Goal: Task Accomplishment & Management: Manage account settings

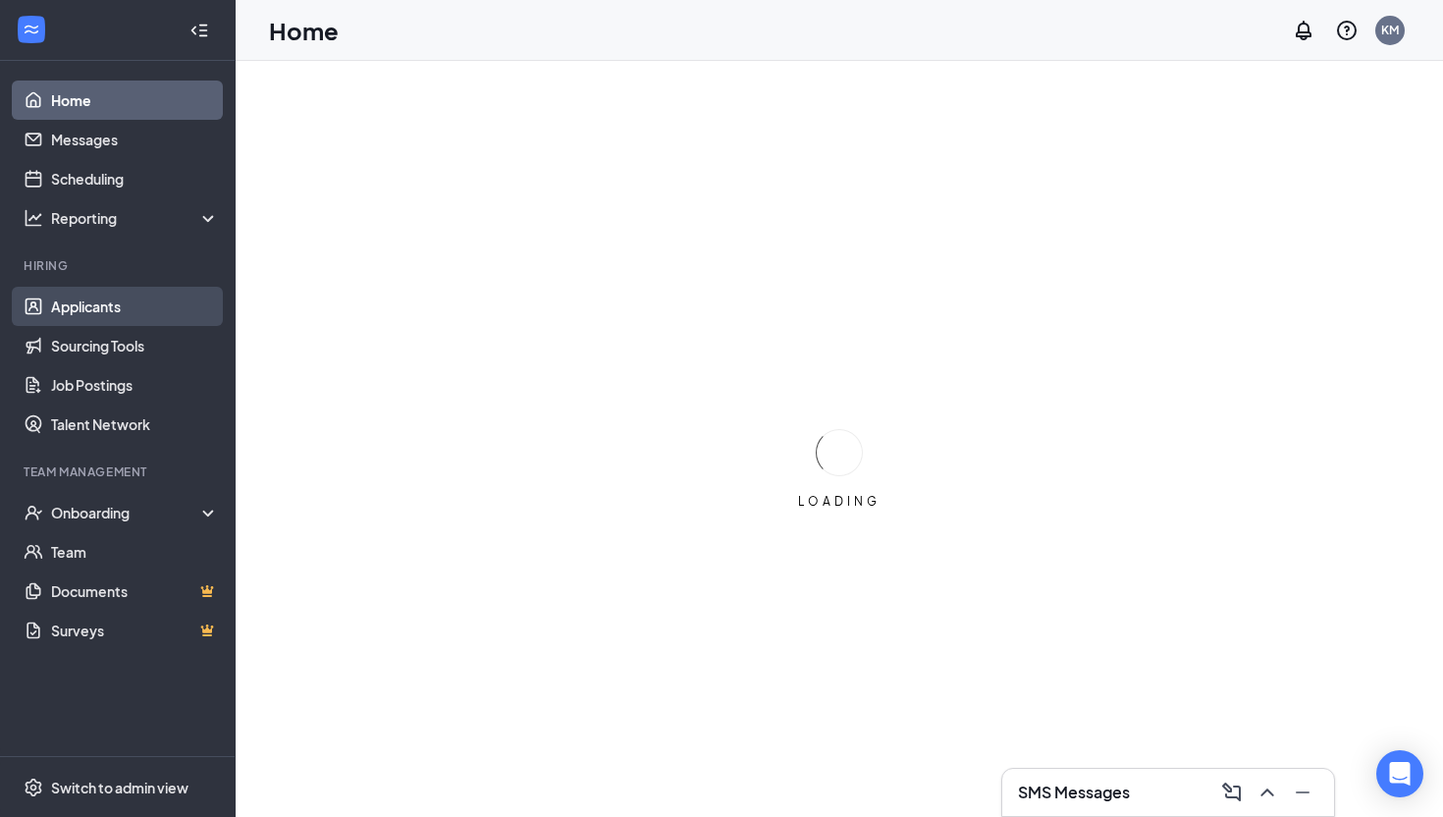
click at [151, 314] on link "Applicants" at bounding box center [135, 306] width 168 height 39
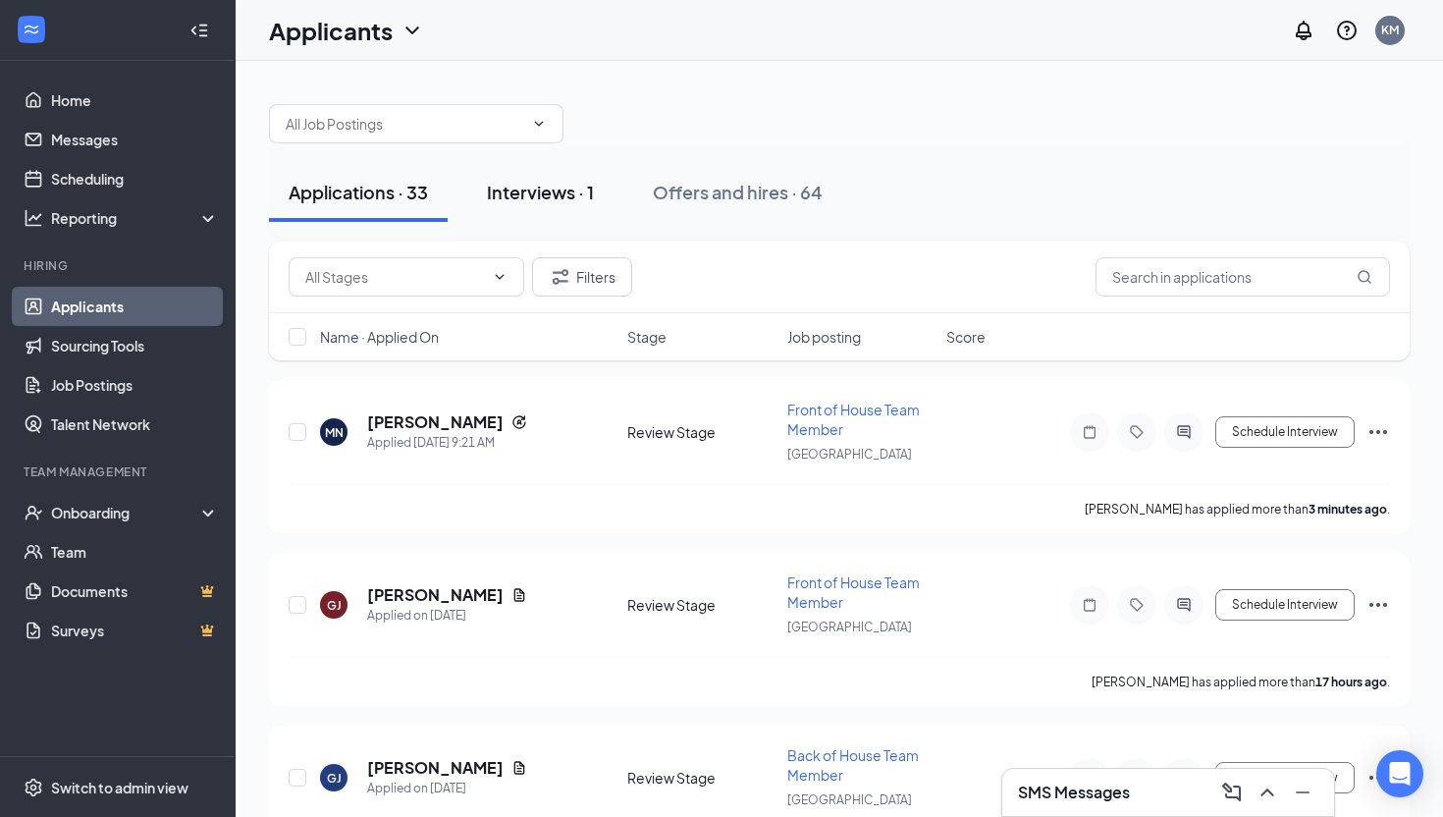
click at [517, 194] on div "Interviews · 1" at bounding box center [540, 192] width 107 height 25
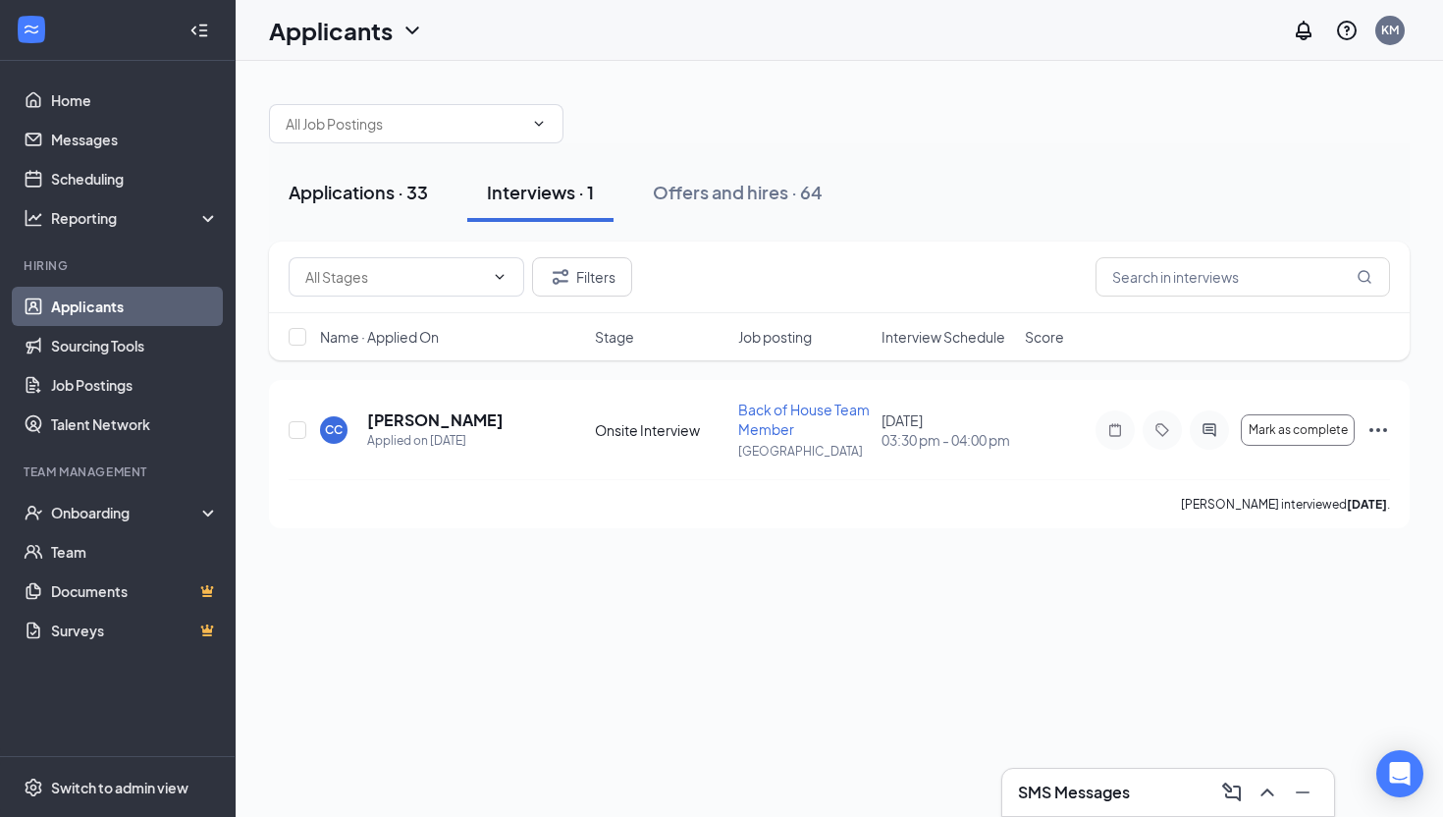
click at [373, 180] on div "Applications · 33" at bounding box center [358, 192] width 139 height 25
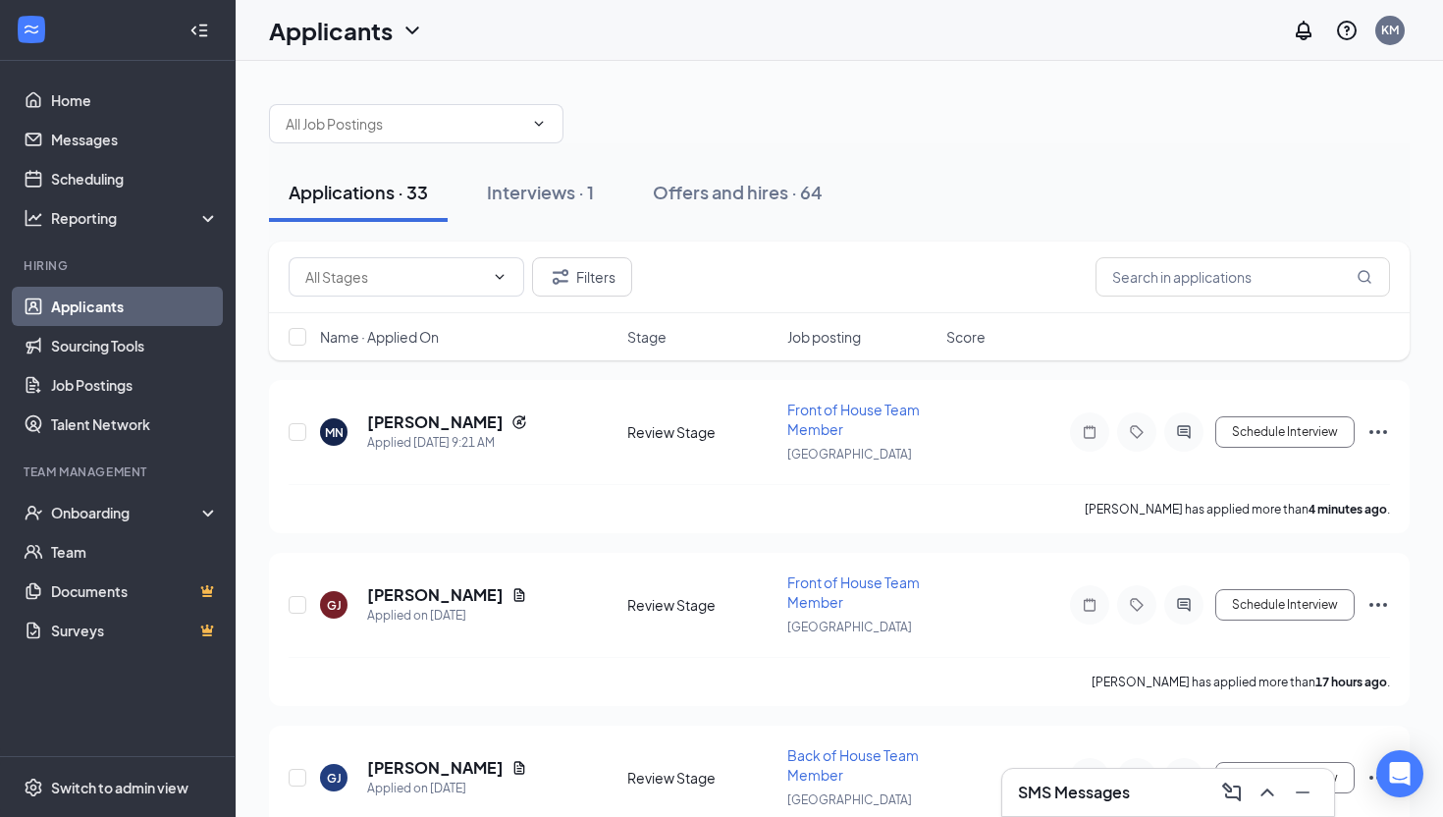
click at [324, 26] on h1 "Applicants" at bounding box center [331, 30] width 124 height 33
click at [334, 138] on link "Archived applicants" at bounding box center [387, 129] width 212 height 20
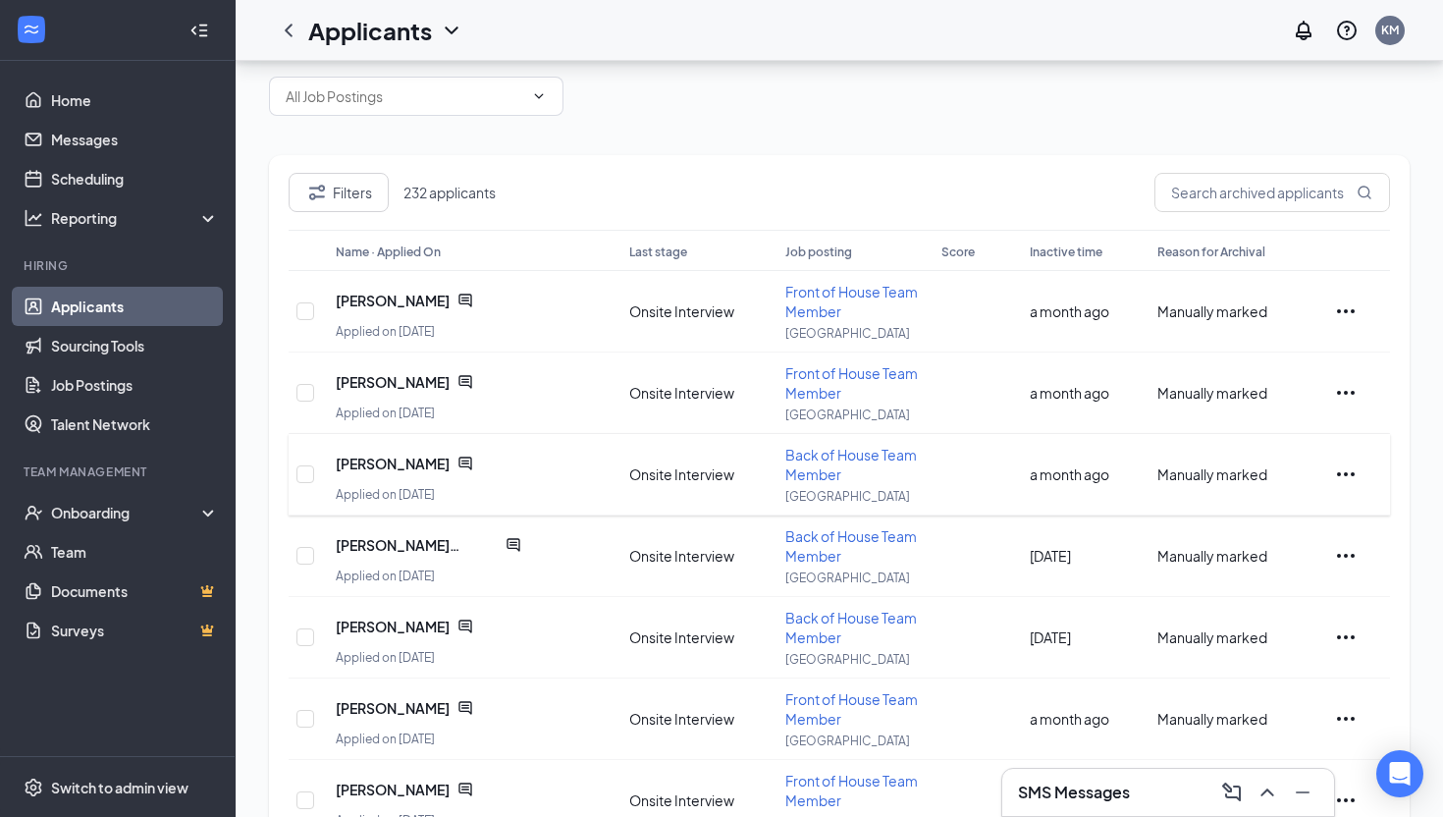
scroll to position [5, 0]
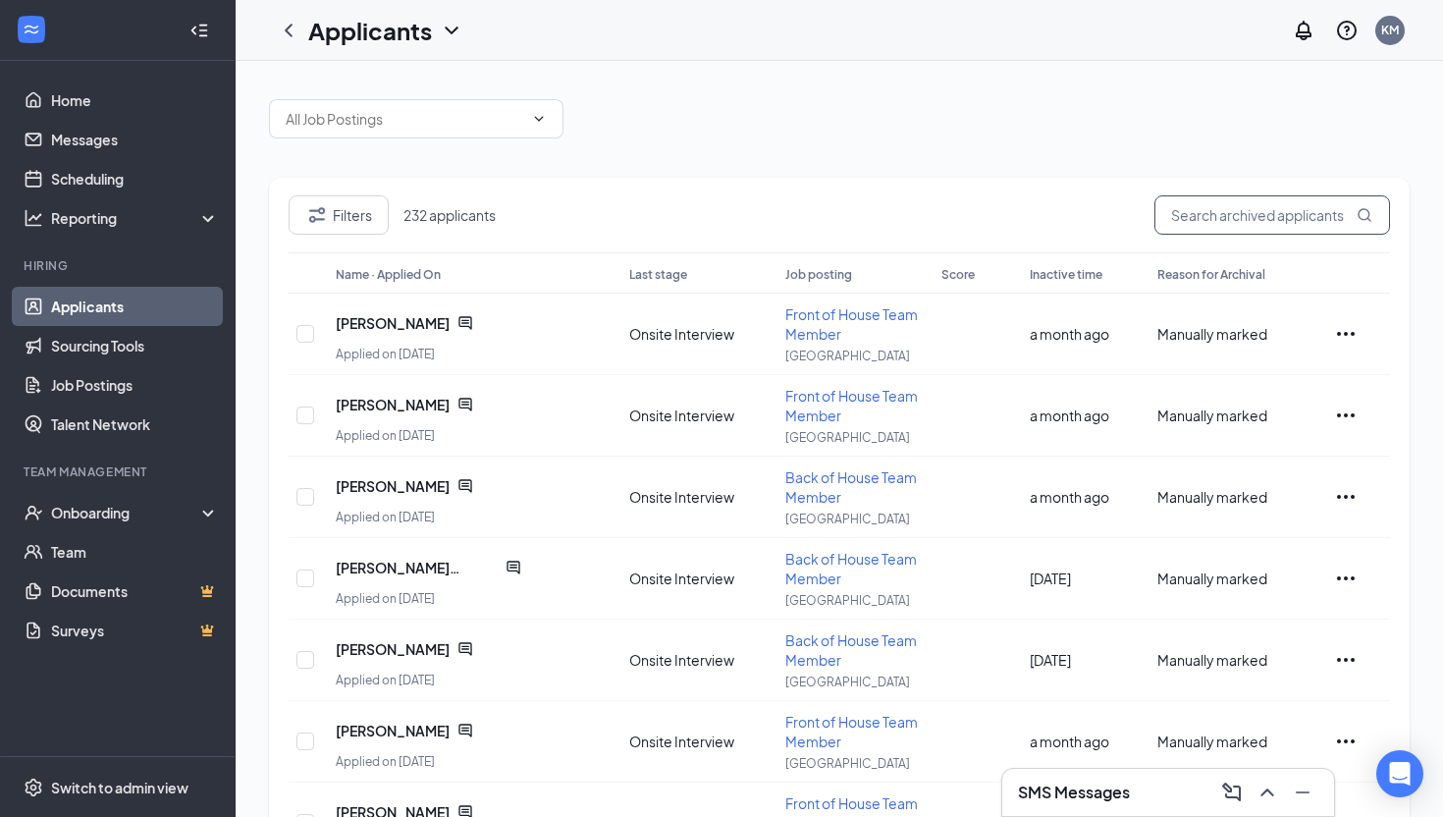
click at [1227, 228] on input "text" at bounding box center [1273, 214] width 236 height 39
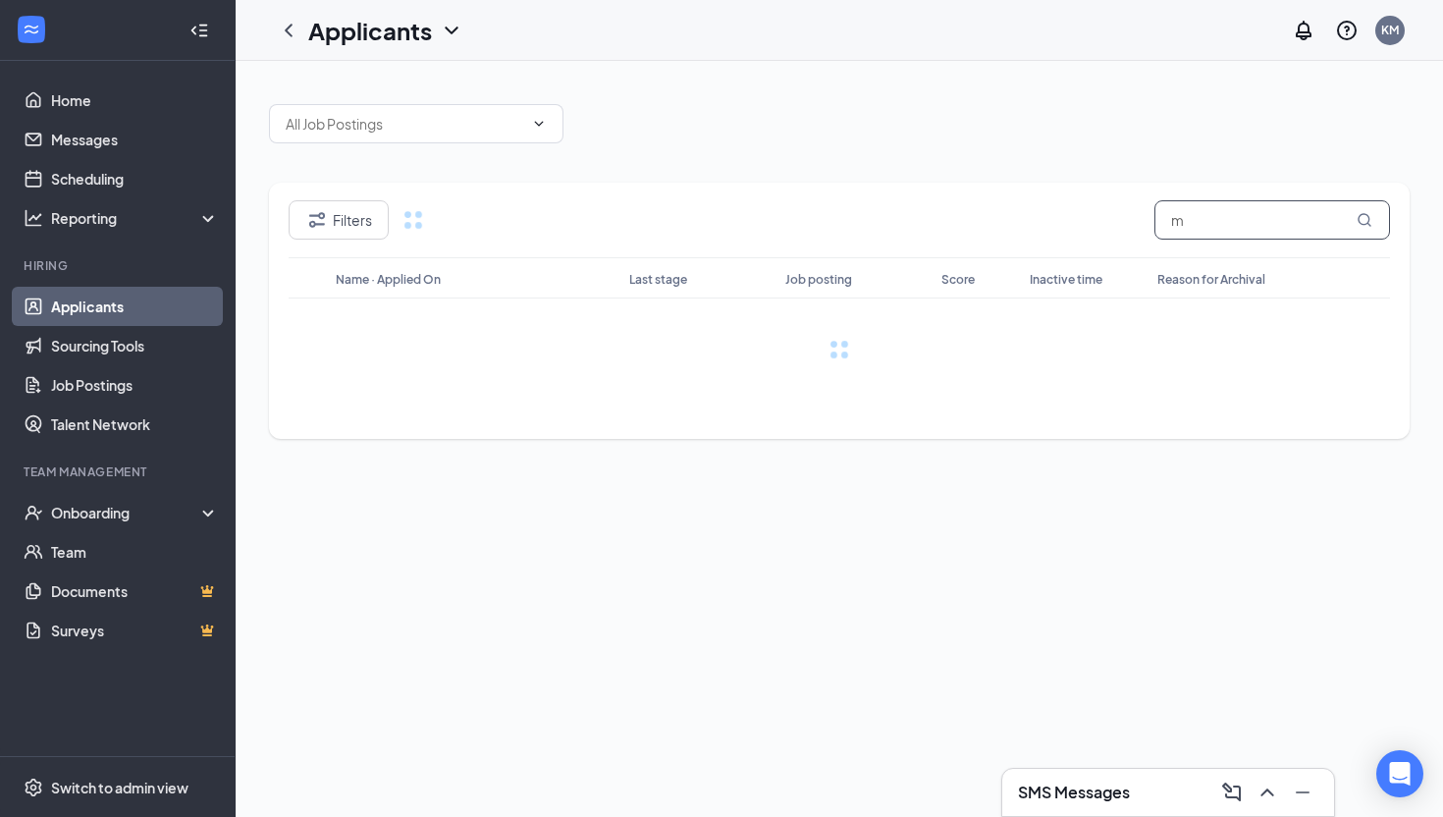
scroll to position [0, 0]
type input "maria"
click at [290, 23] on icon "ChevronLeft" at bounding box center [289, 31] width 24 height 24
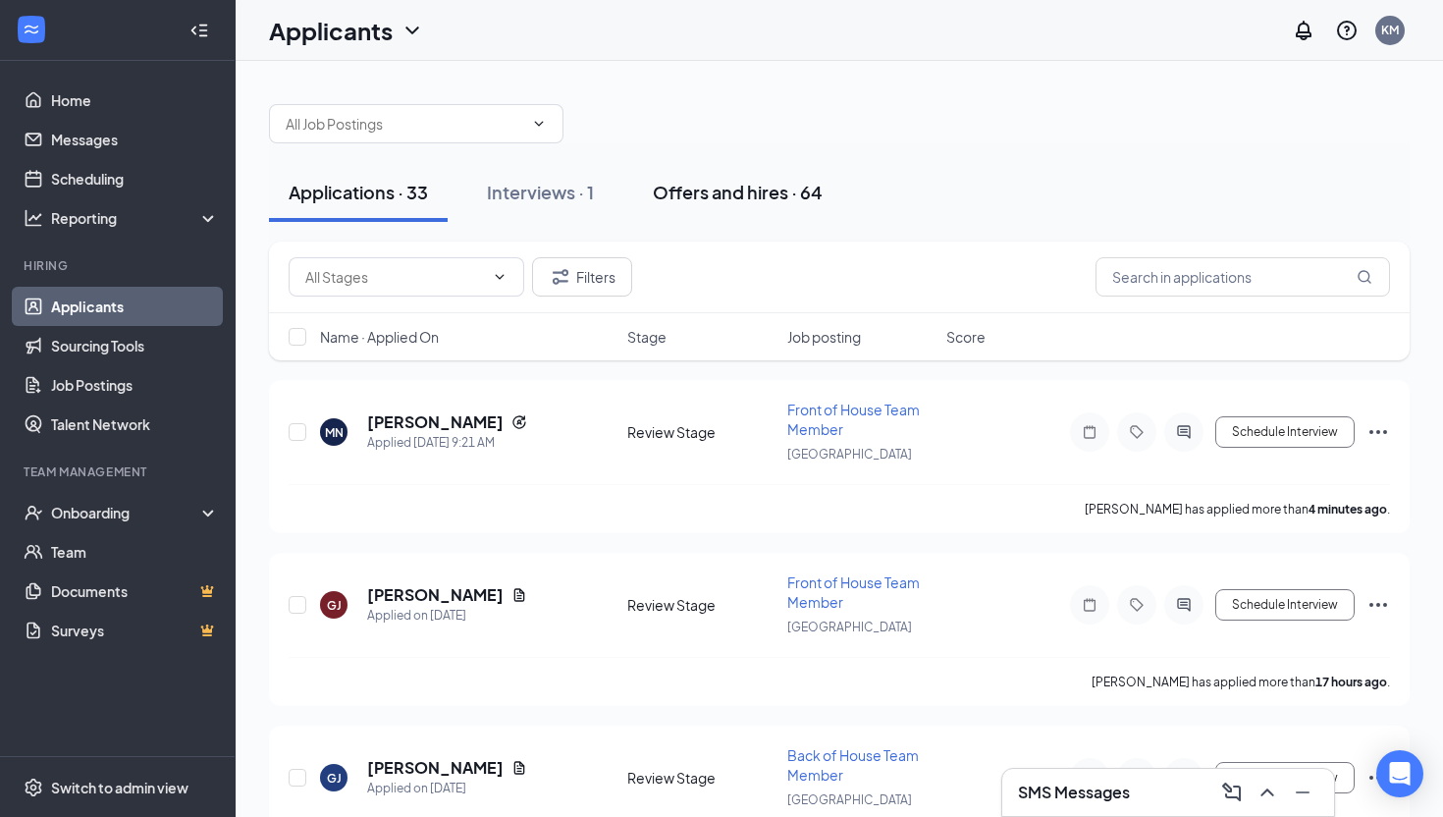
click at [727, 198] on div "Offers and hires · 64" at bounding box center [738, 192] width 170 height 25
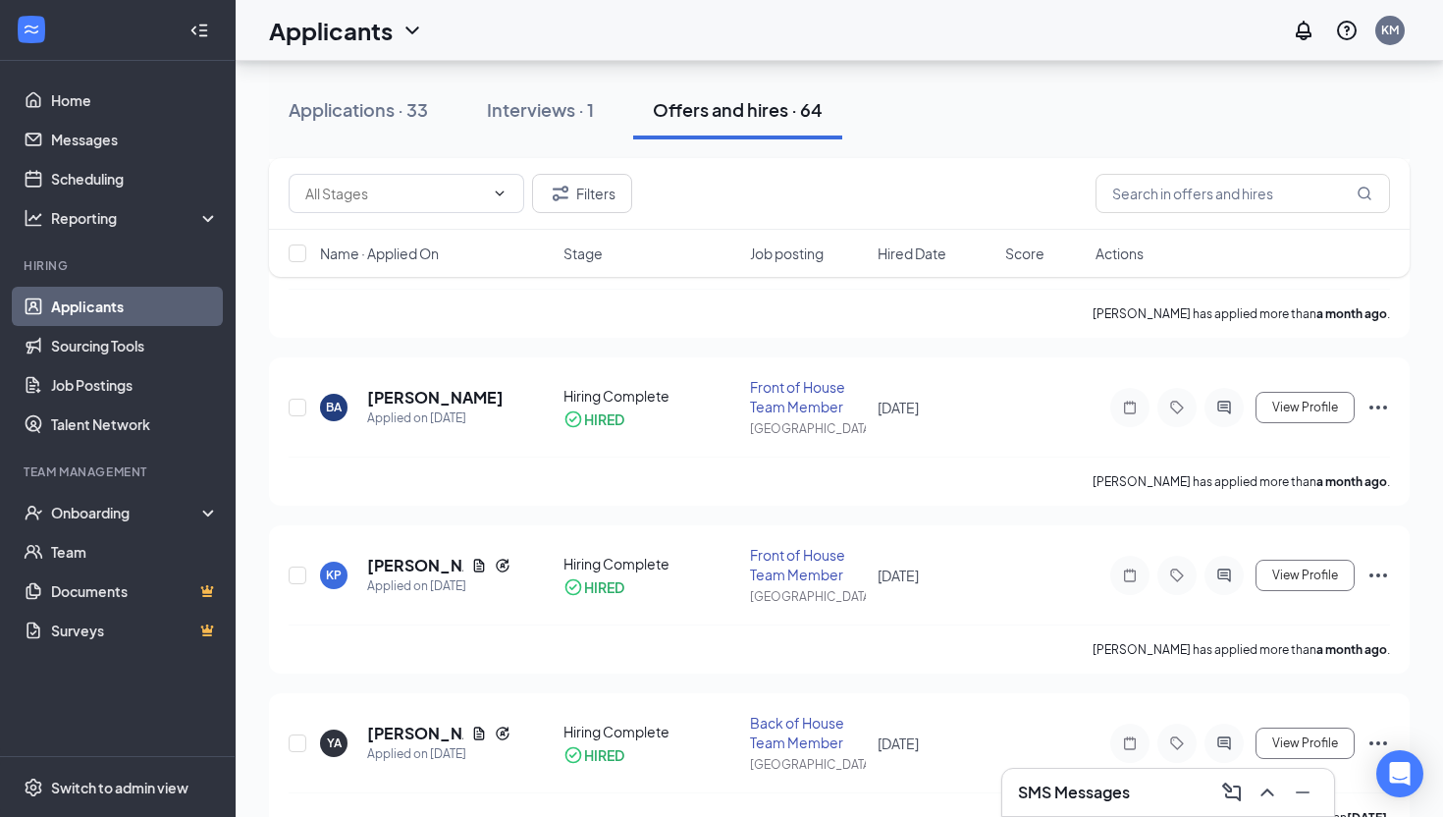
scroll to position [848, 0]
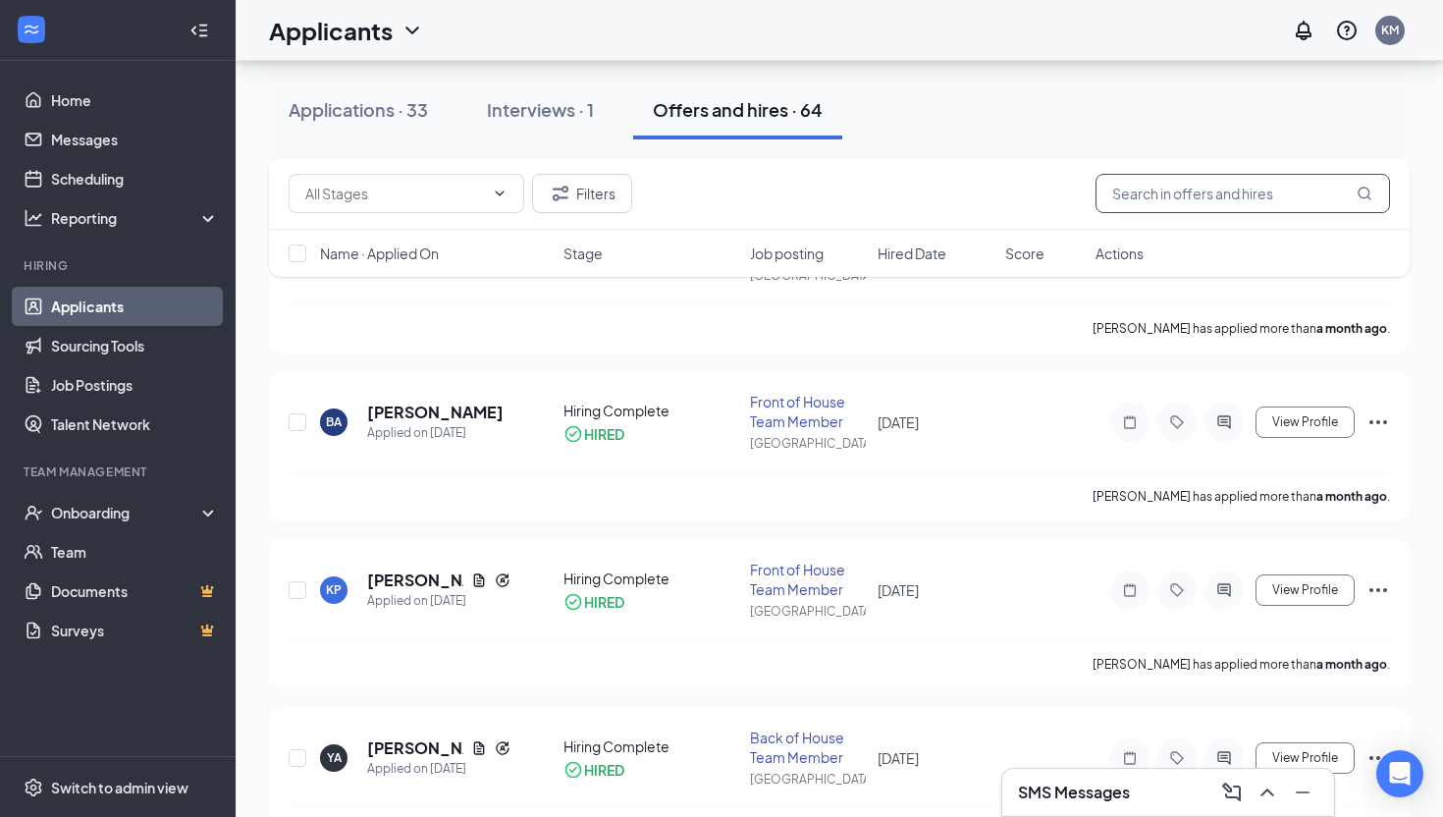
click at [1184, 188] on input "text" at bounding box center [1243, 193] width 295 height 39
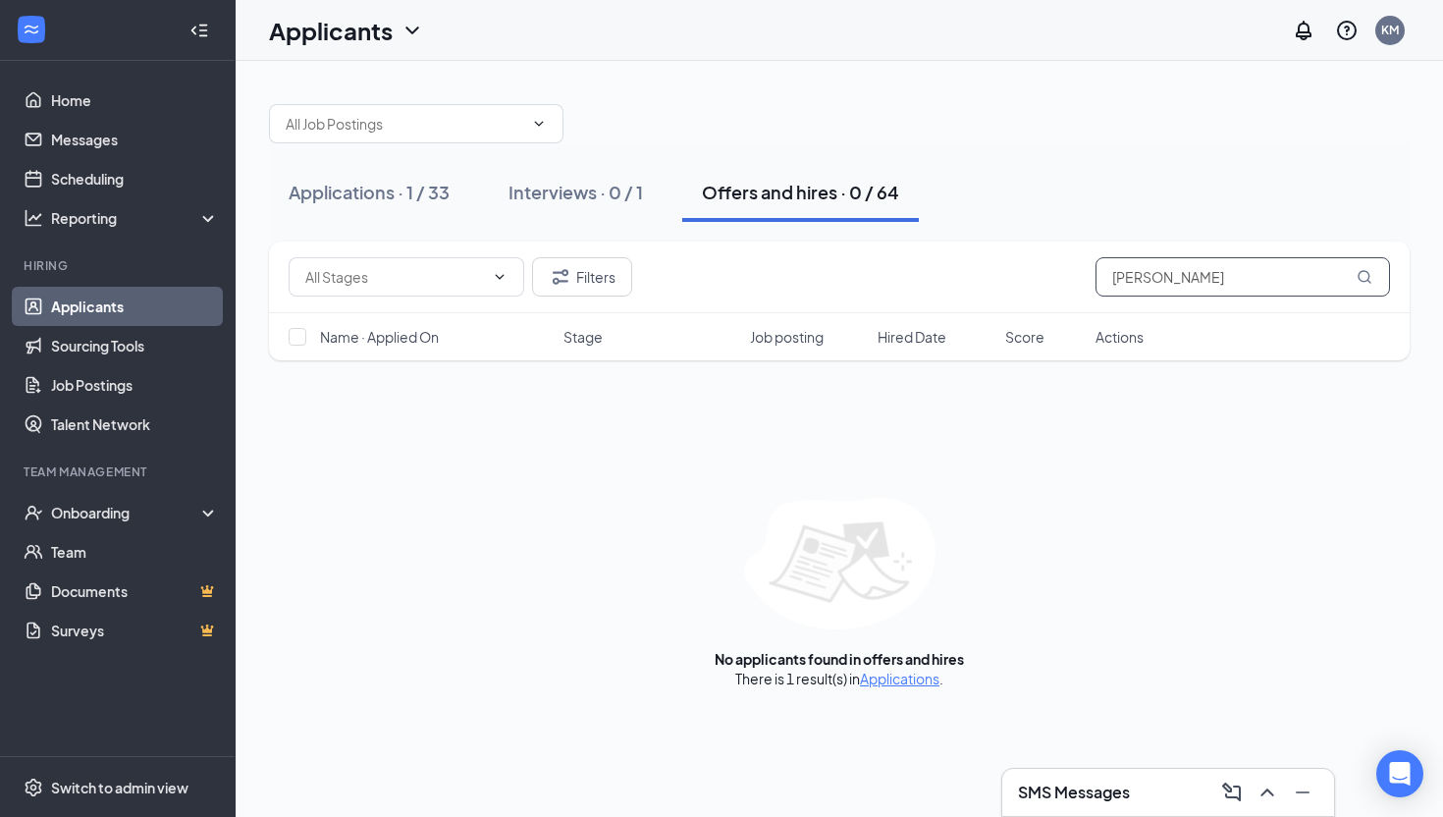
type input "maria"
click at [377, 222] on div "Applications · 1 / 33 Interviews · 0 / 1 Offers and hires · 0 / 64" at bounding box center [839, 192] width 1141 height 98
click at [383, 206] on button "Applications · 1 / 33" at bounding box center [369, 192] width 200 height 59
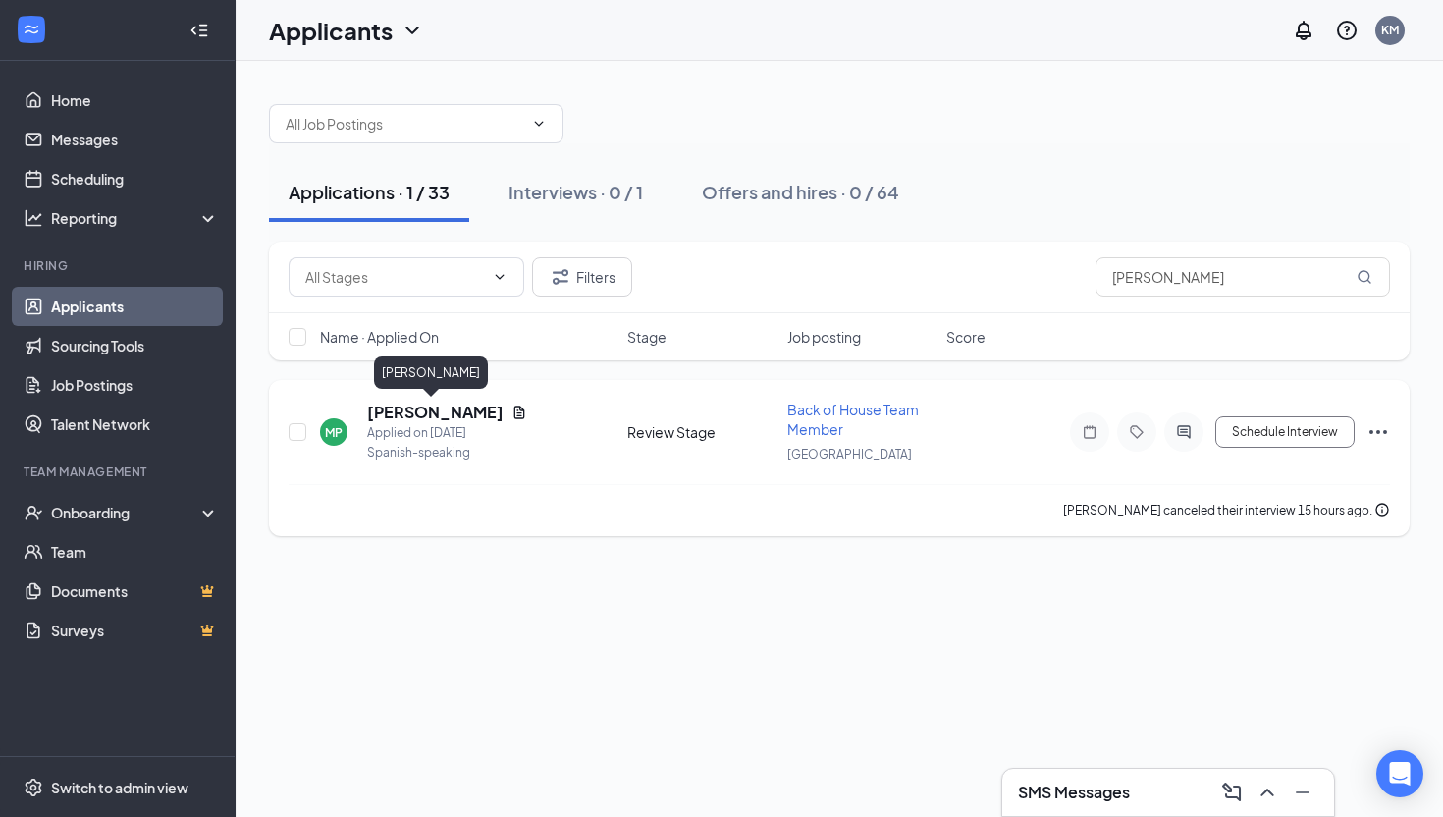
click at [409, 408] on h5 "Maria Portillo" at bounding box center [435, 413] width 136 height 22
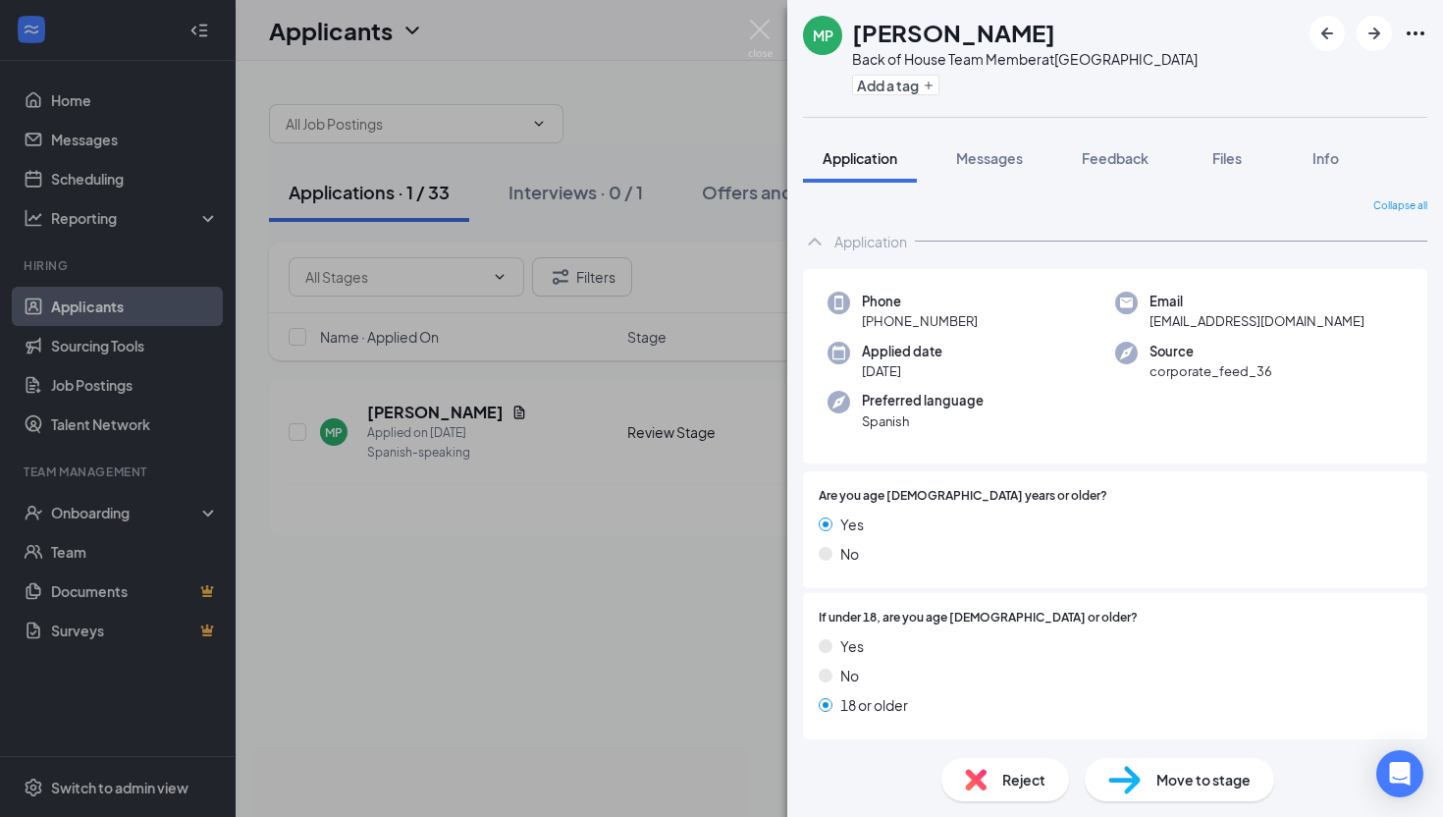
scroll to position [38, 0]
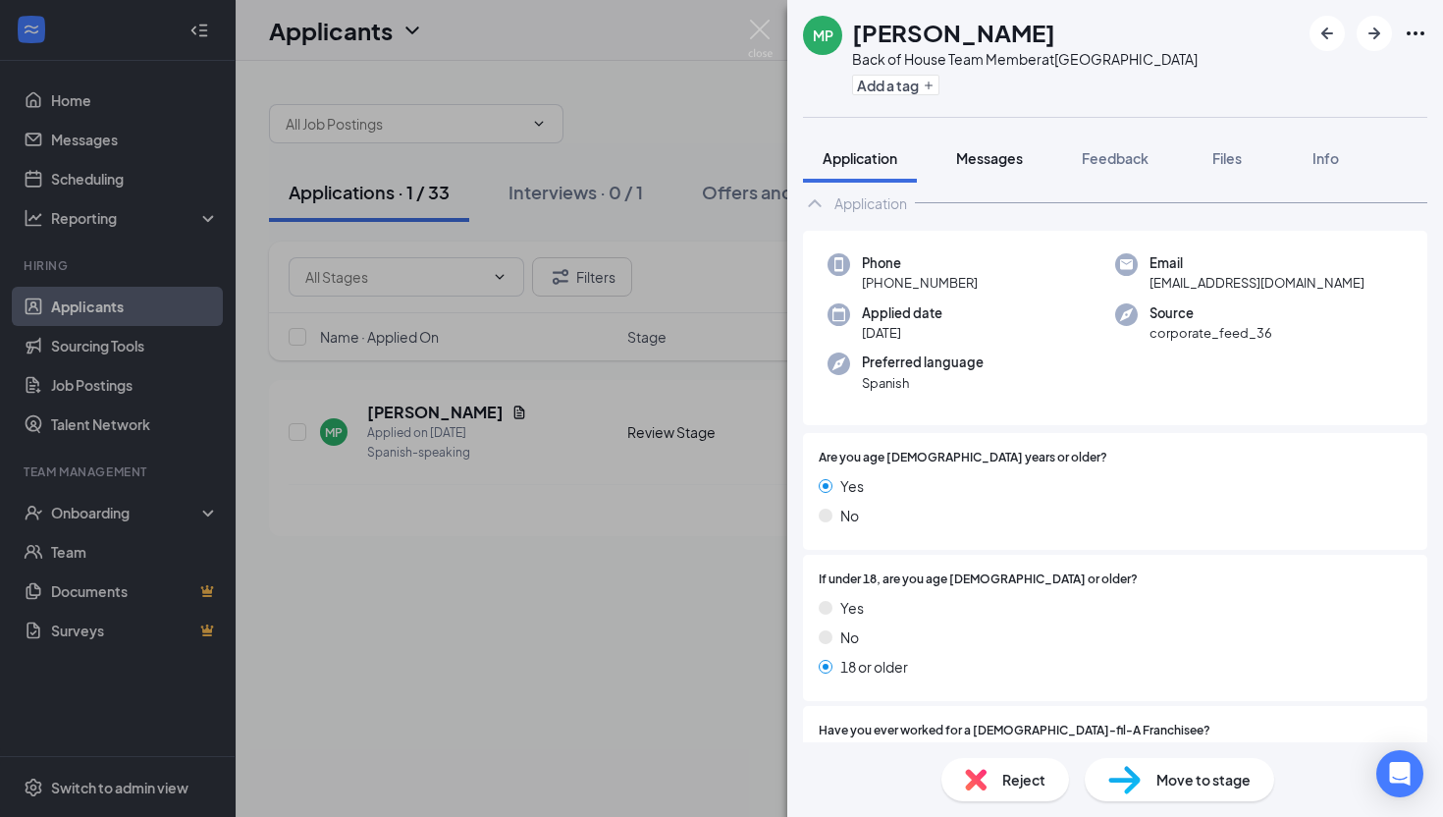
click at [1007, 146] on button "Messages" at bounding box center [990, 158] width 106 height 49
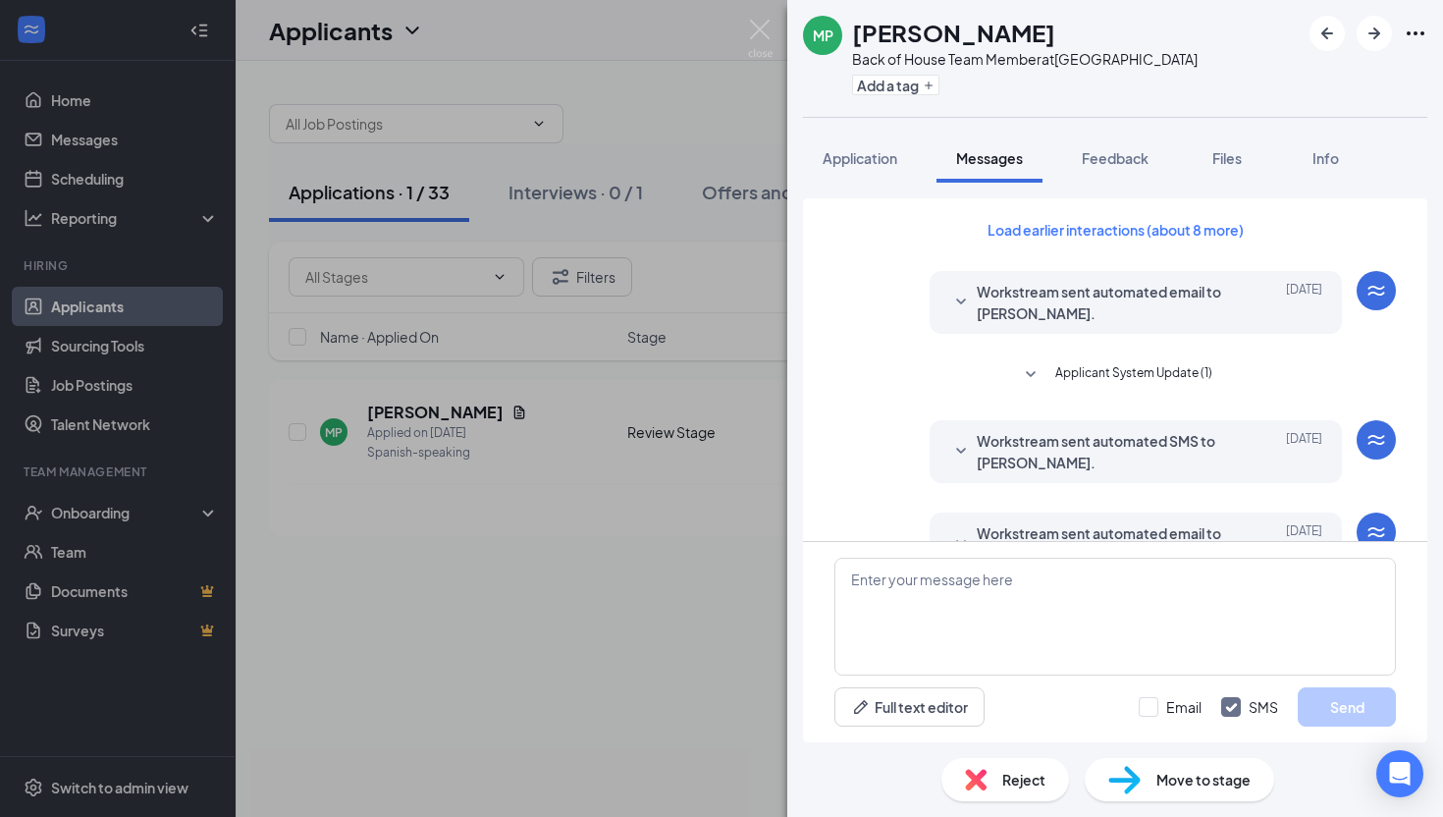
scroll to position [537, 0]
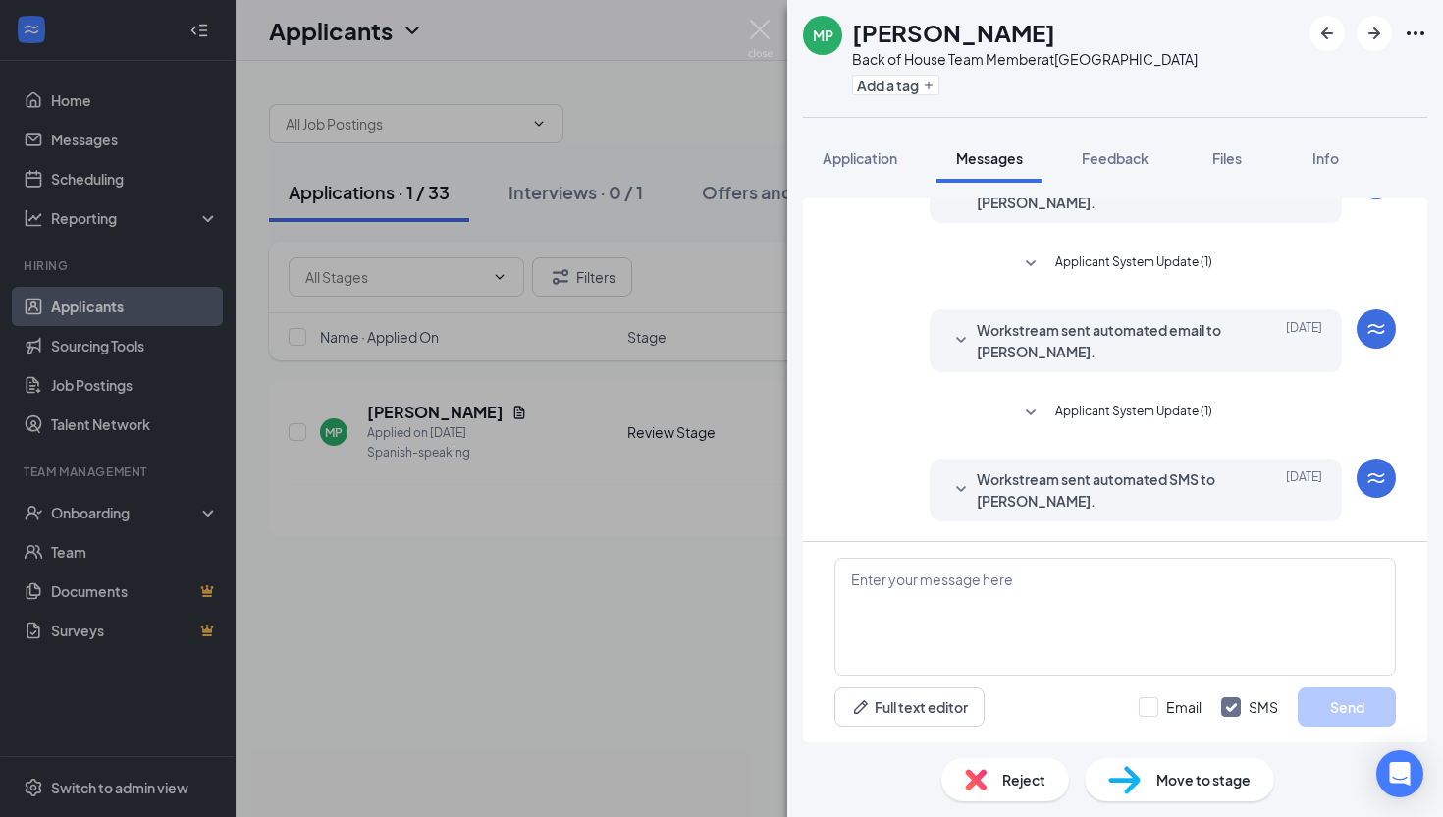
click at [1088, 474] on span "Workstream sent automated SMS to Maria Portillo." at bounding box center [1105, 489] width 257 height 43
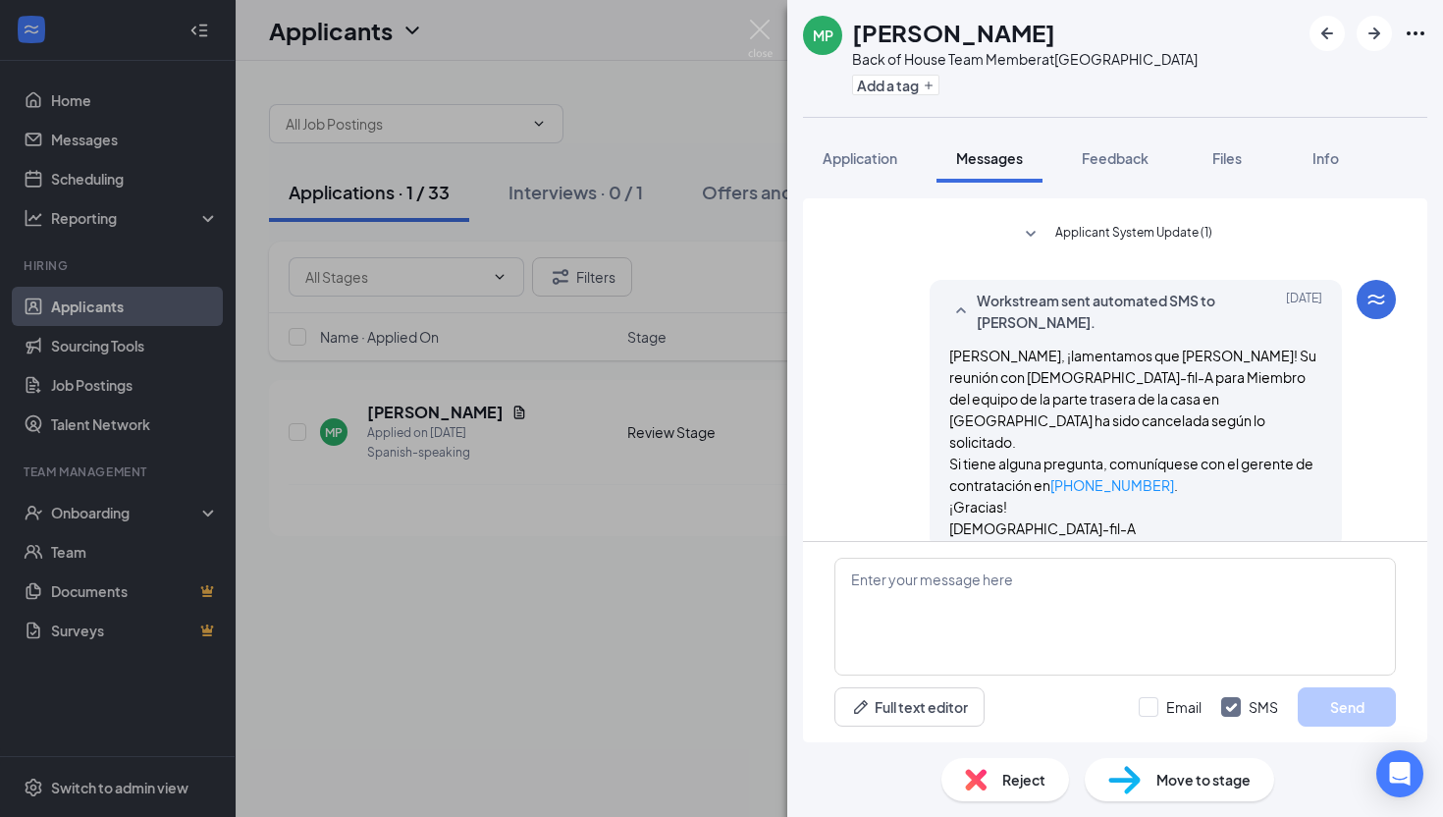
scroll to position [722, 0]
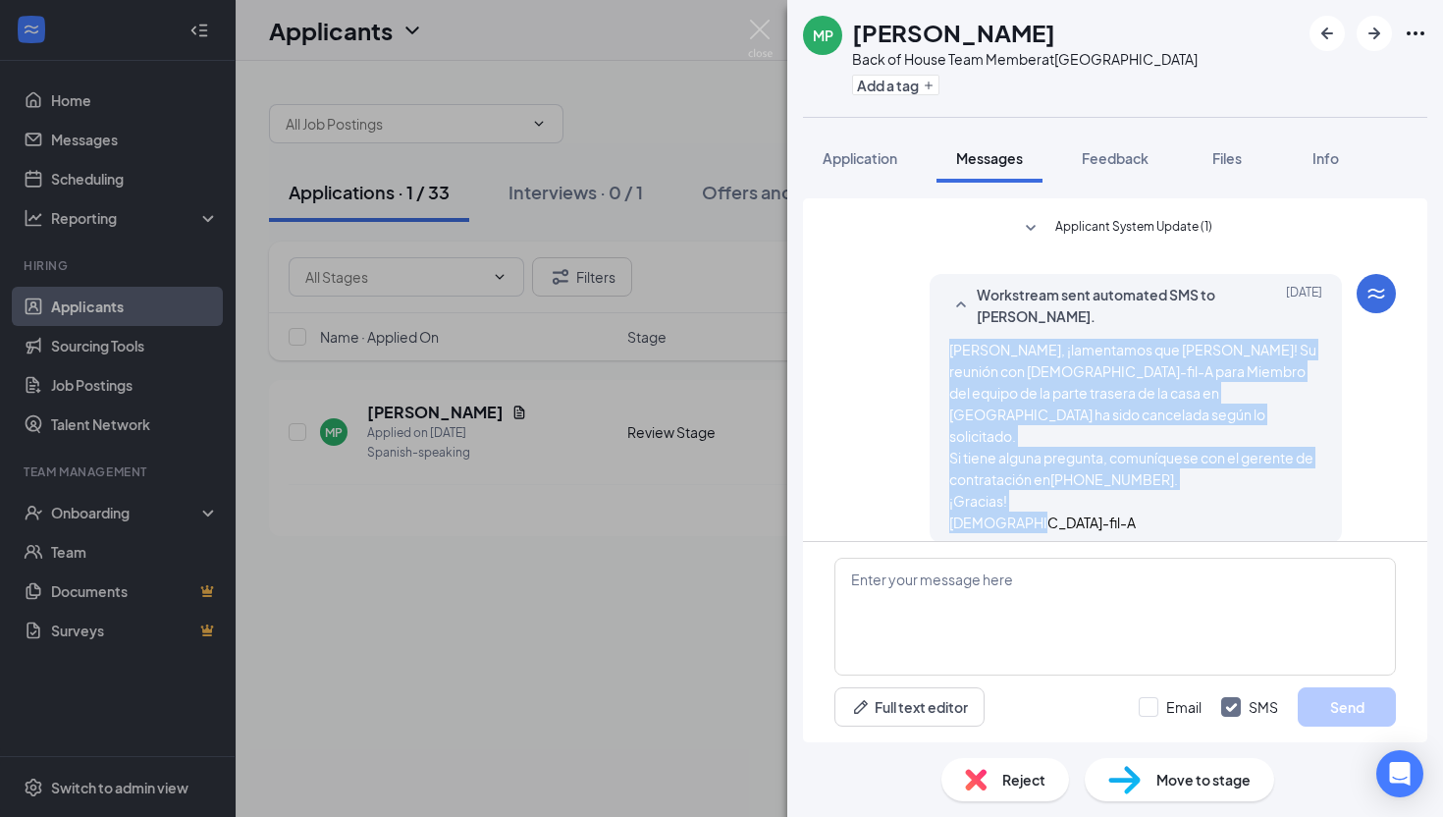
drag, startPoint x: 1059, startPoint y: 508, endPoint x: 928, endPoint y: 349, distance: 206.4
click at [928, 349] on div "Workstream sent automated SMS to Maria Portillo. Sep 15 Hola Maria, ¡lamentamos…" at bounding box center [1116, 413] width 562 height 279
copy span "Hola Maria, ¡lamentamos que te vayas! Su reunión con Chick-fil-A para Miembro d…"
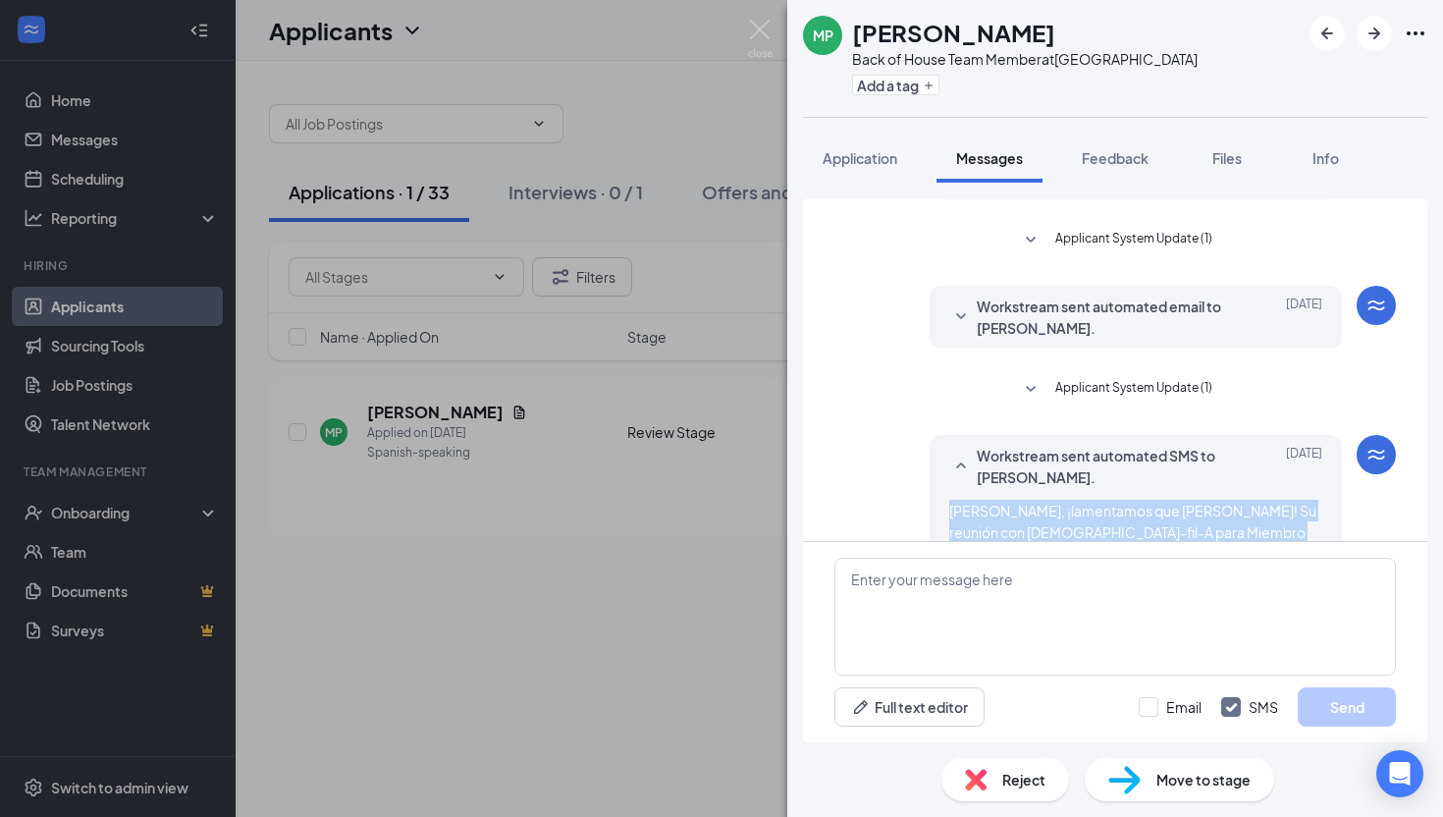
scroll to position [603, 0]
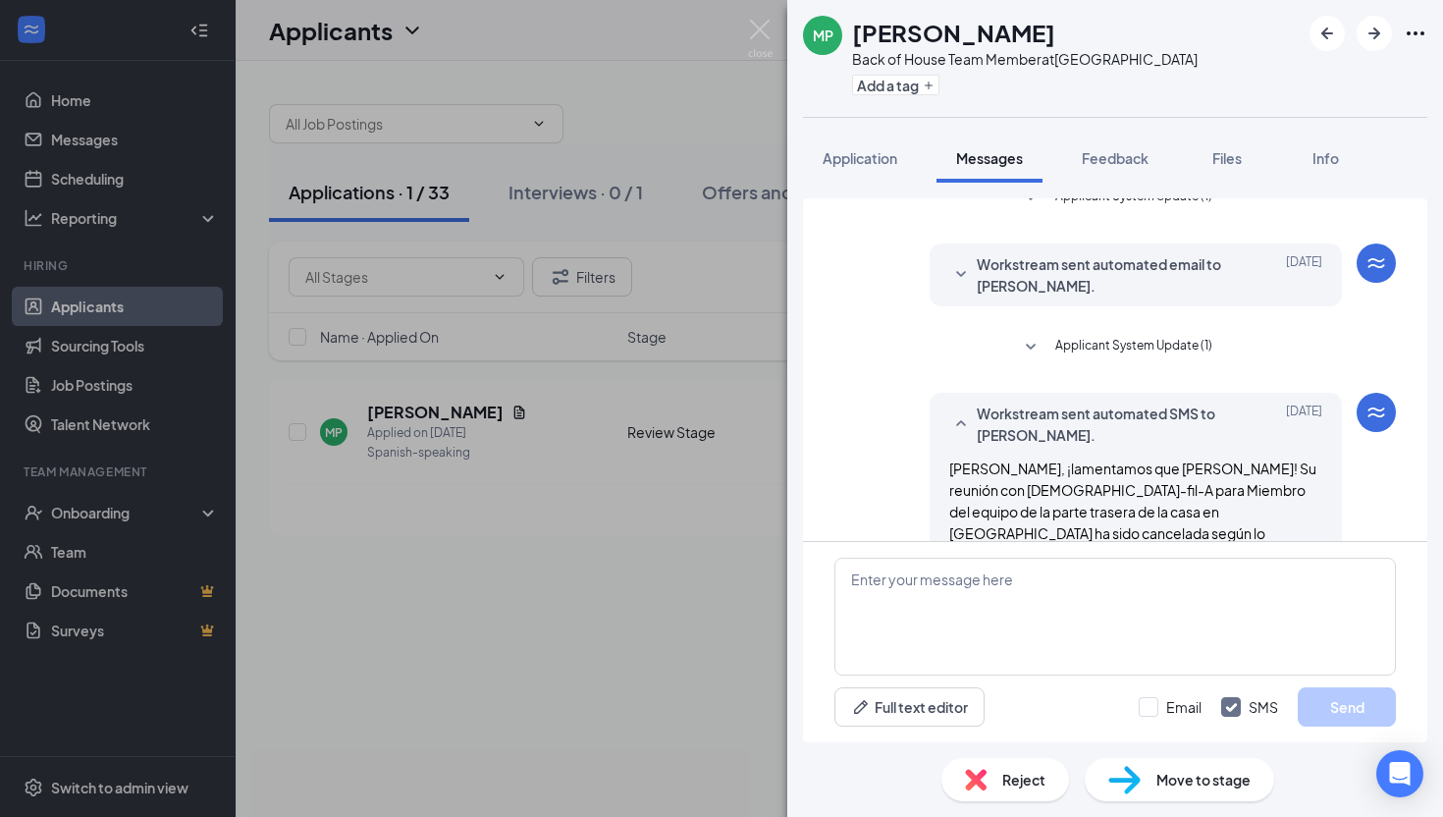
click at [1038, 273] on span "Workstream sent automated email to Maria Portillo." at bounding box center [1105, 274] width 257 height 43
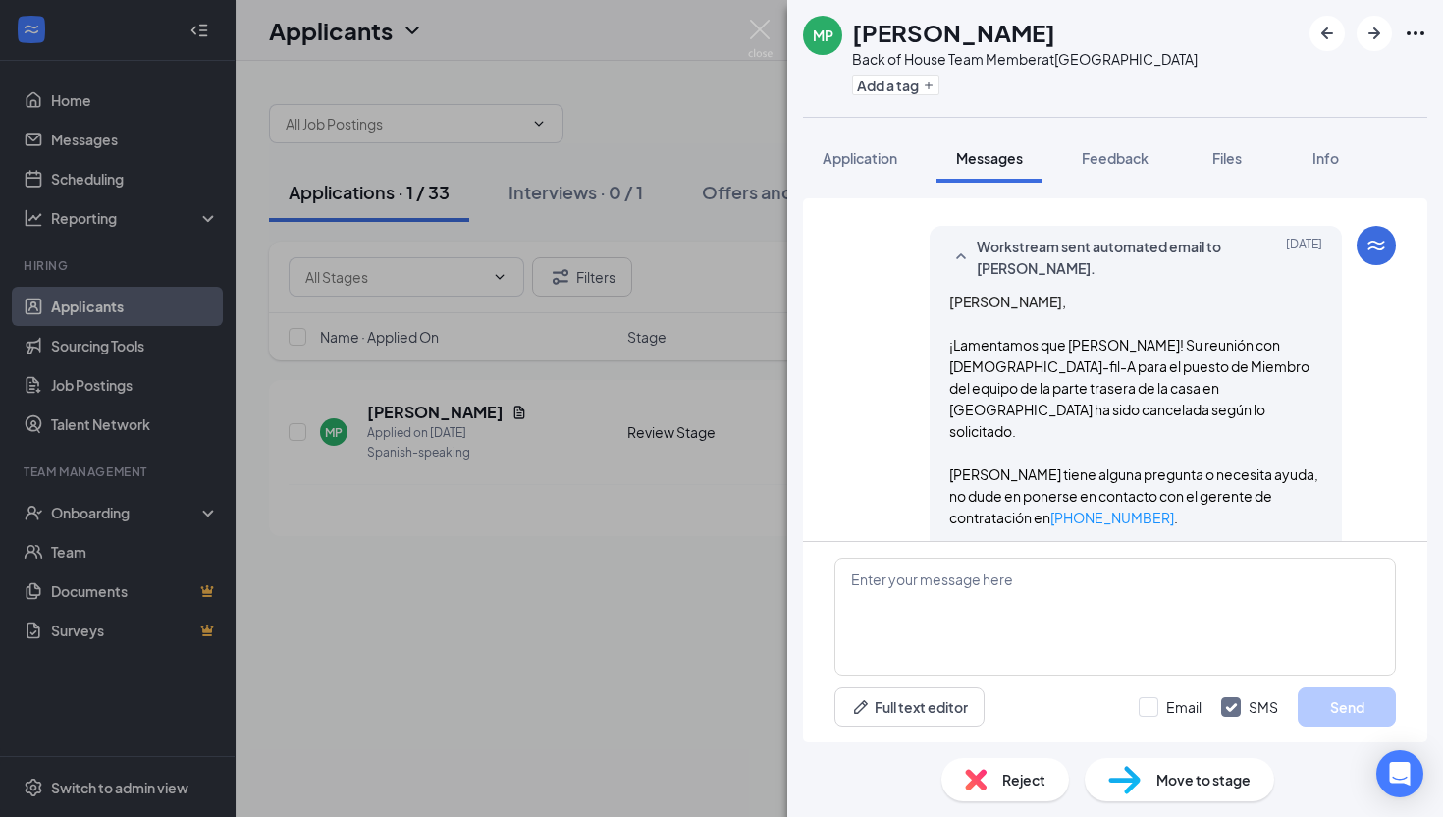
scroll to position [624, 0]
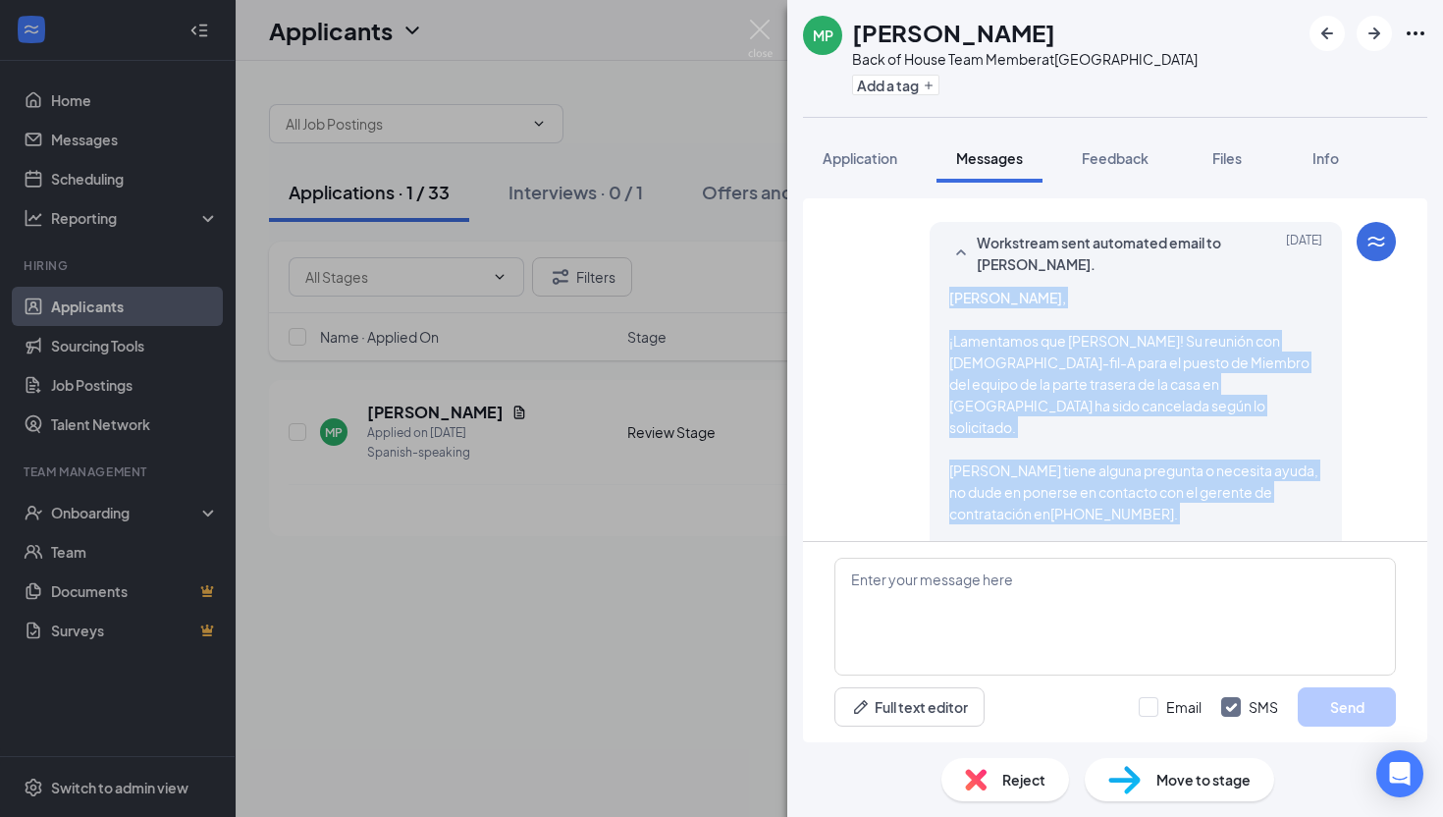
drag, startPoint x: 1111, startPoint y: 526, endPoint x: 929, endPoint y: 295, distance: 294.4
click at [930, 295] on div "Workstream sent automated email to Maria Portillo. Sep 15 Hola Maria, ¡Lamentam…" at bounding box center [1136, 443] width 412 height 442
copy span "Hola Maria, ¡Lamentamos que te vayas! Su reunión con Chick-fil-A para el puesto…"
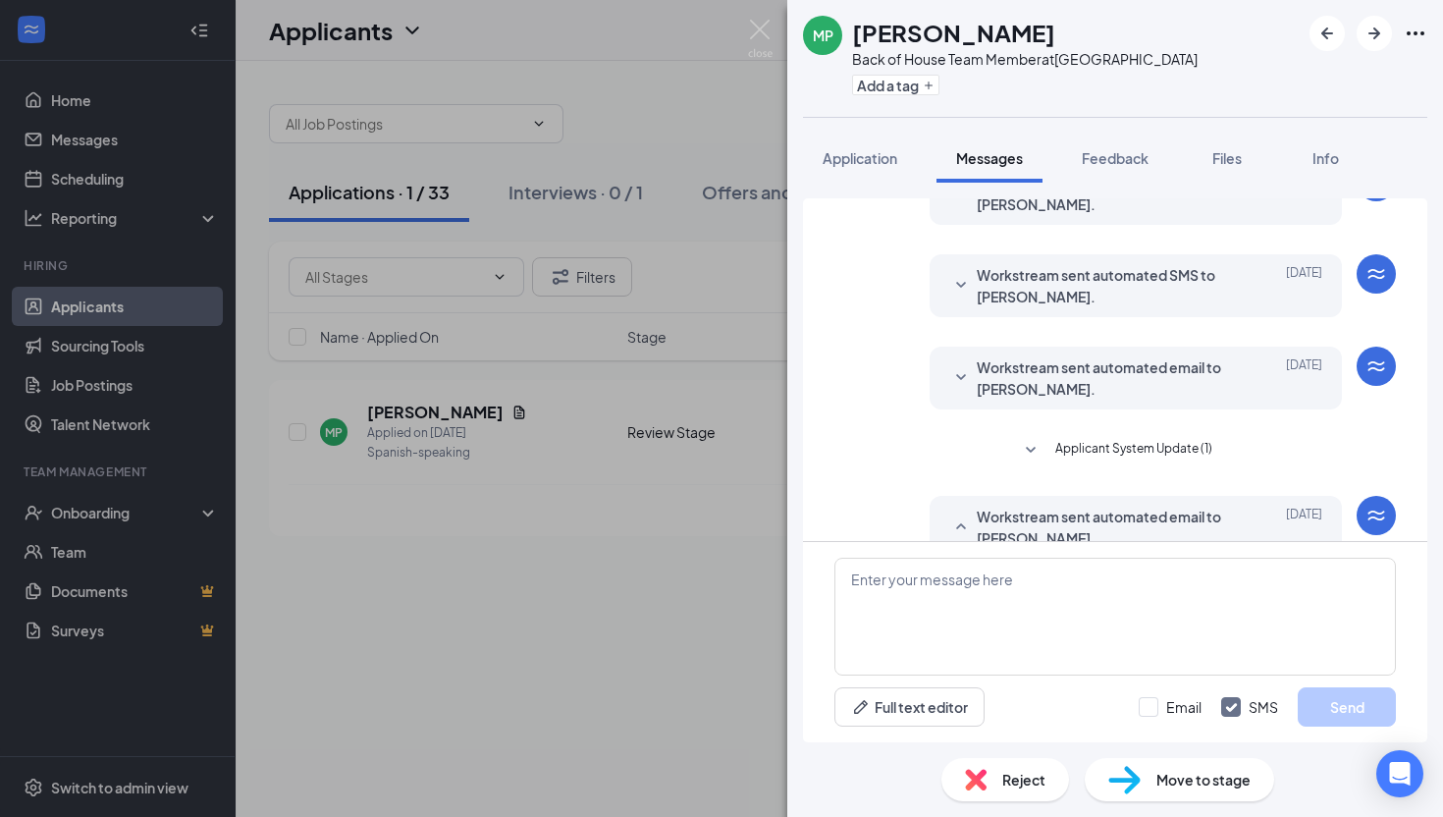
click at [966, 383] on icon "SmallChevronDown" at bounding box center [961, 378] width 24 height 24
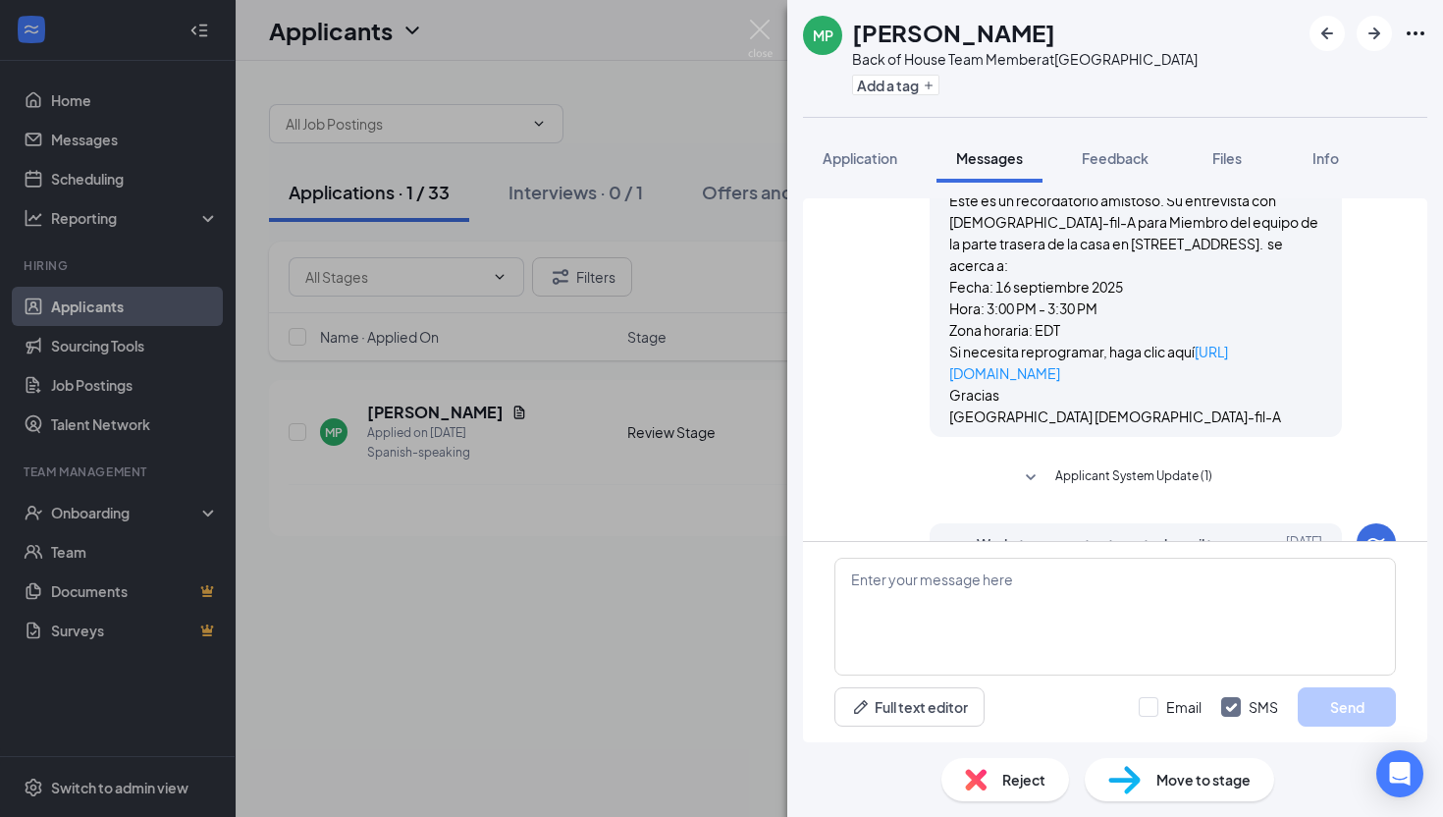
scroll to position [669, 0]
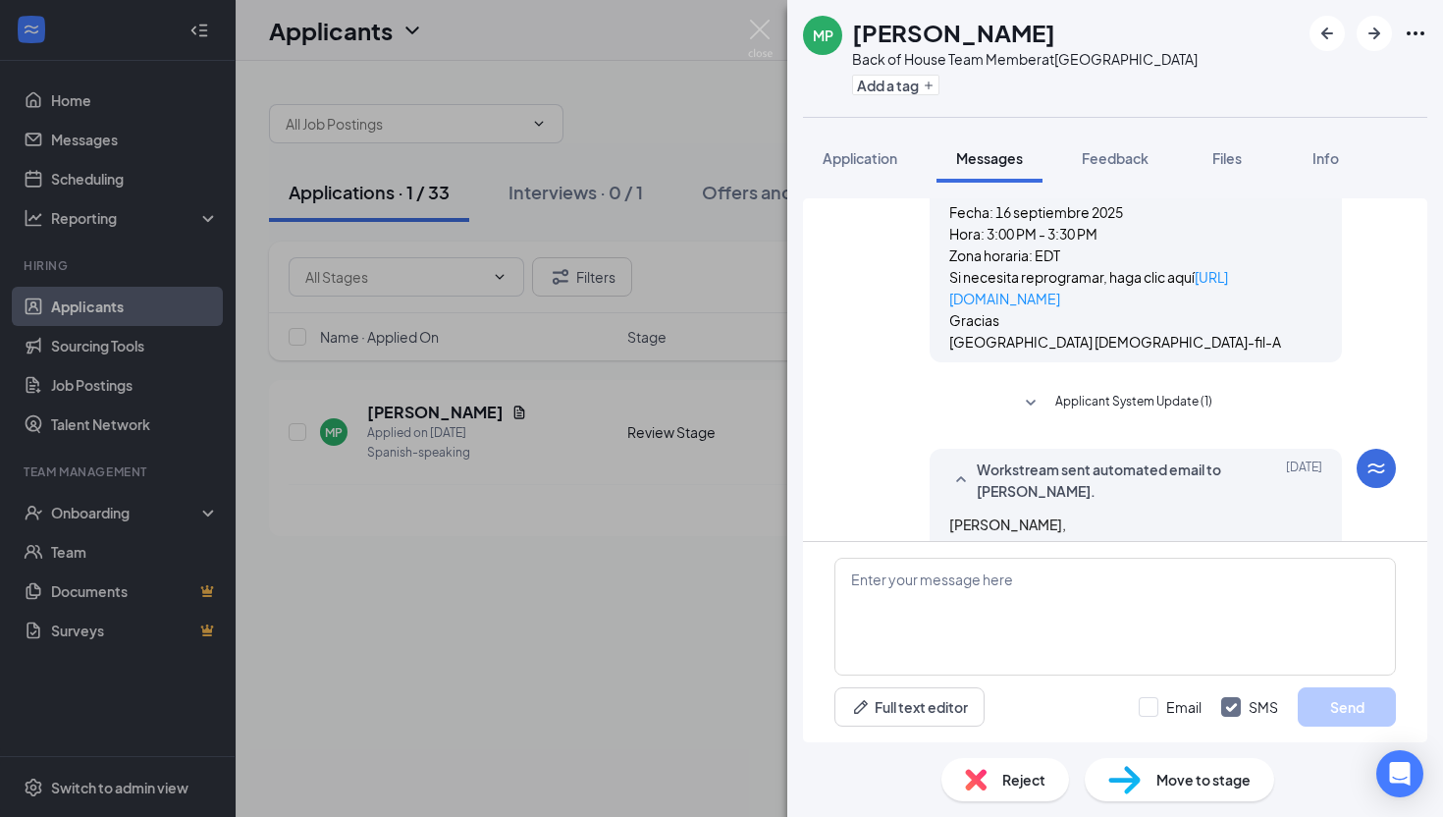
click at [1110, 397] on span "Applicant System Update (1)" at bounding box center [1134, 404] width 157 height 24
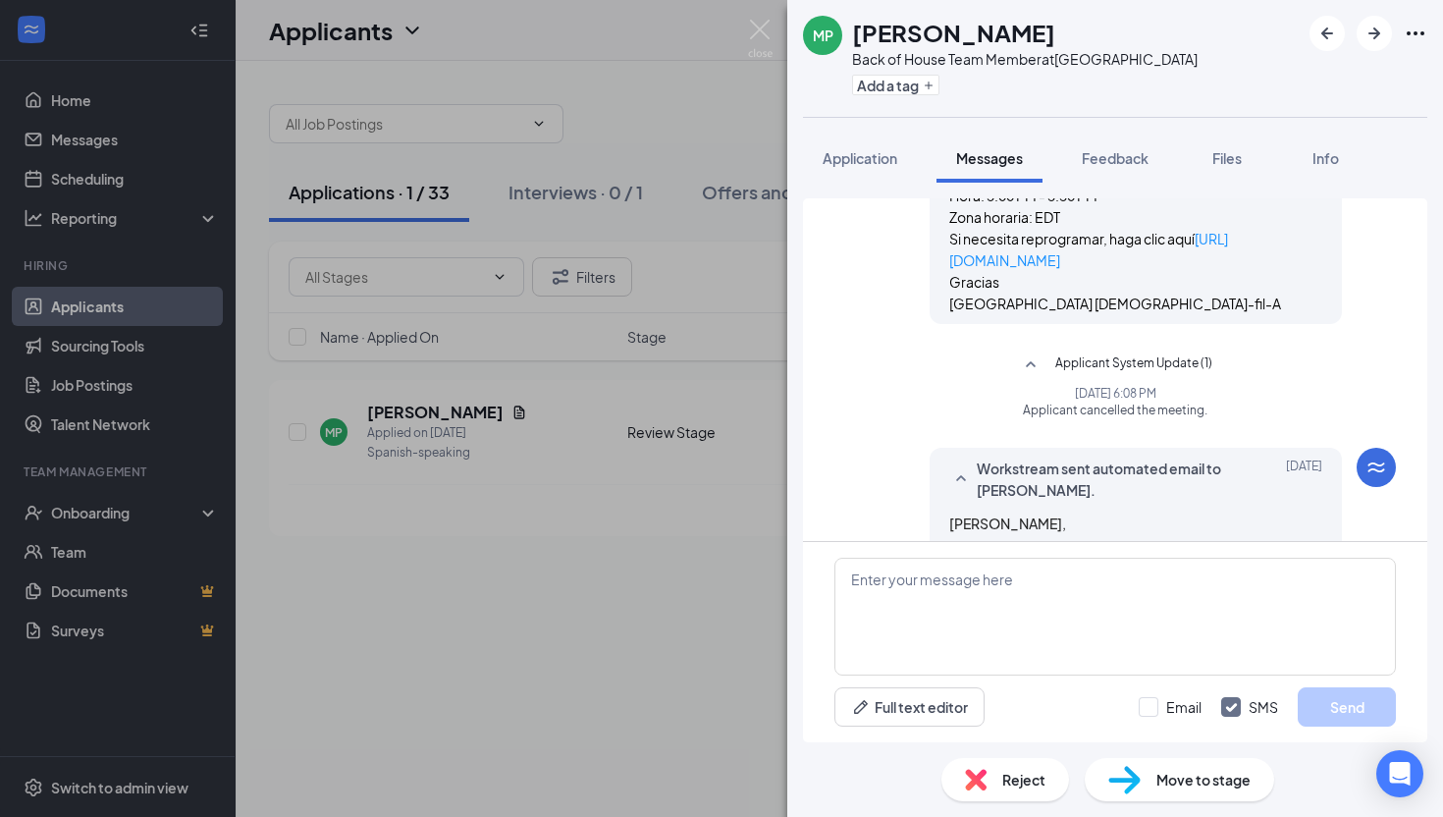
scroll to position [712, 0]
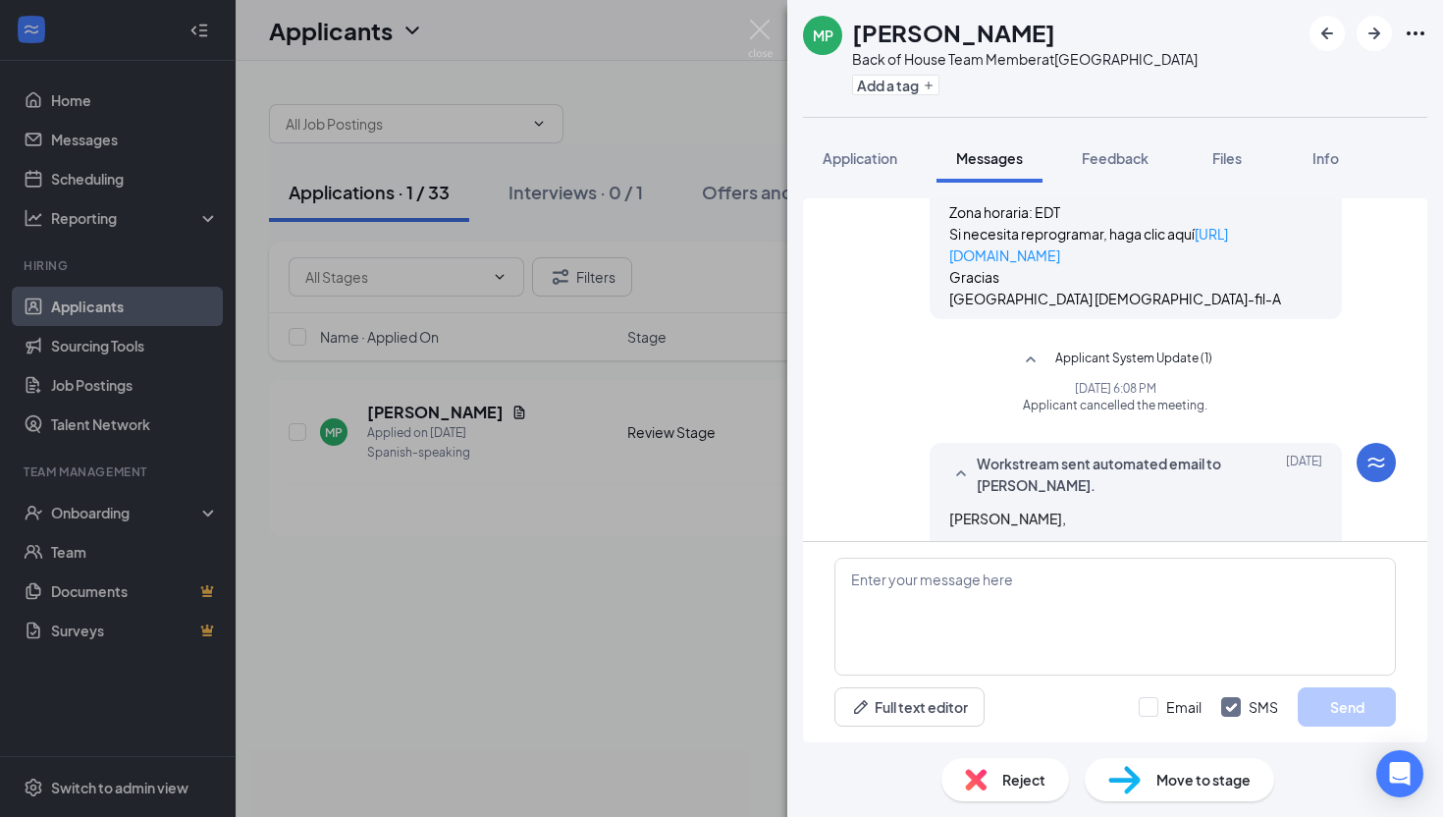
click at [516, 671] on div "MP Maria Portillo Back of House Team Member at Ridgeside Drive Add a tag Applic…" at bounding box center [721, 408] width 1443 height 817
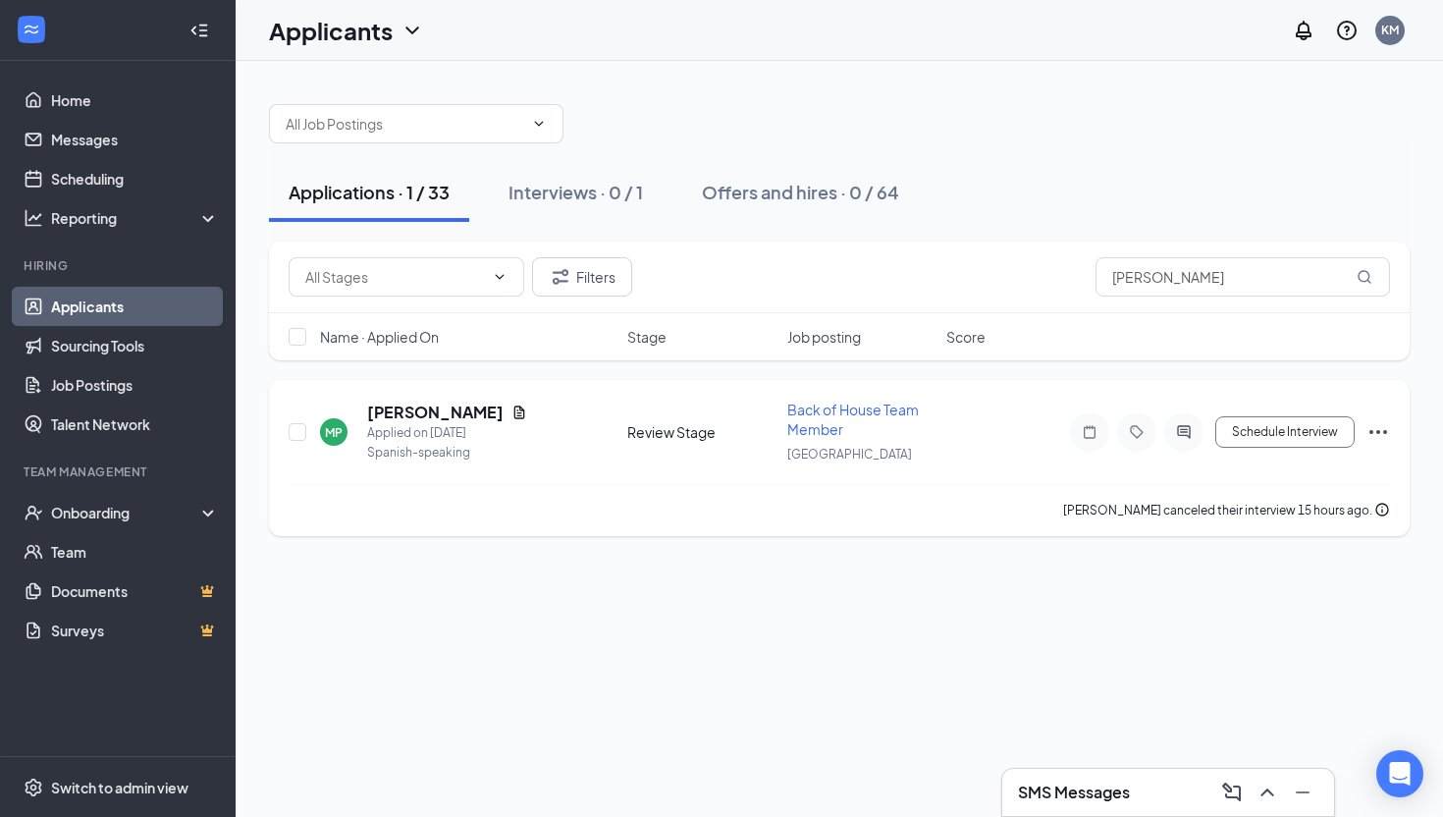
click at [1377, 428] on icon "Ellipses" at bounding box center [1379, 432] width 24 height 24
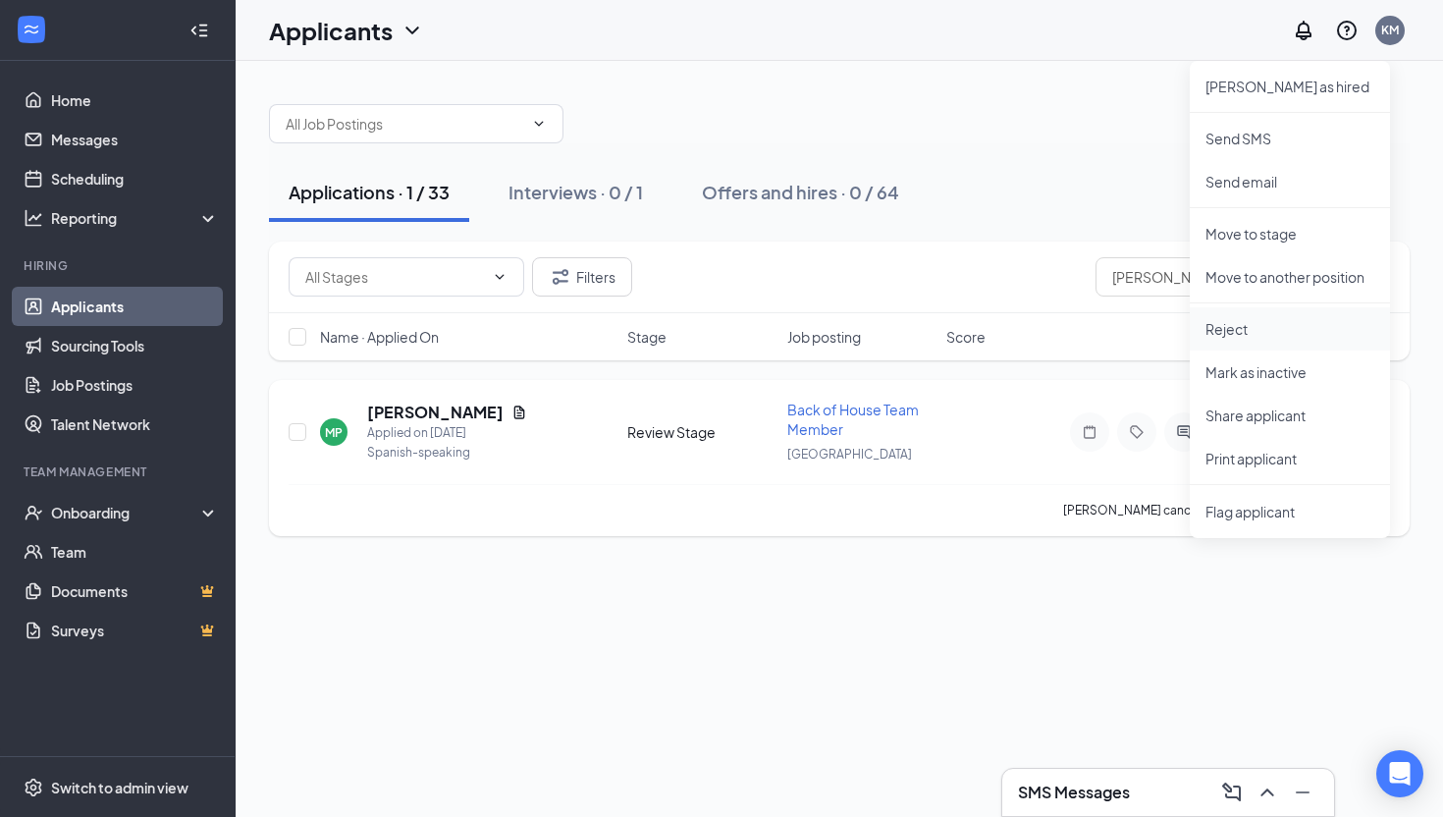
click at [1260, 321] on p "Reject" at bounding box center [1290, 329] width 169 height 20
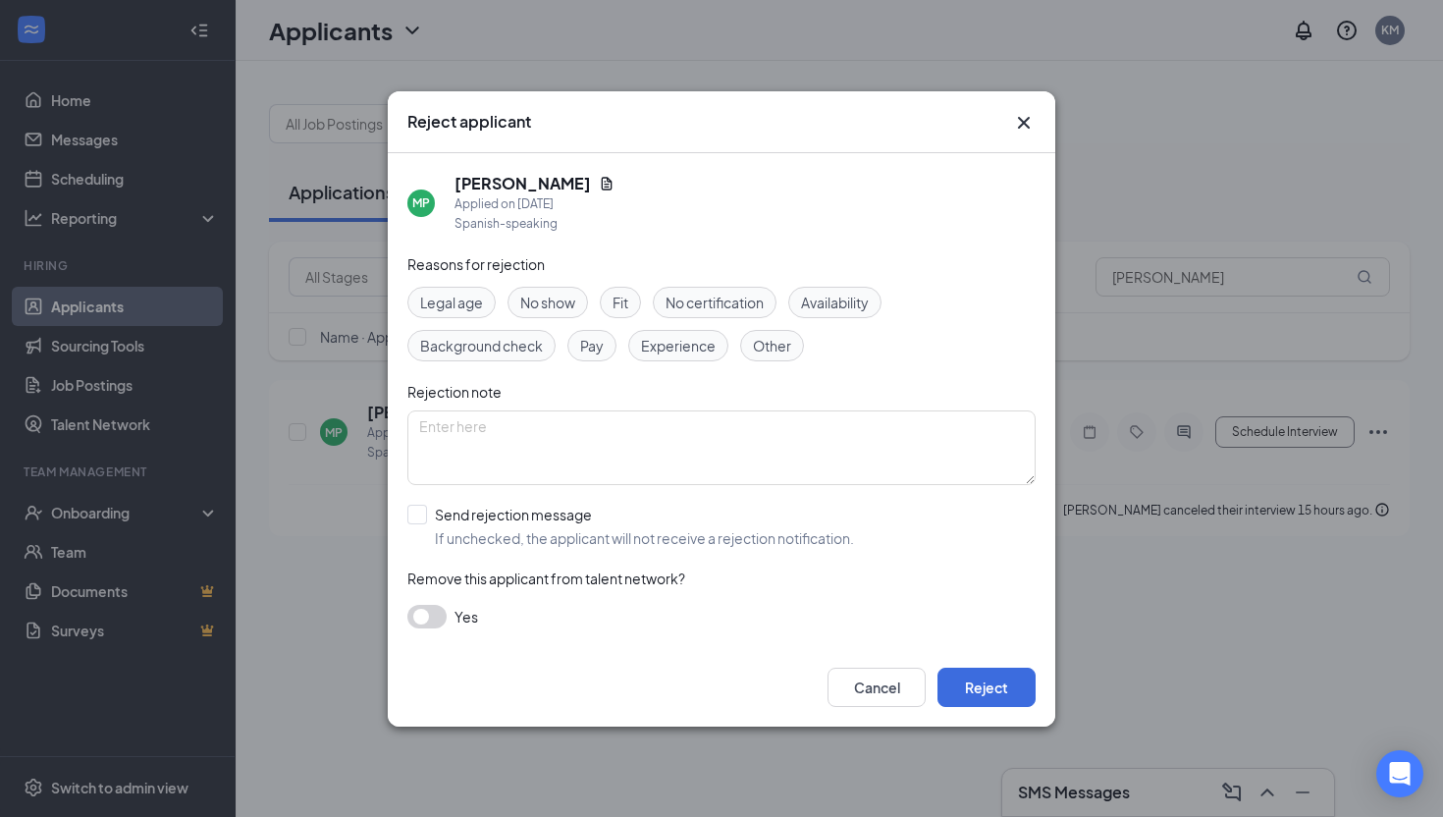
click at [788, 352] on span "Other" at bounding box center [772, 346] width 38 height 22
click at [471, 513] on input "Send rejection message If unchecked, the applicant will not receive a rejection…" at bounding box center [630, 526] width 447 height 43
checkbox input "true"
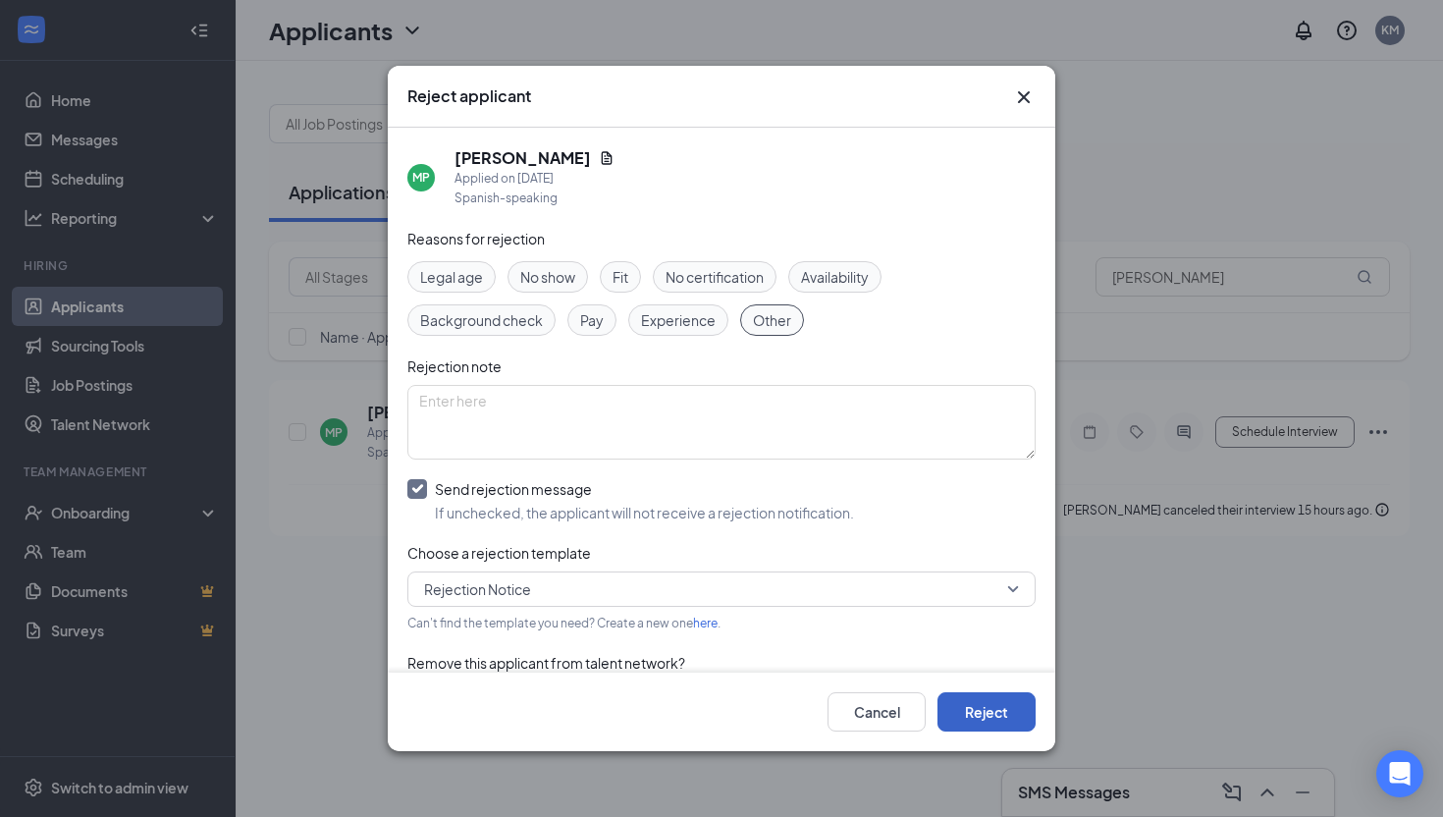
click at [998, 698] on button "Reject" at bounding box center [987, 711] width 98 height 39
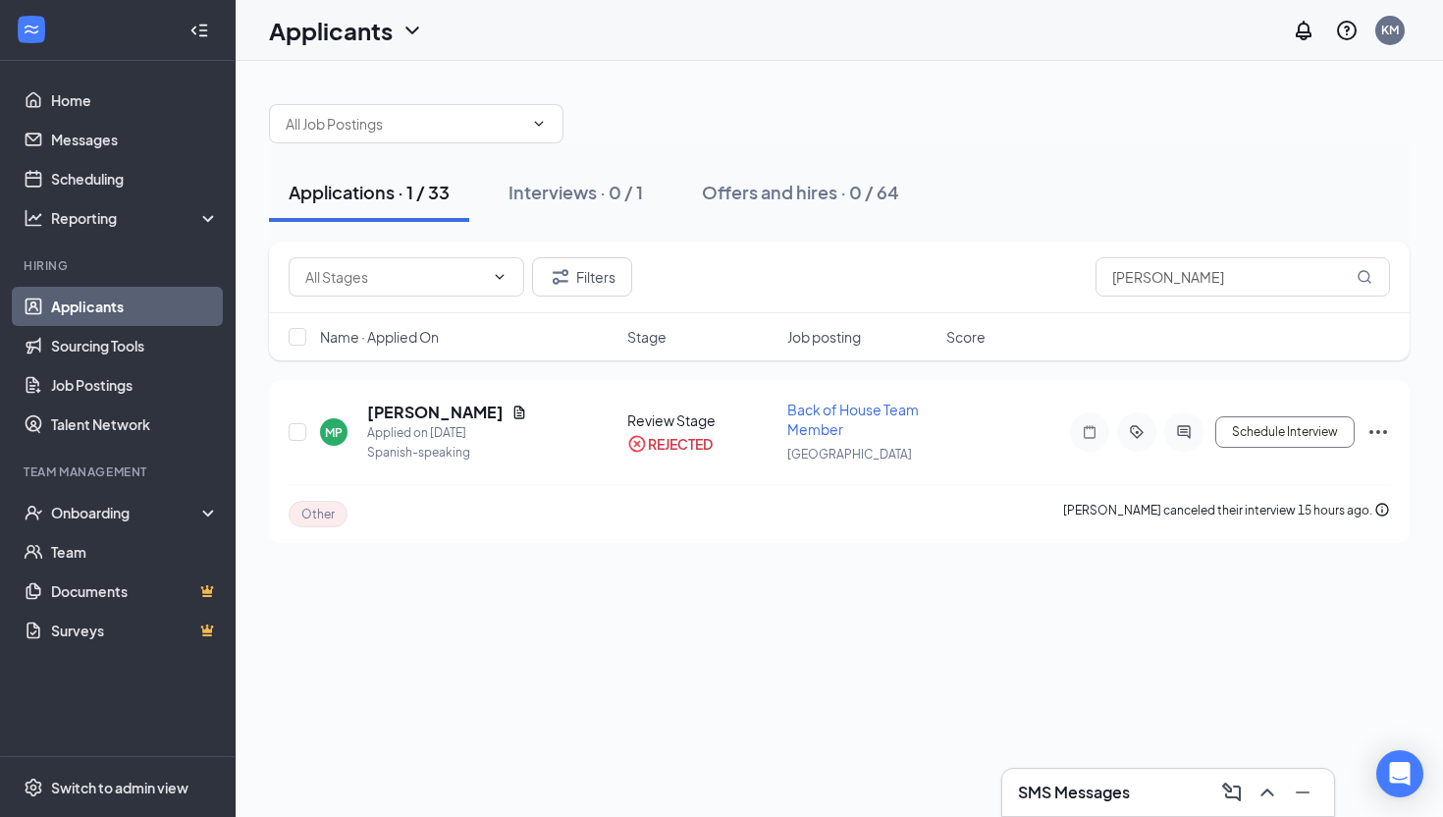
click at [386, 197] on div "Applications · 1 / 33" at bounding box center [369, 192] width 161 height 25
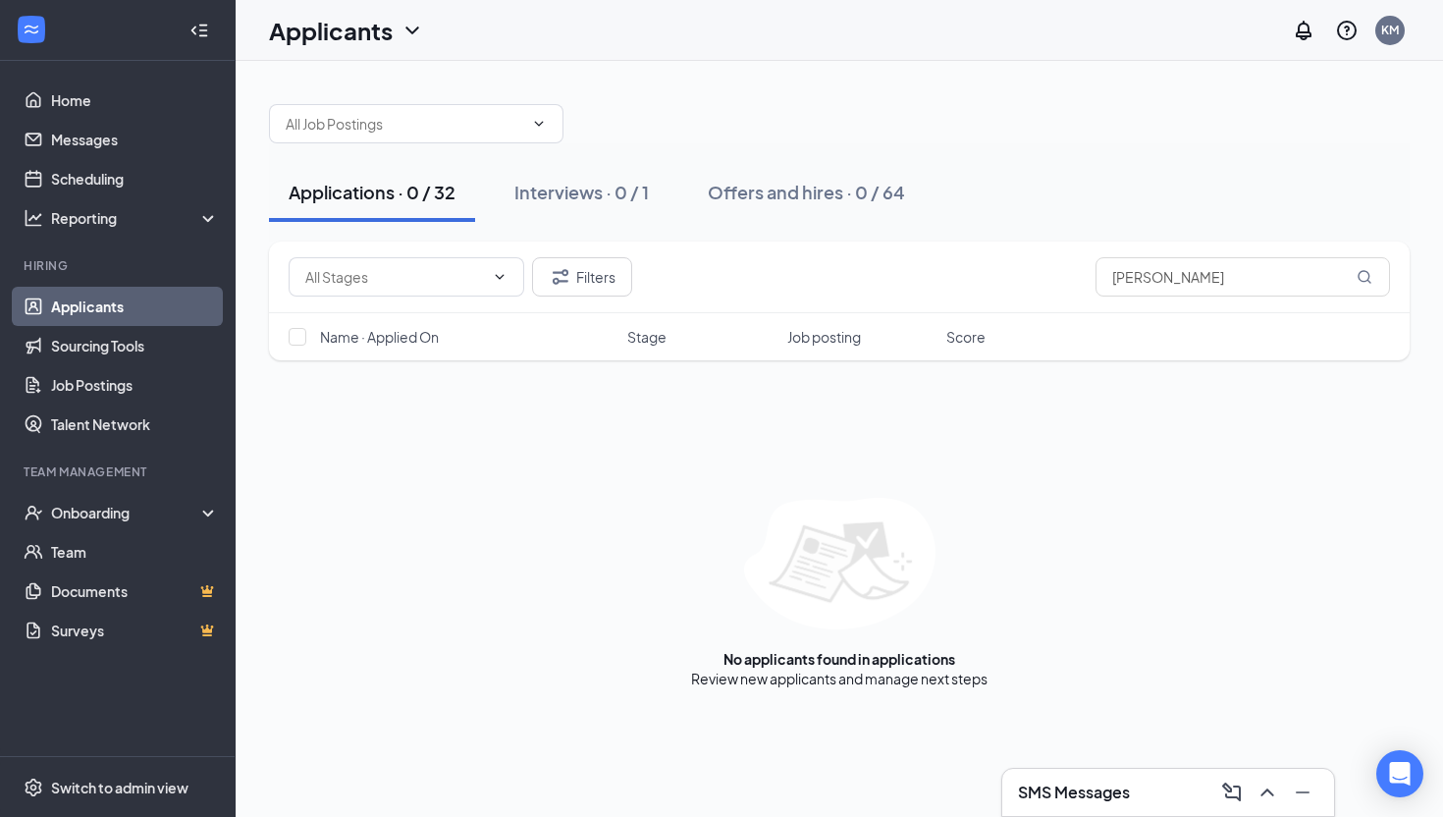
click at [103, 323] on link "Applicants" at bounding box center [135, 306] width 168 height 39
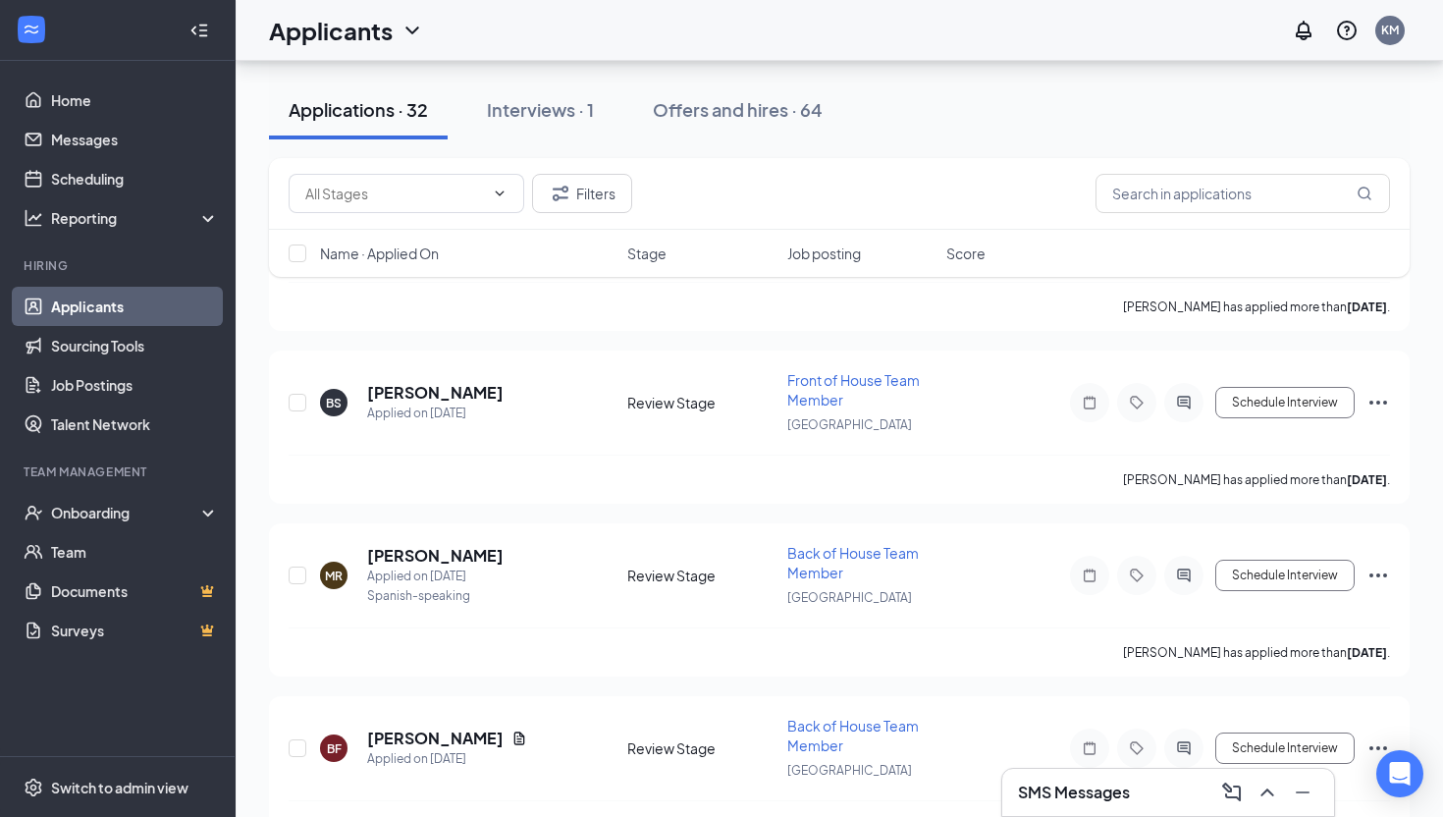
scroll to position [724, 0]
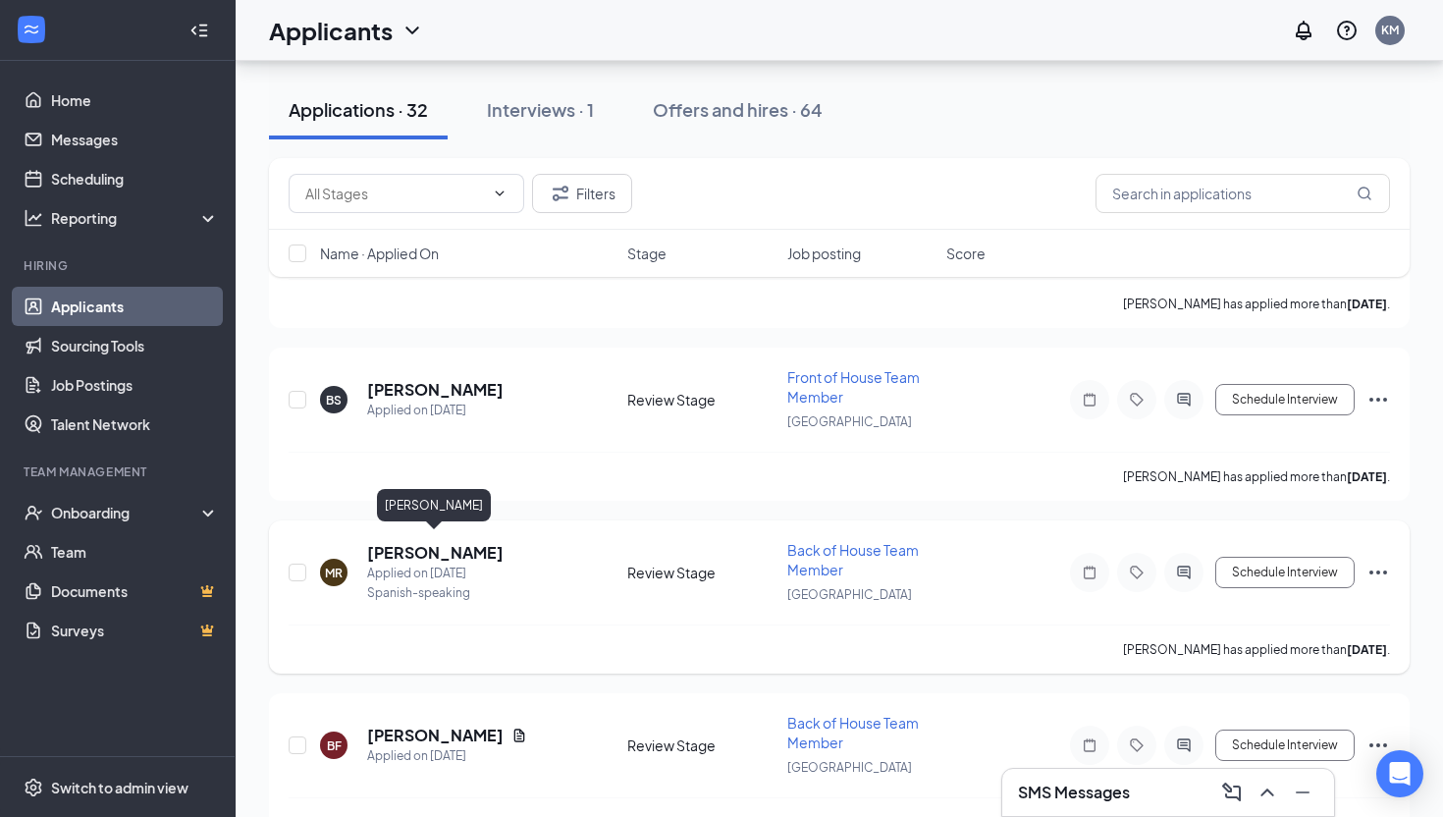
click at [473, 544] on h5 "[PERSON_NAME]" at bounding box center [435, 553] width 136 height 22
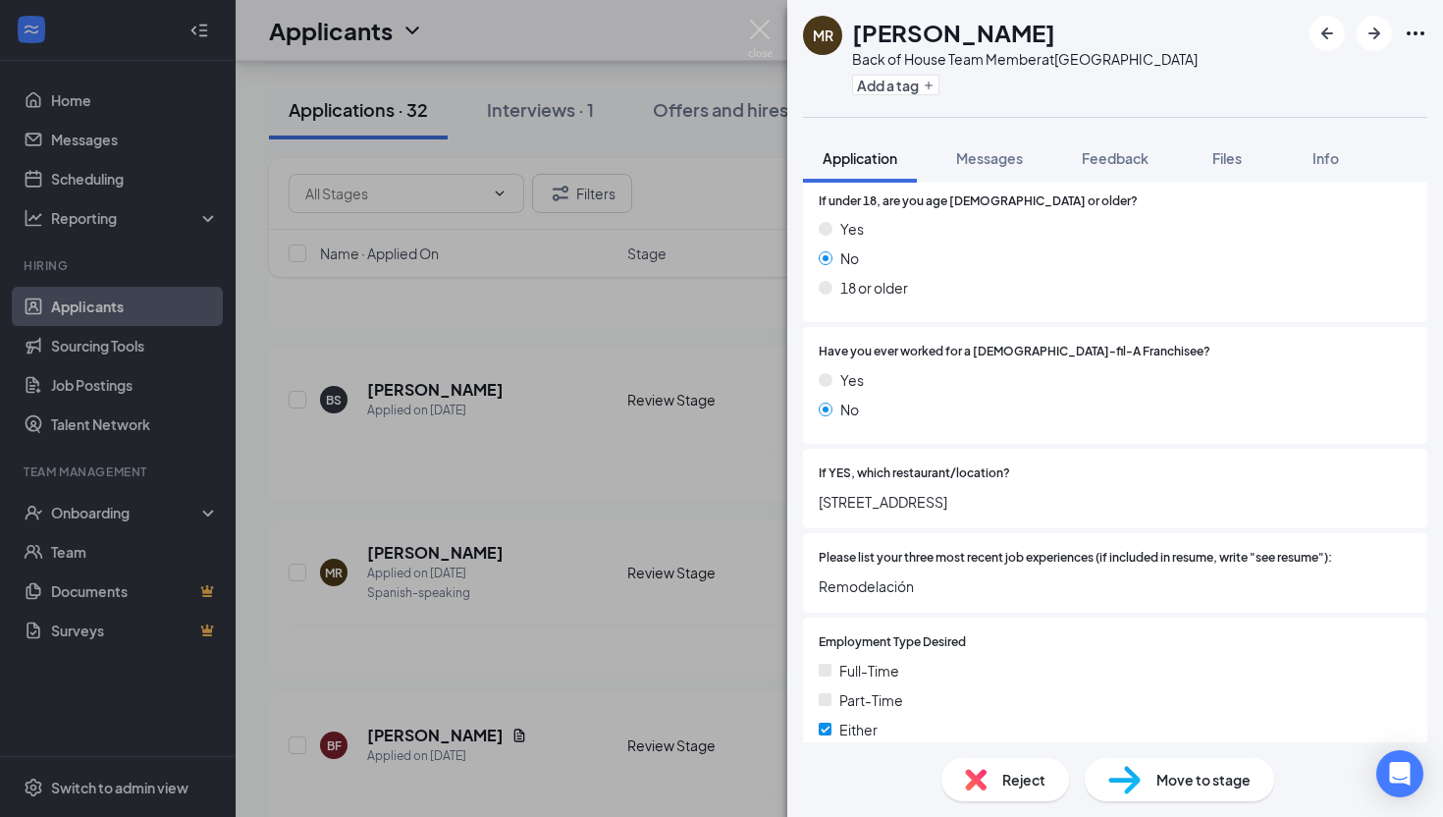
scroll to position [434, 0]
click at [1178, 775] on span "Move to stage" at bounding box center [1204, 780] width 94 height 22
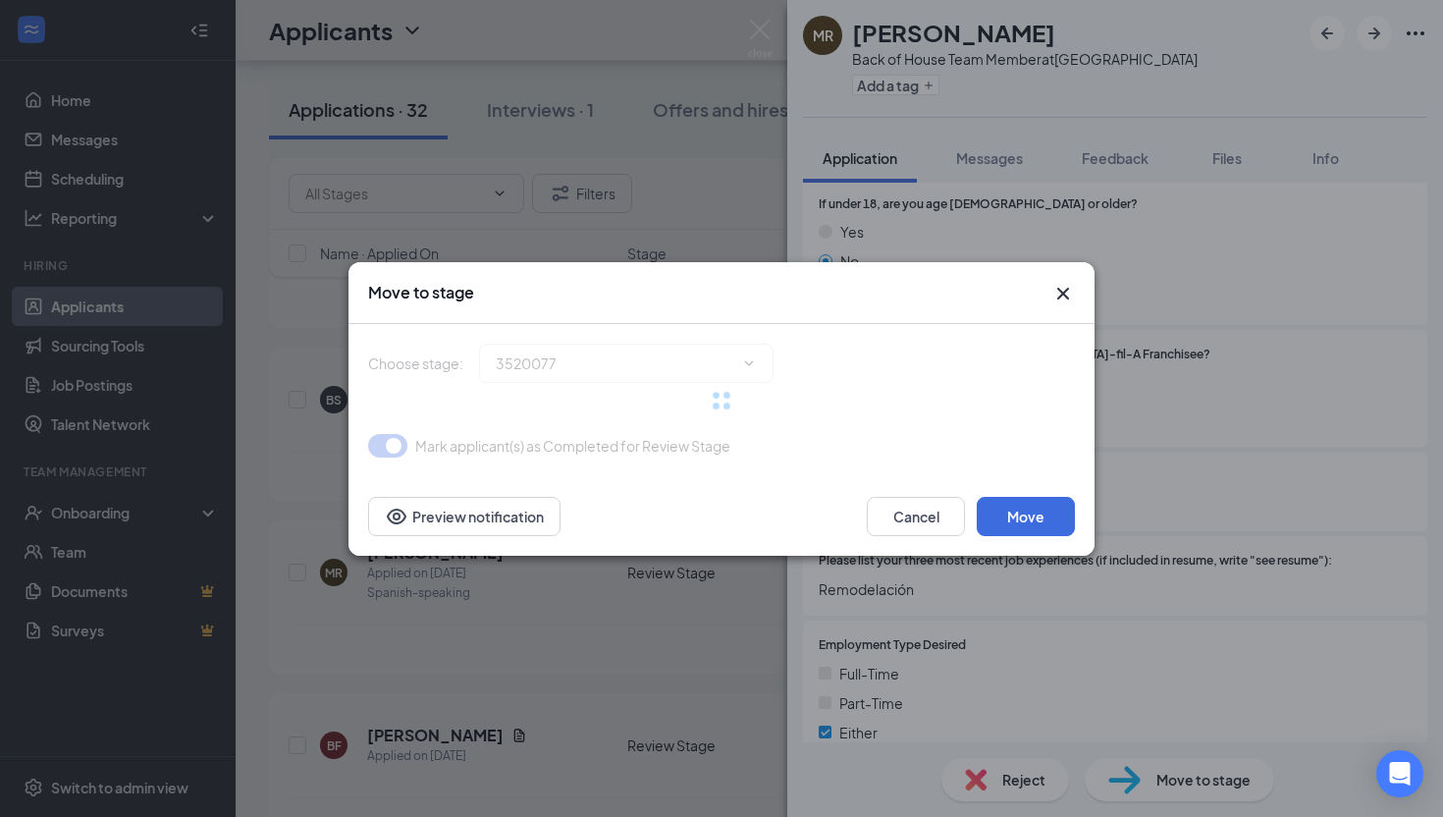
type input "Onsite Interview (next stage)"
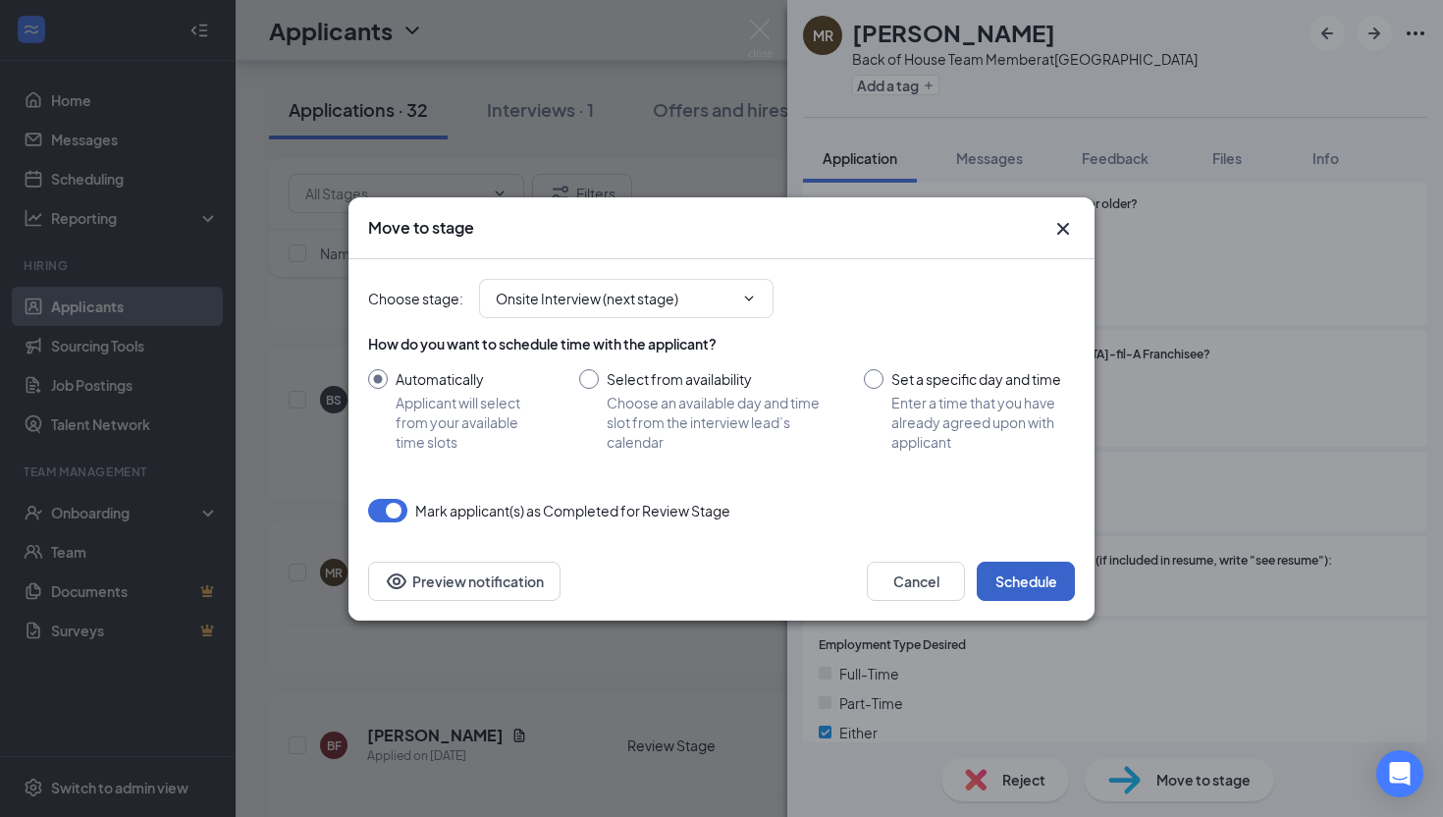
click at [1058, 578] on button "Schedule" at bounding box center [1026, 581] width 98 height 39
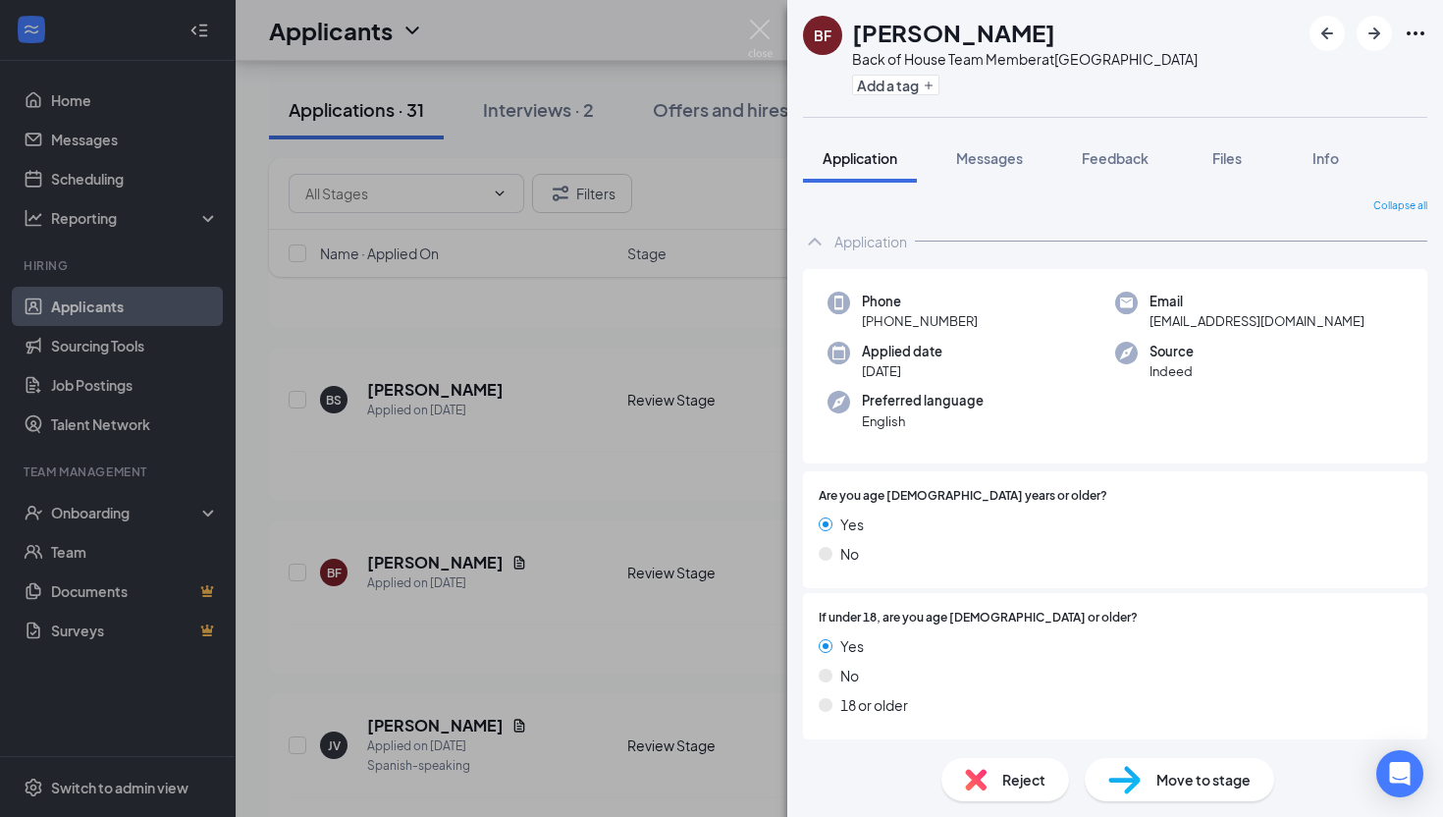
click at [488, 398] on div "BF Bethany Flatley Back of House Team Member at Ridgeside Drive Add a tag Appli…" at bounding box center [721, 408] width 1443 height 817
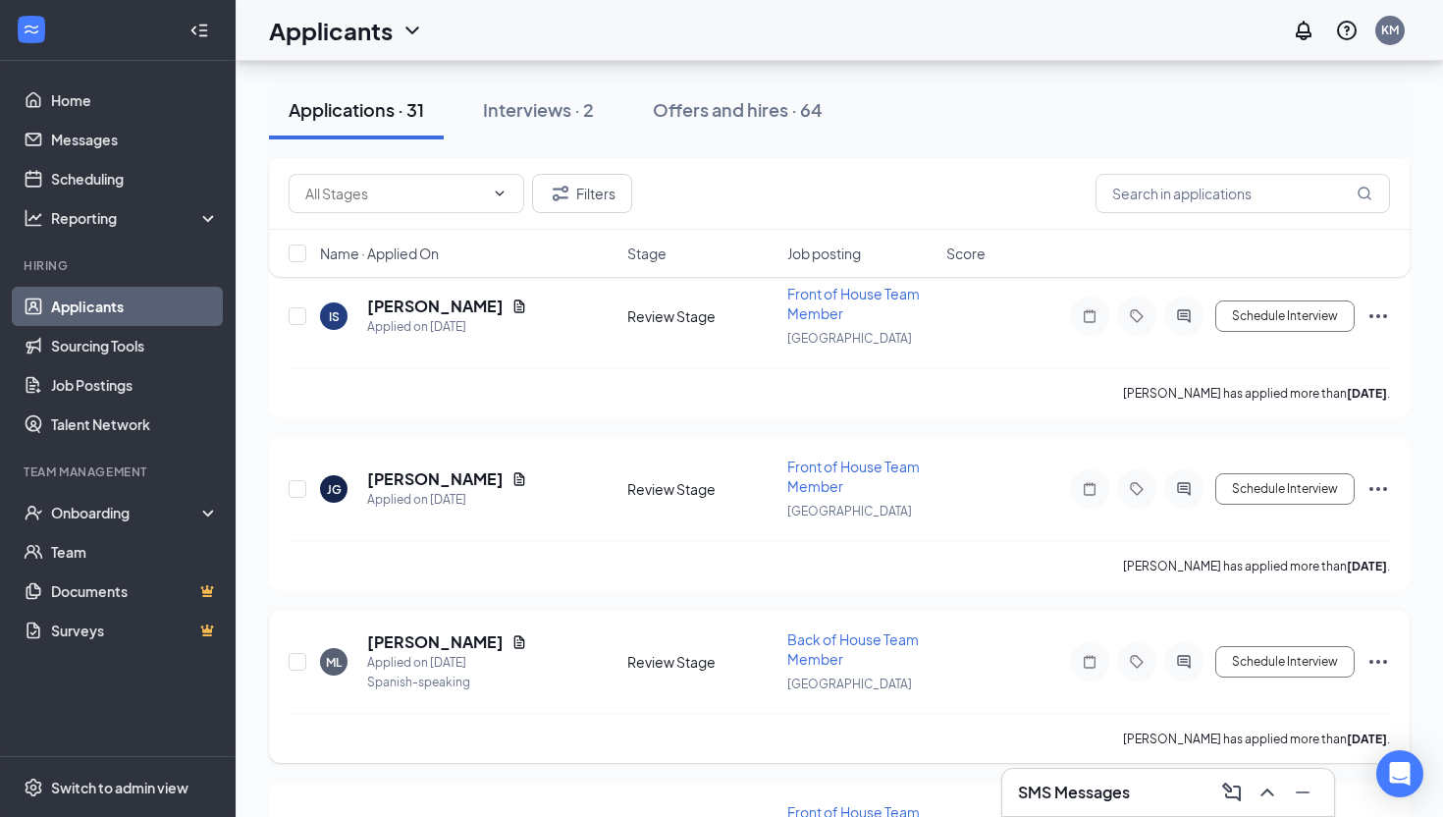
scroll to position [3754, 0]
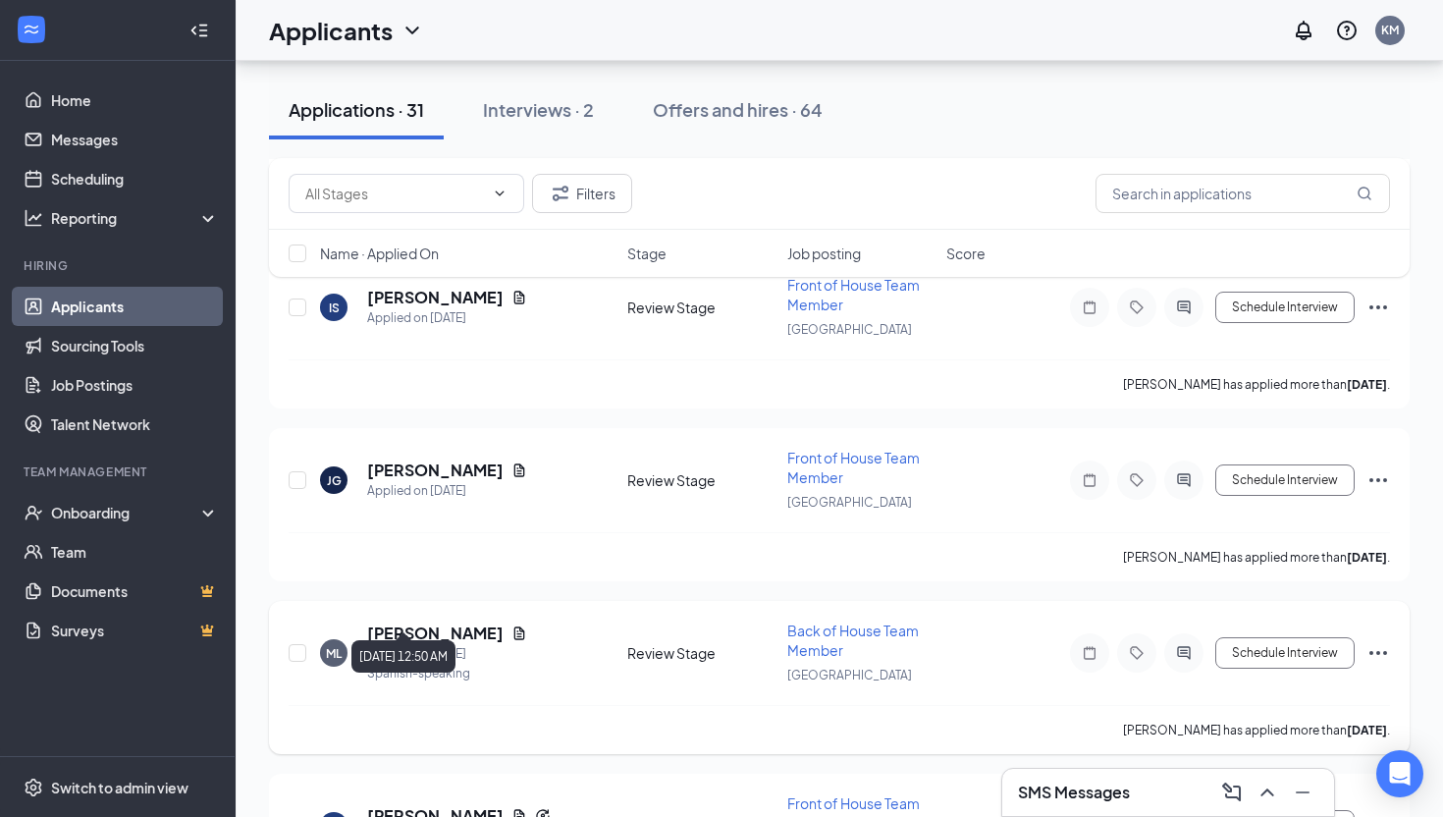
click at [447, 644] on div "Applied on Aug 22" at bounding box center [447, 654] width 160 height 20
click at [445, 623] on h5 "Marelyn Leon" at bounding box center [435, 634] width 136 height 22
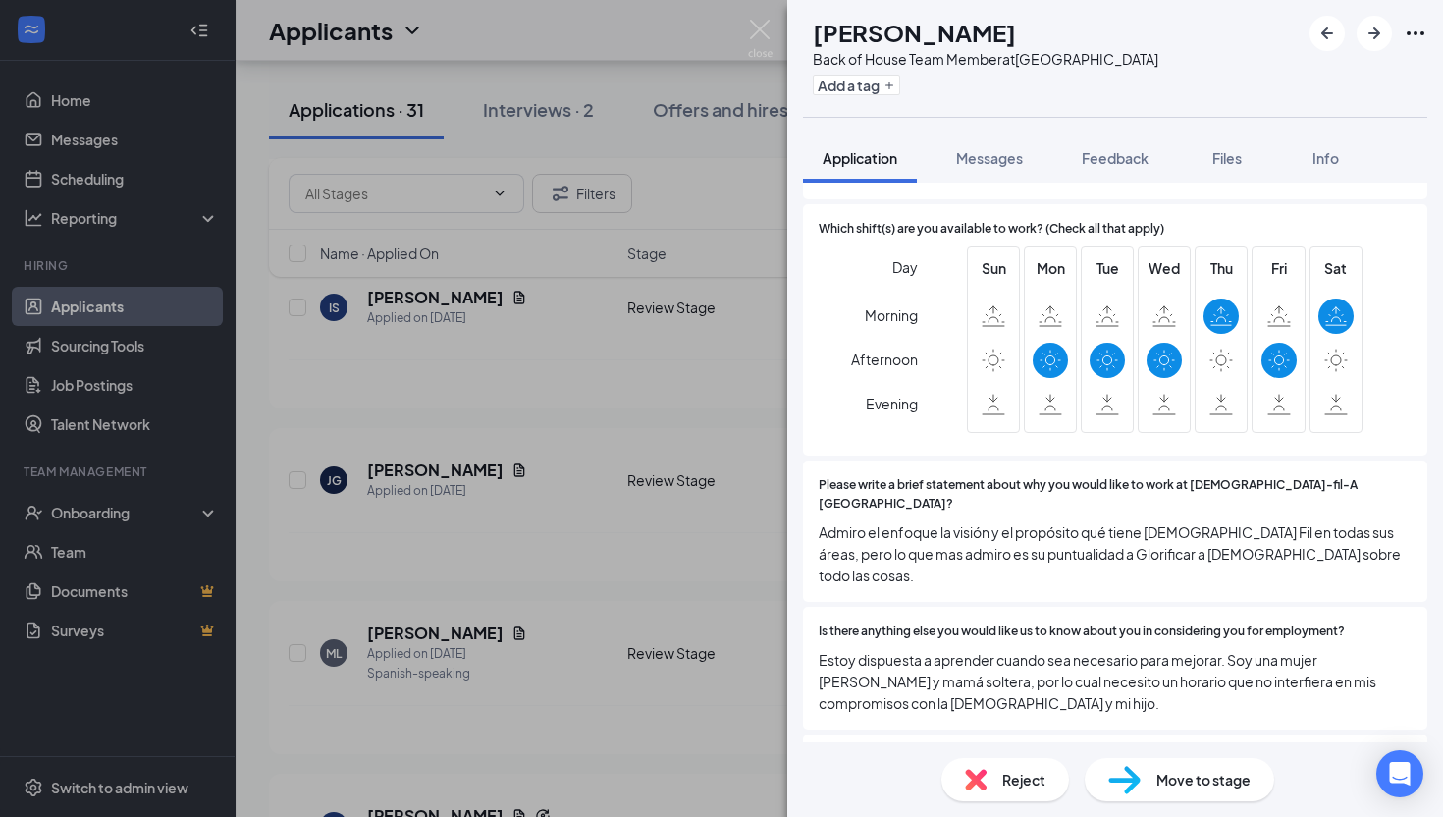
scroll to position [941, 0]
click at [667, 636] on div "ML Marelyn Leon Back of House Team Member at Ridgeside Drive Add a tag Applicat…" at bounding box center [721, 408] width 1443 height 817
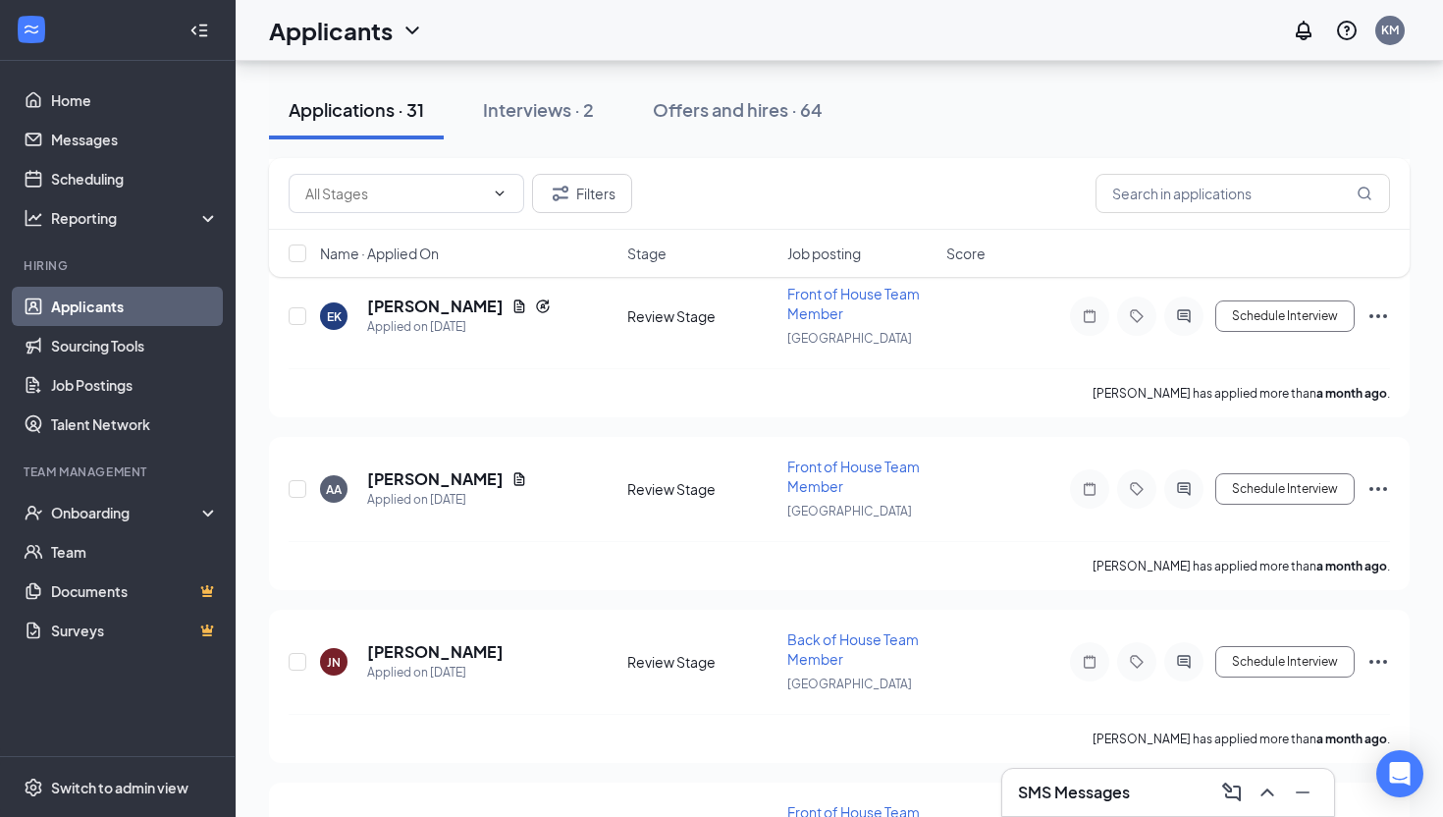
scroll to position [4272, 0]
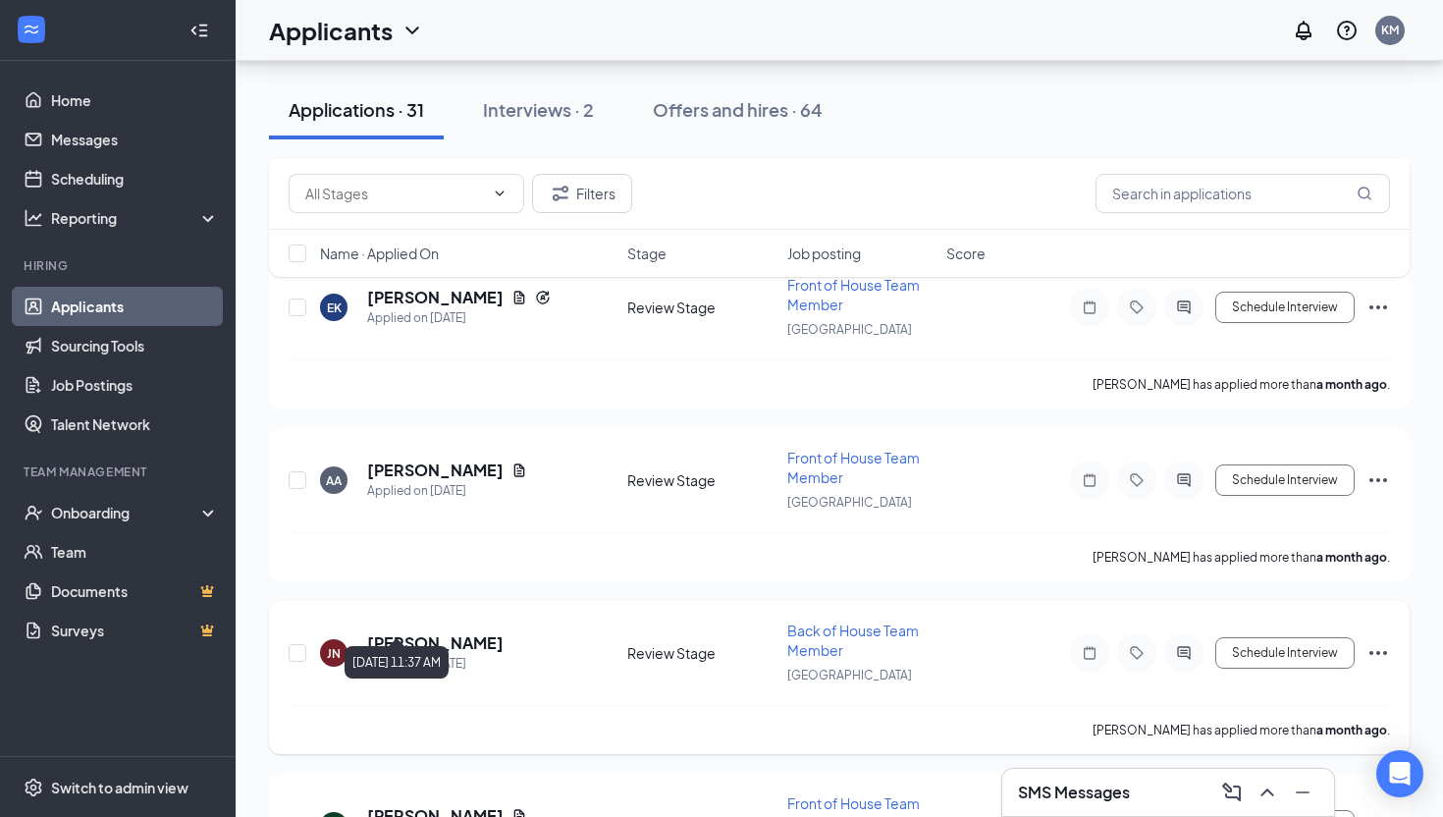
click at [438, 632] on h5 "Jake Nicholson" at bounding box center [435, 643] width 136 height 22
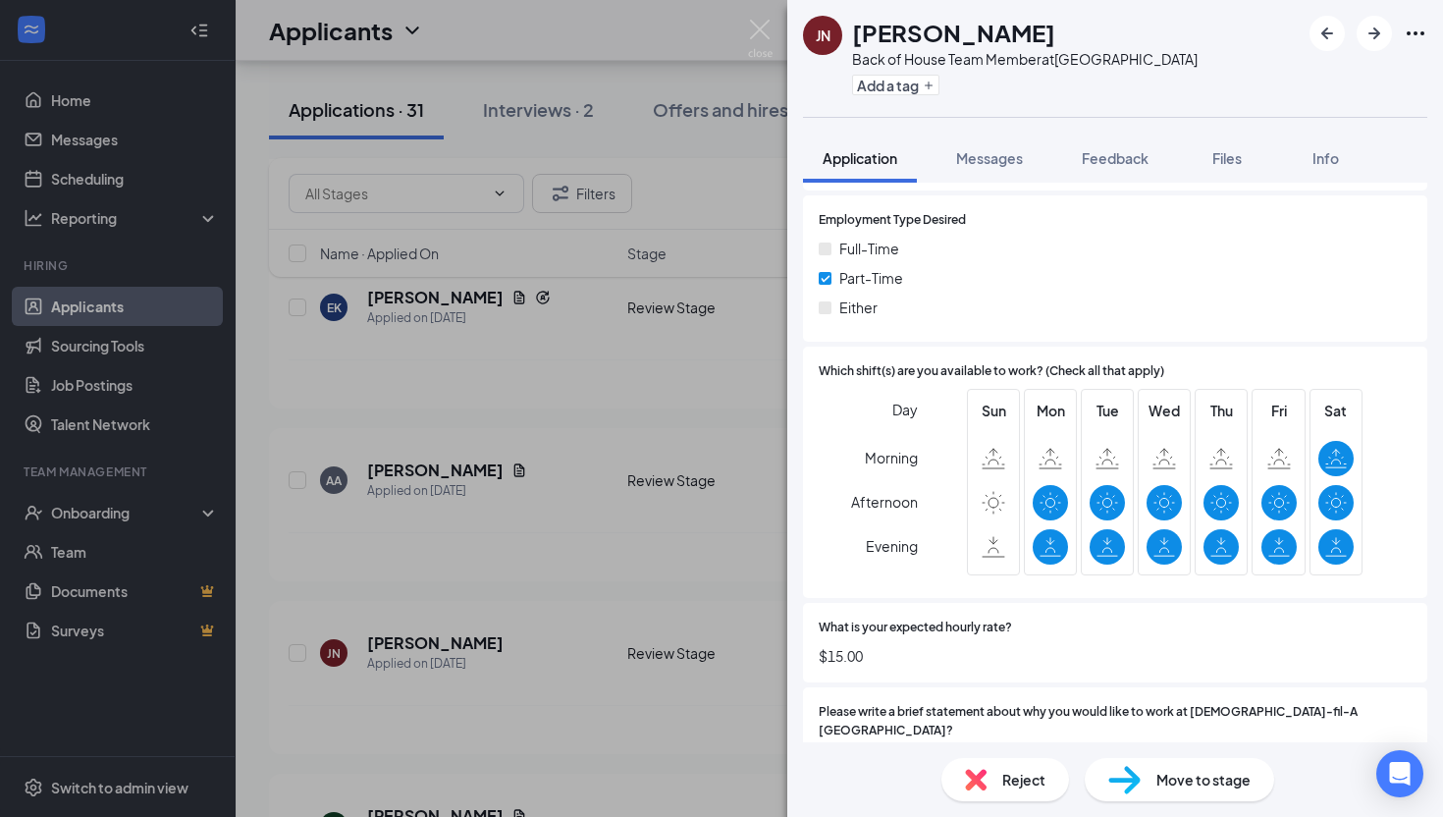
scroll to position [1288, 0]
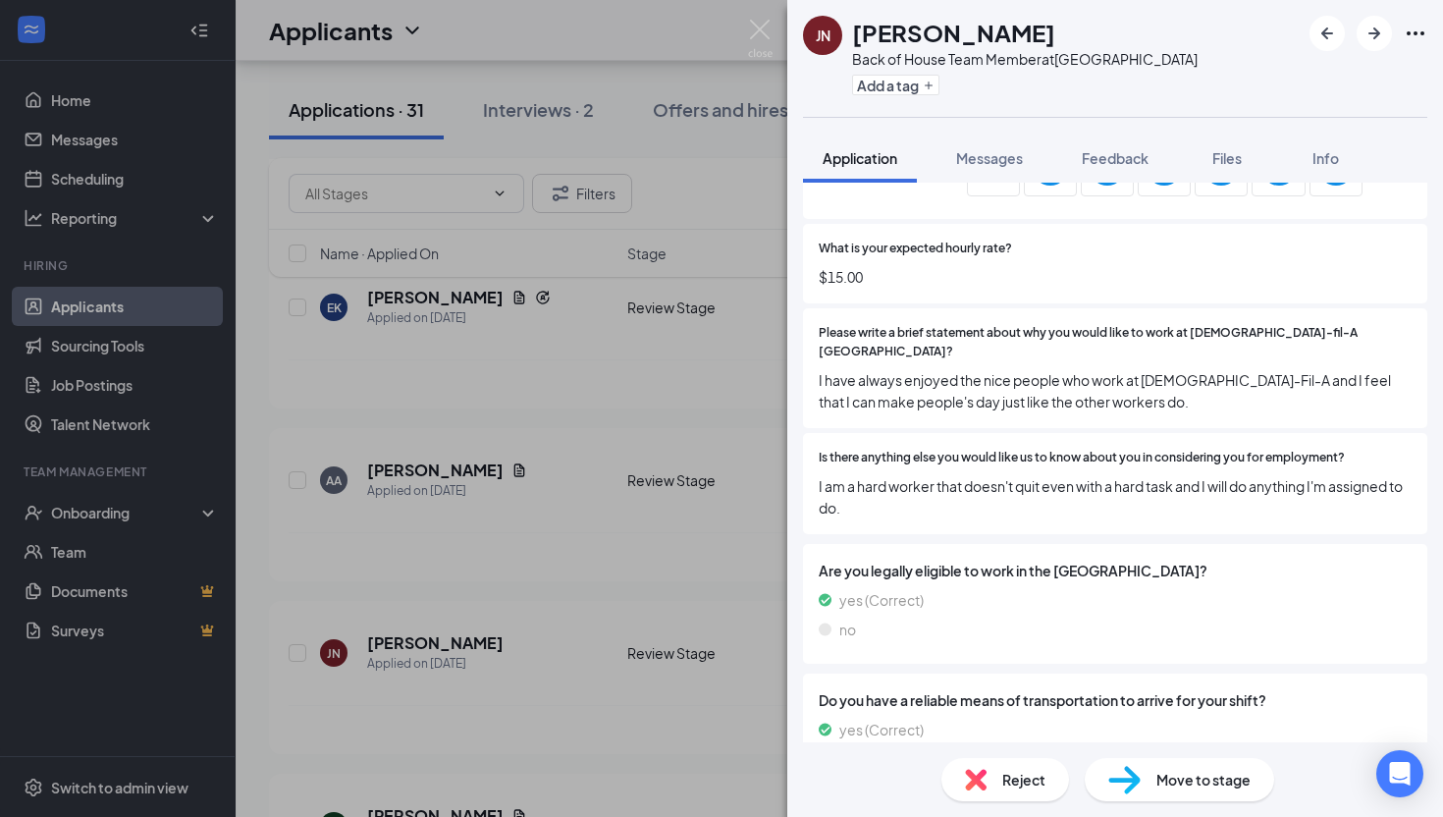
click at [621, 649] on div "JN Jake Nicholson Back of House Team Member at Ridgeside Drive Add a tag Applic…" at bounding box center [721, 408] width 1443 height 817
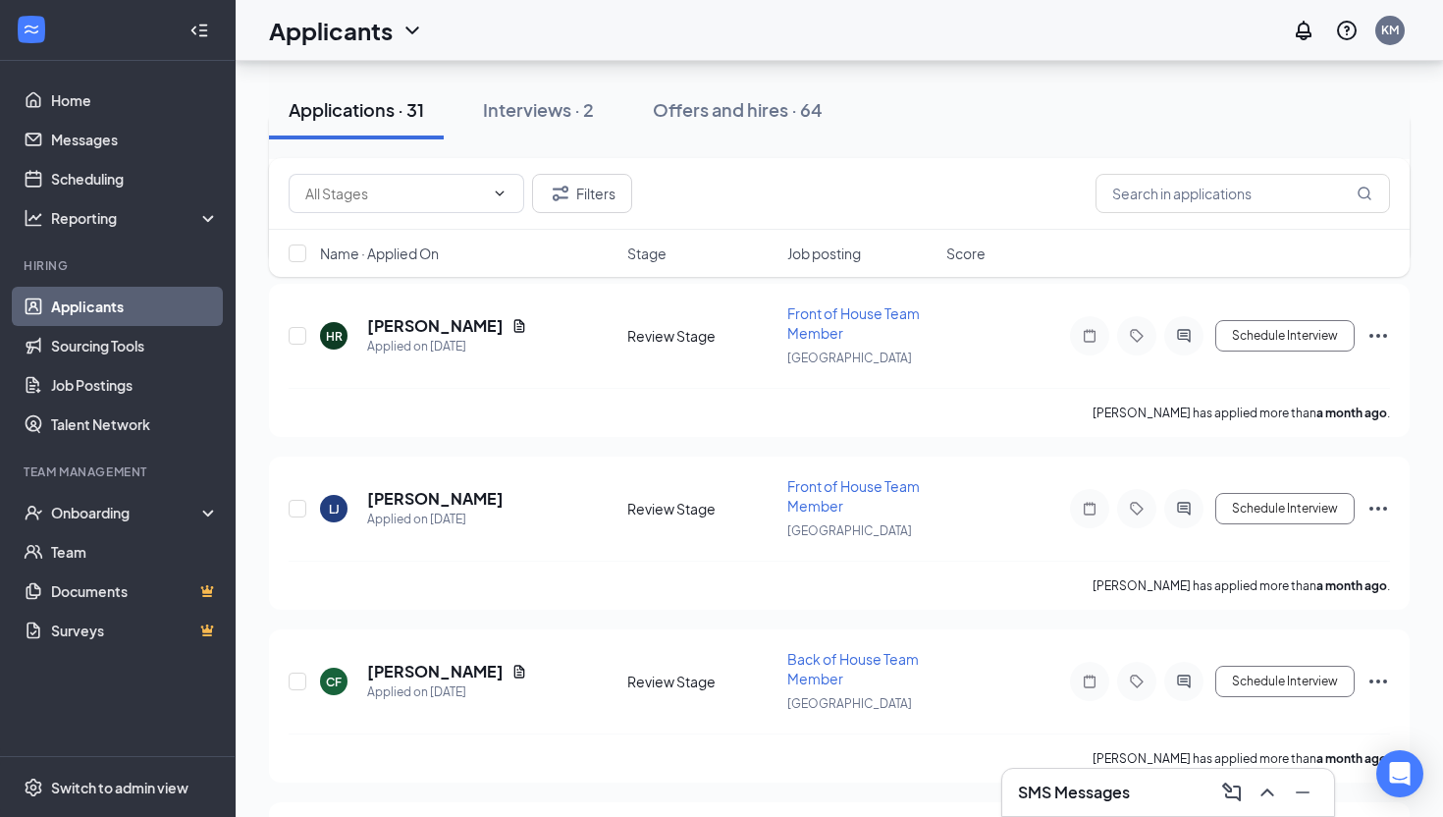
scroll to position [4878, 0]
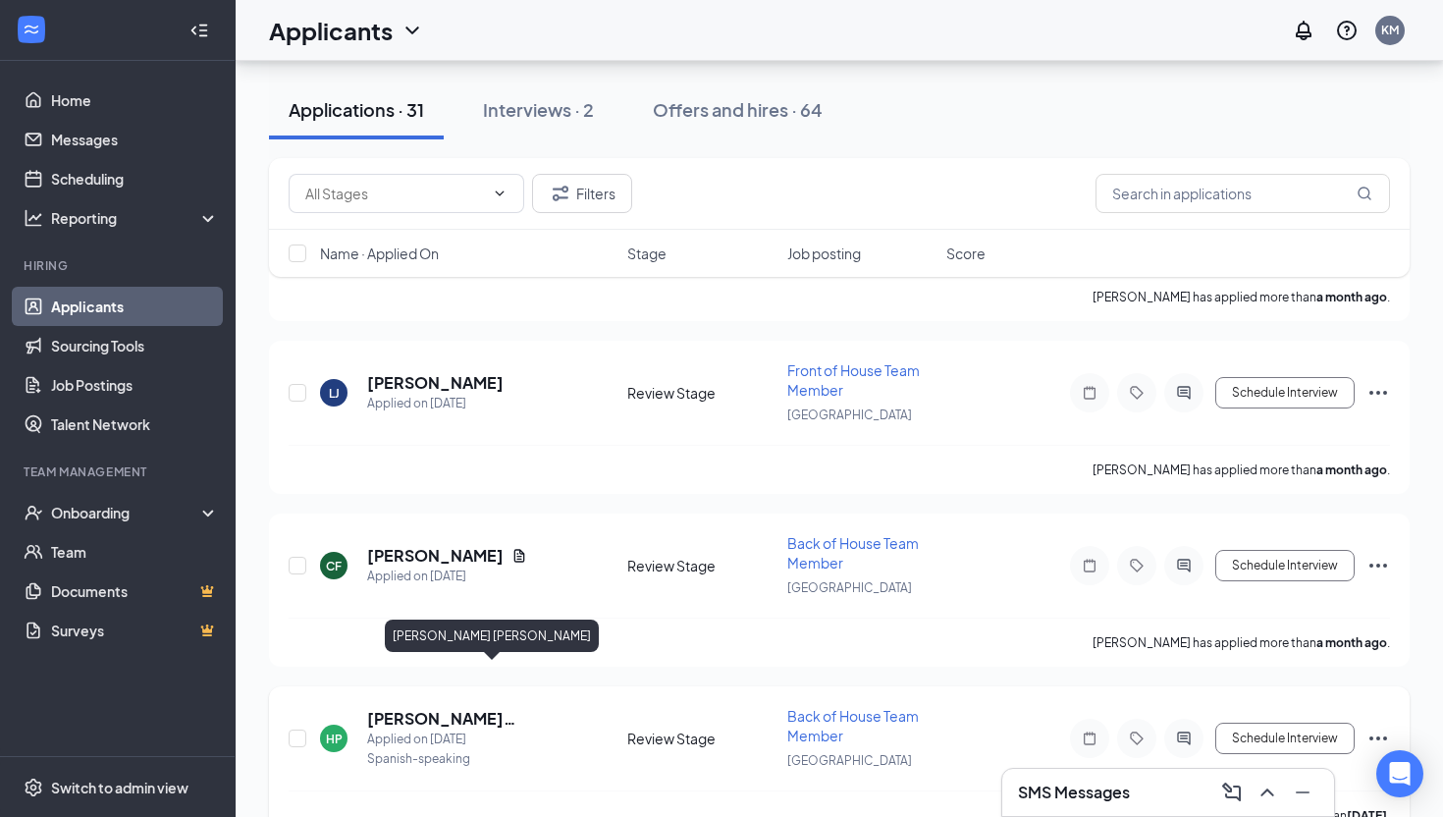
click at [542, 708] on h5 "Heydi Rocio perez garcia" at bounding box center [470, 719] width 207 height 22
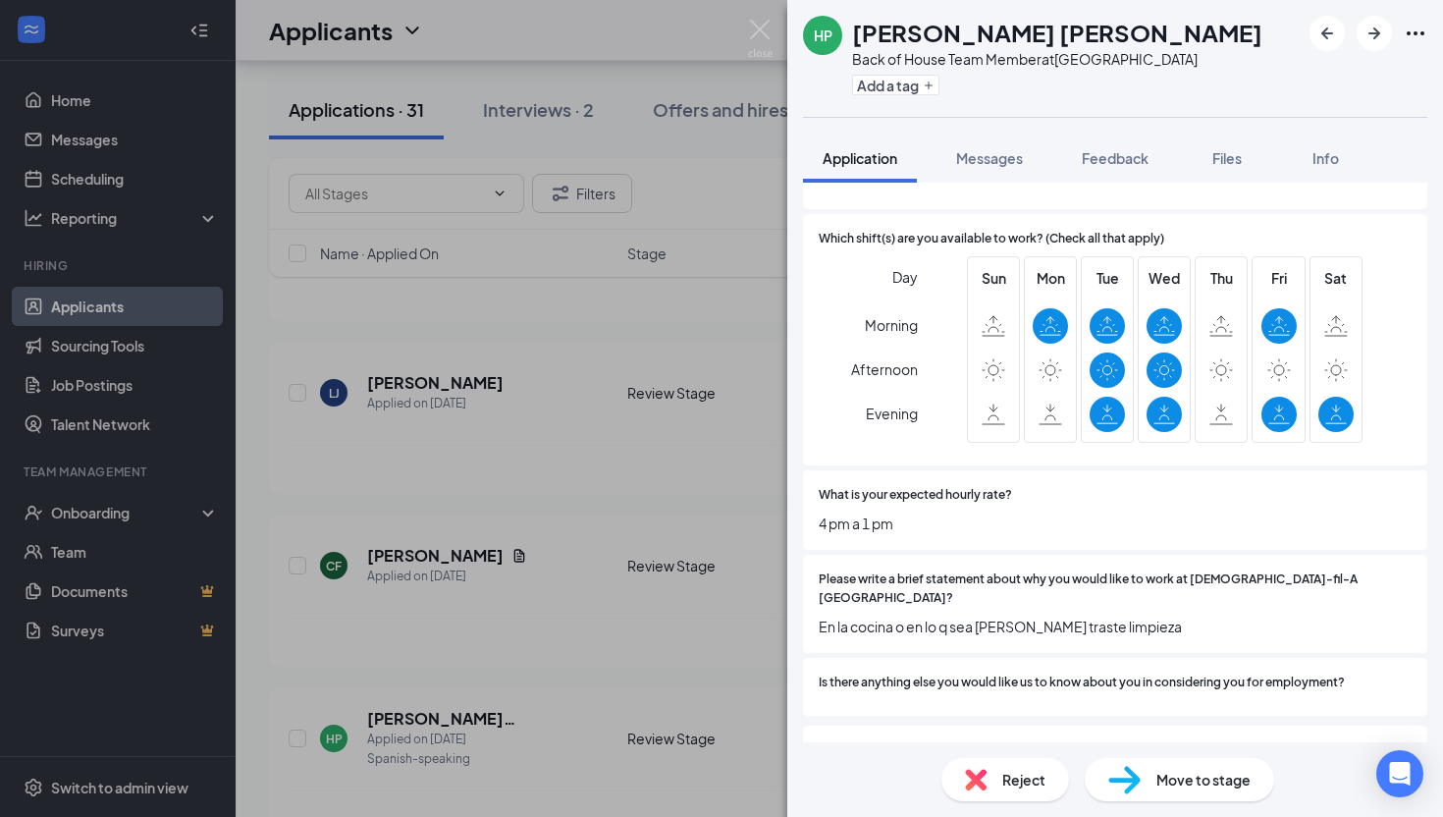
scroll to position [1063, 0]
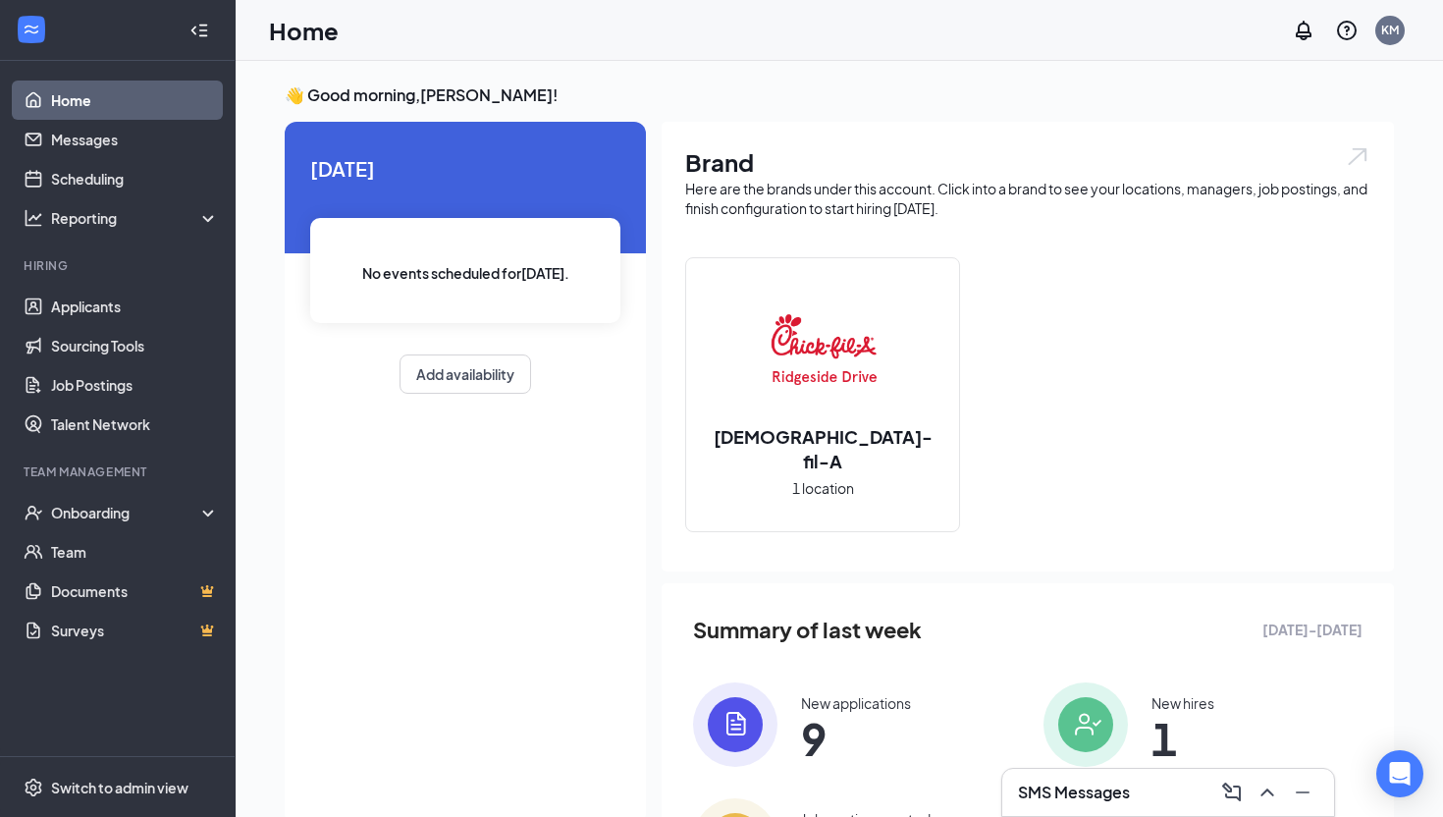
click at [1311, 812] on div "SMS Messages" at bounding box center [1169, 792] width 332 height 47
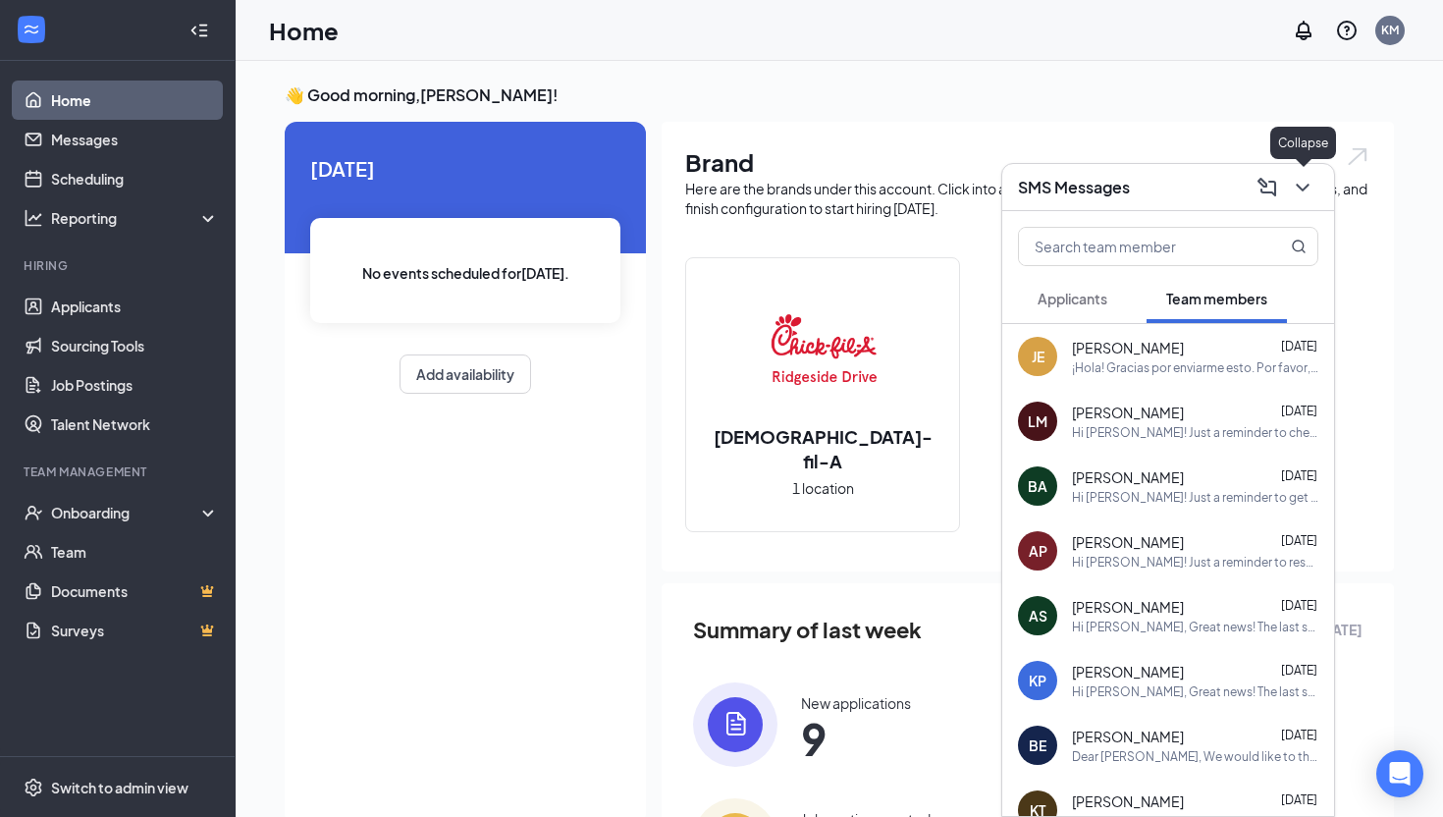
click at [1304, 183] on icon "ChevronDown" at bounding box center [1303, 188] width 24 height 24
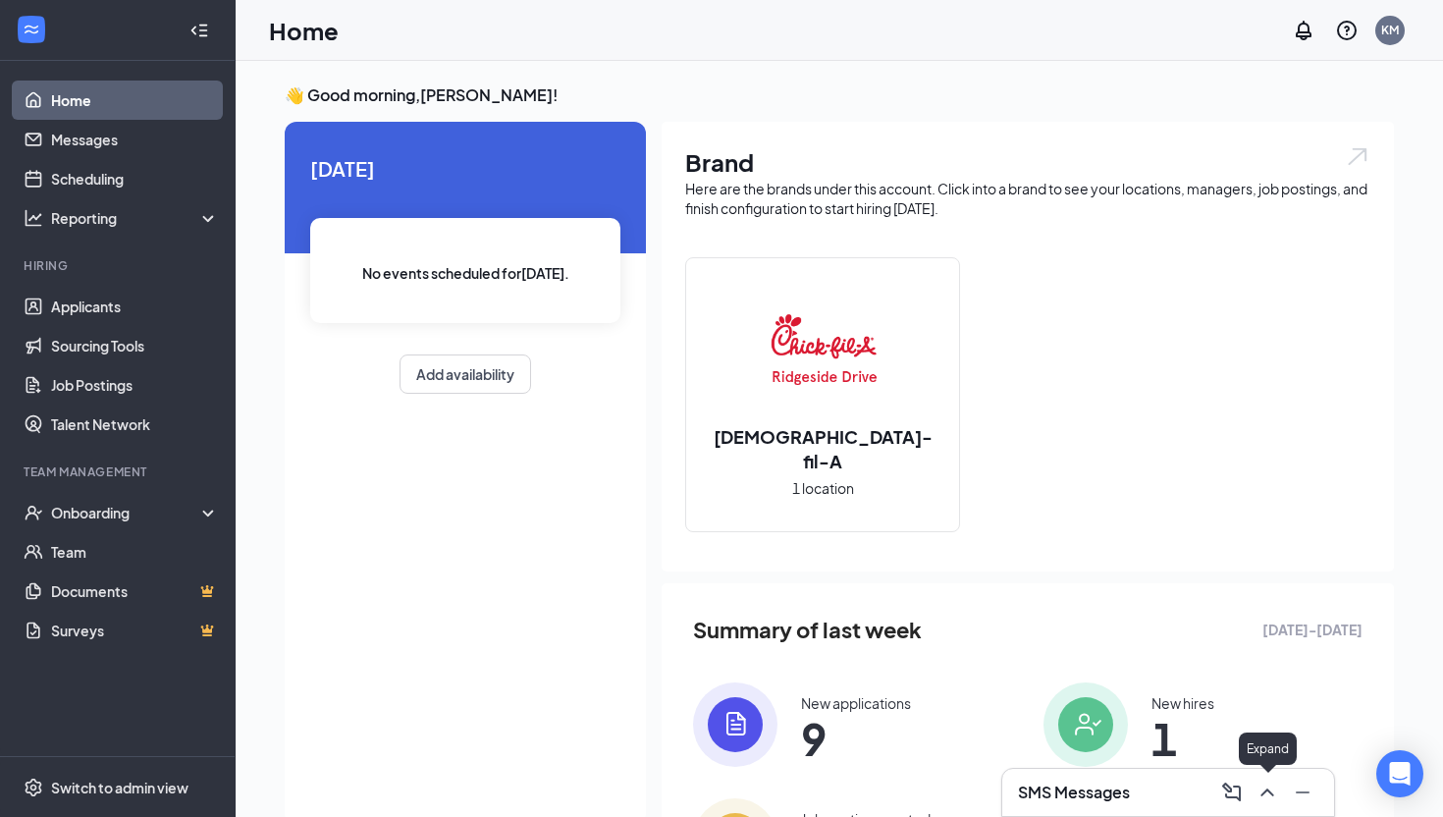
click at [1301, 790] on icon "Minimize" at bounding box center [1303, 793] width 24 height 24
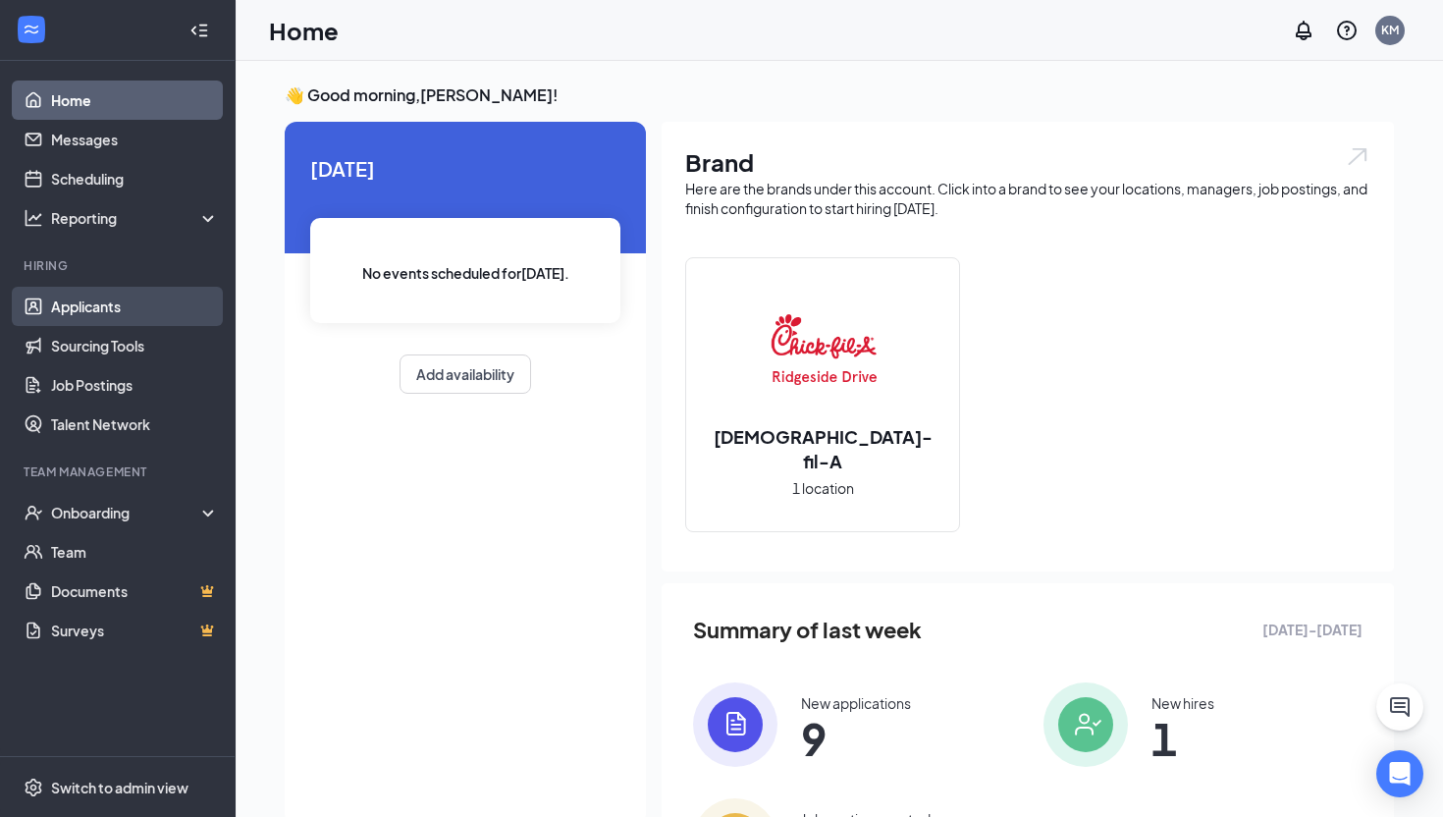
click at [106, 305] on link "Applicants" at bounding box center [135, 306] width 168 height 39
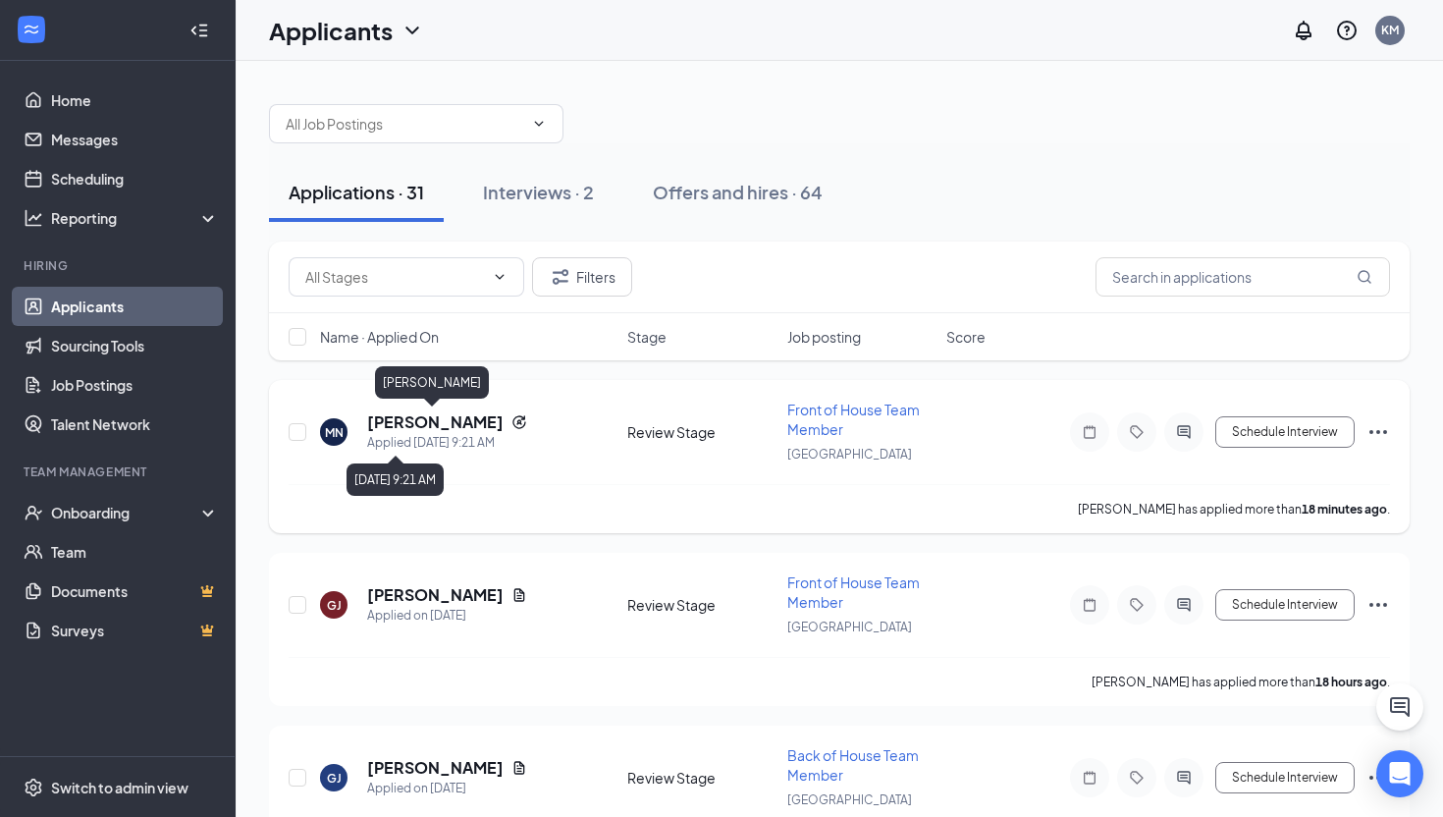
click at [437, 431] on h5 "[PERSON_NAME]" at bounding box center [435, 422] width 136 height 22
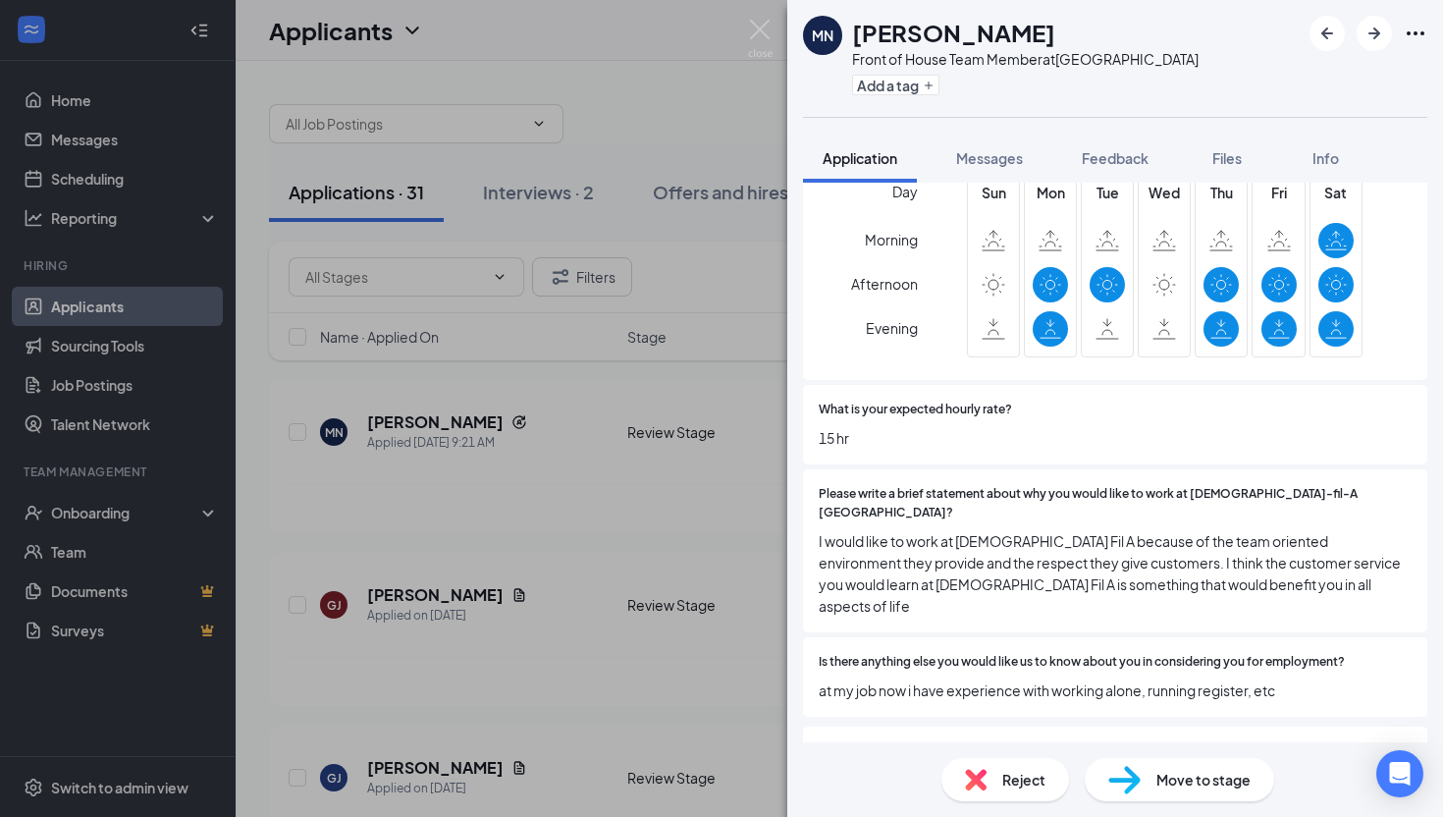
scroll to position [1099, 0]
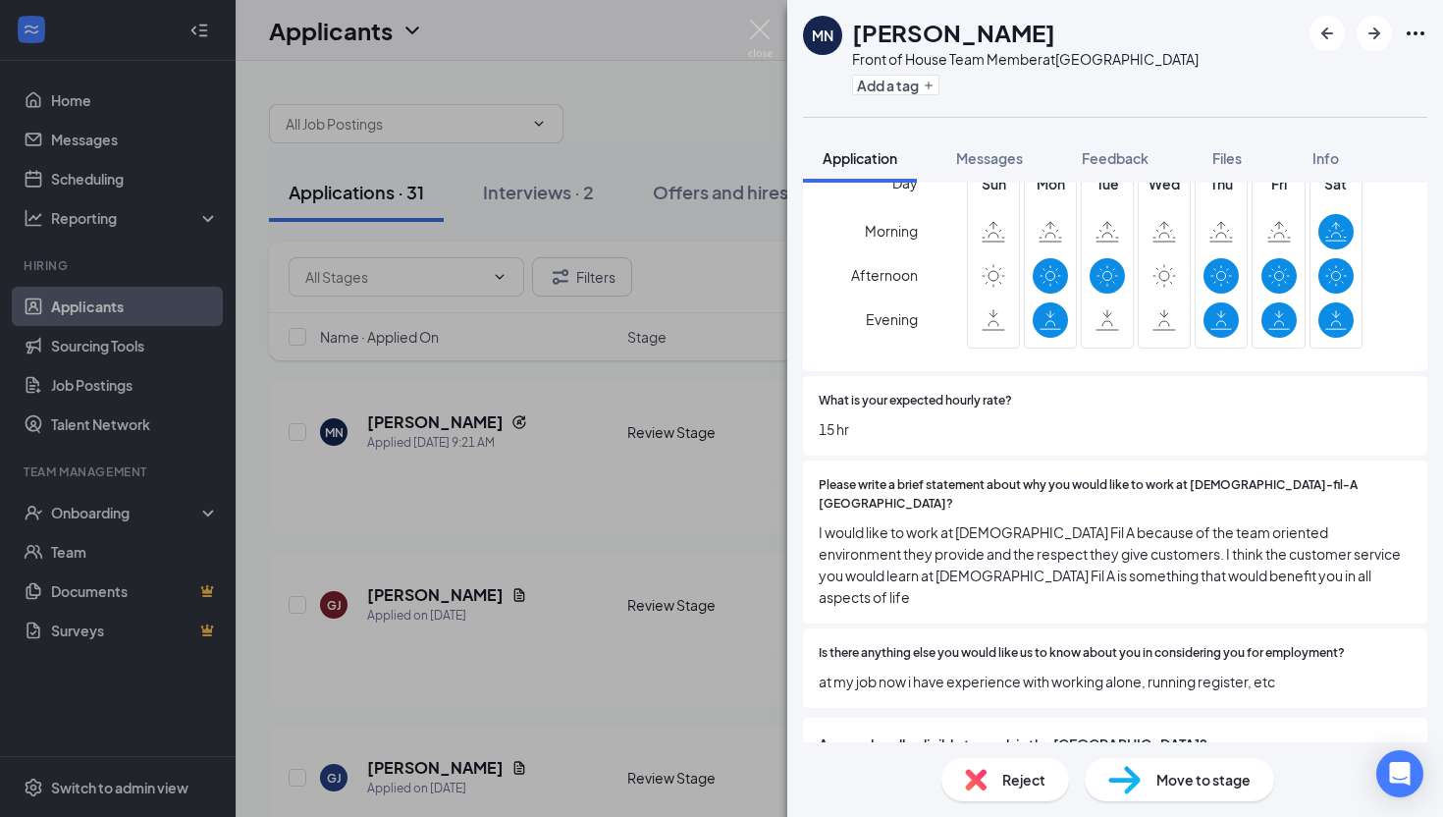
click at [662, 495] on div "MN [PERSON_NAME] Front of House Team Member at [GEOGRAPHIC_DATA] Add a tag Appl…" at bounding box center [721, 408] width 1443 height 817
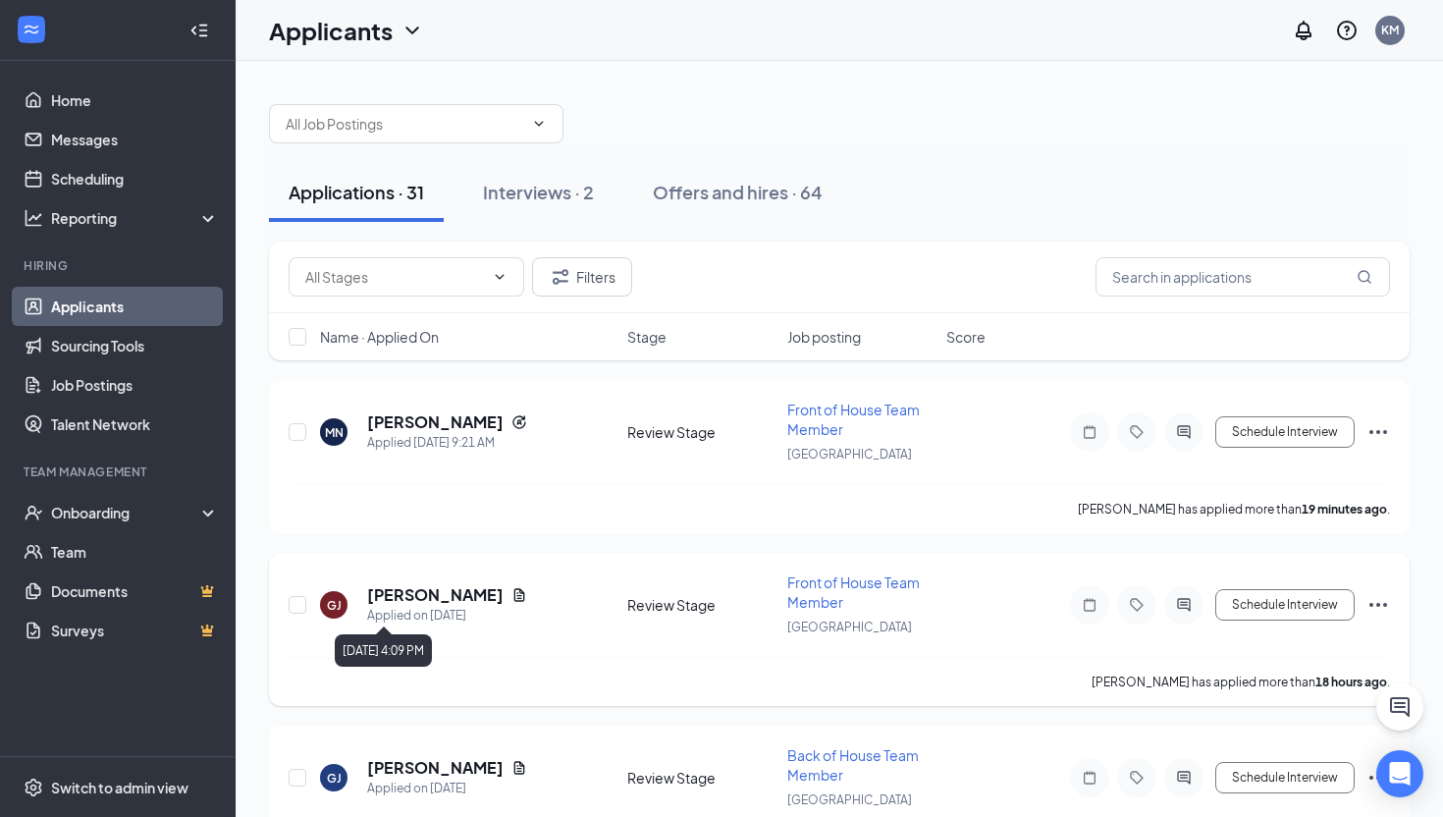
click at [413, 590] on h5 "[PERSON_NAME]" at bounding box center [435, 595] width 136 height 22
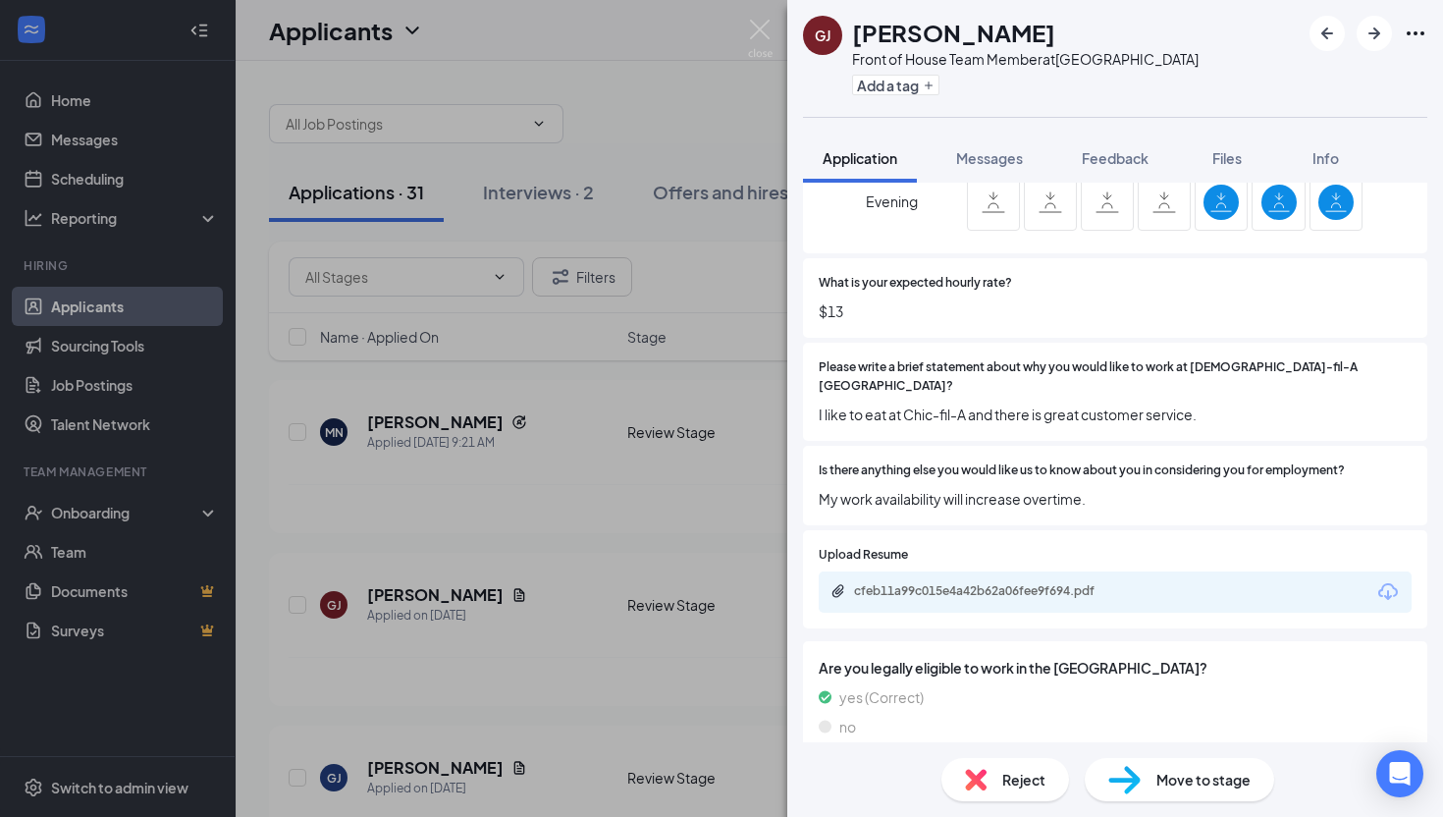
scroll to position [1275, 0]
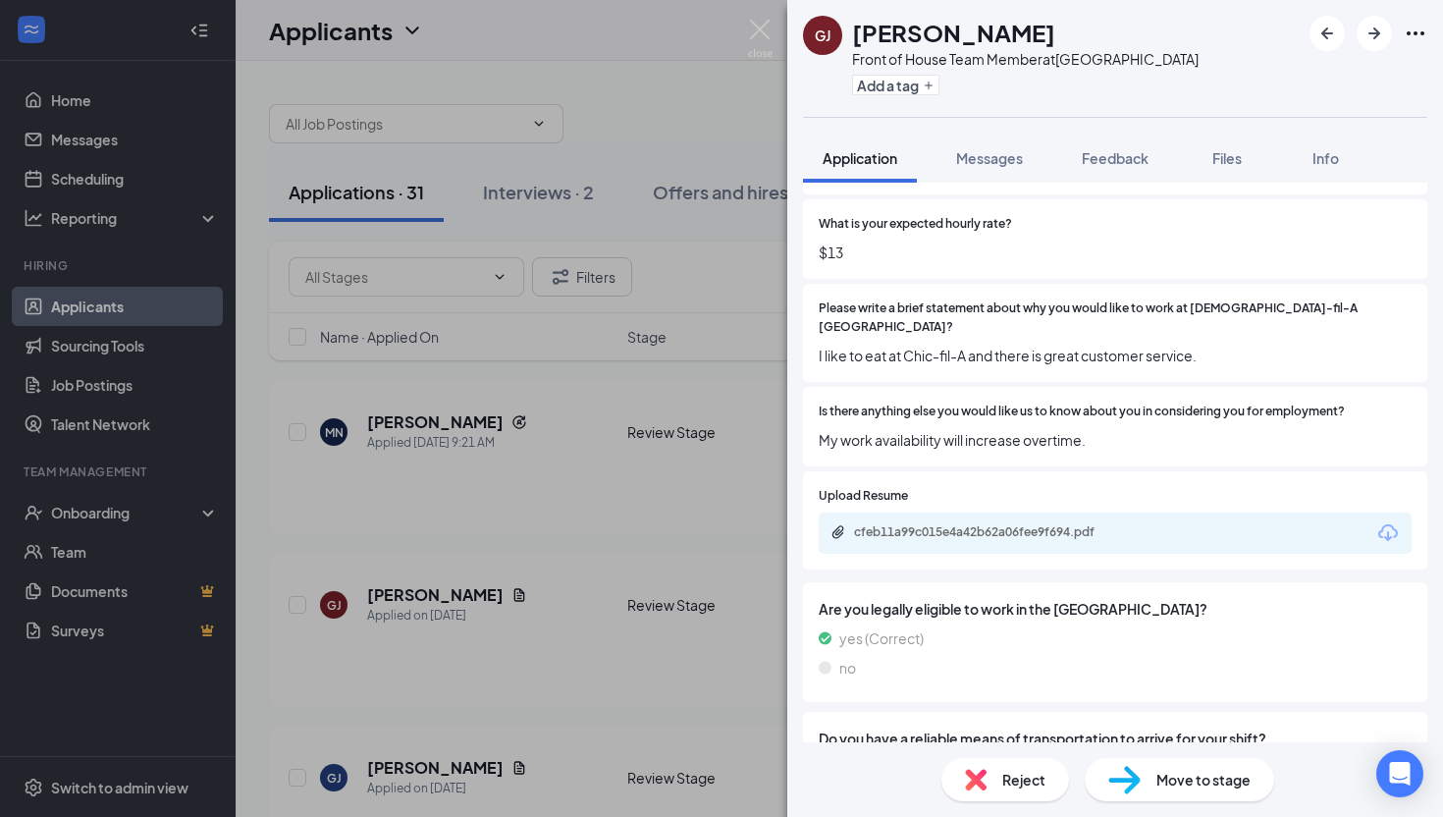
click at [550, 419] on div "[PERSON_NAME] Front of House Team Member at [GEOGRAPHIC_DATA] Add a tag Applica…" at bounding box center [721, 408] width 1443 height 817
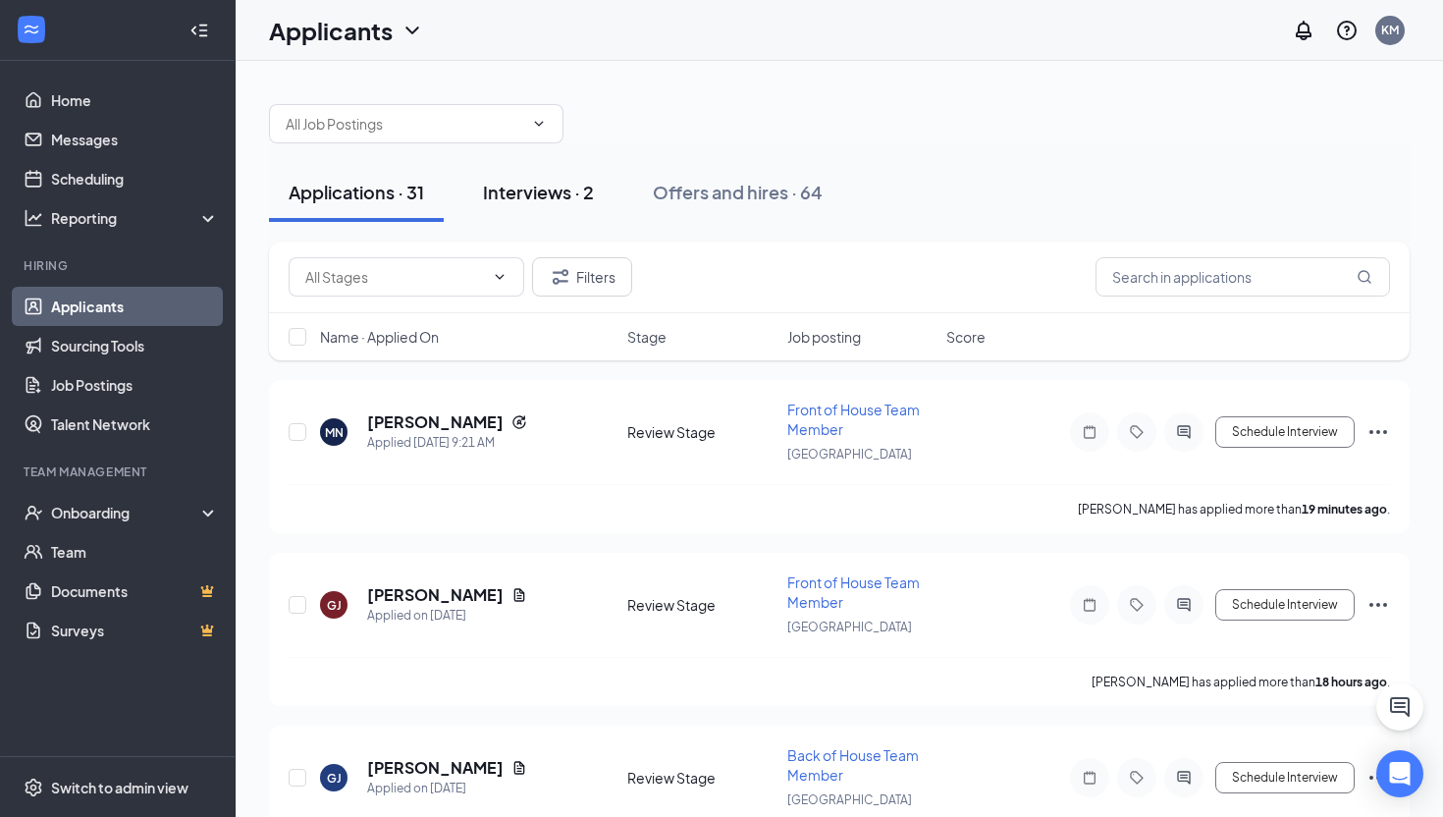
click at [512, 180] on div "Interviews · 2" at bounding box center [538, 192] width 111 height 25
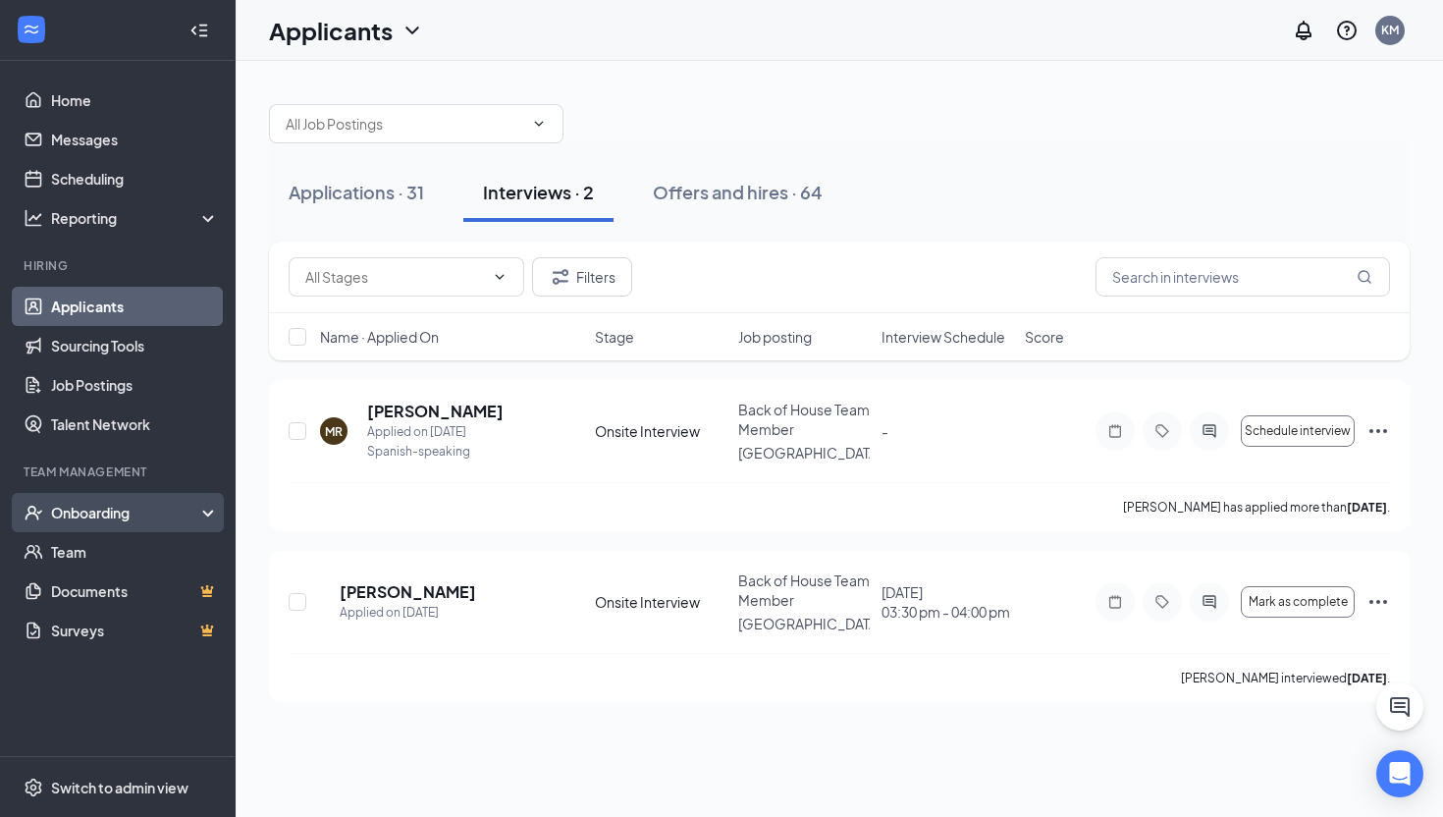
click at [117, 526] on div "Onboarding" at bounding box center [118, 512] width 236 height 39
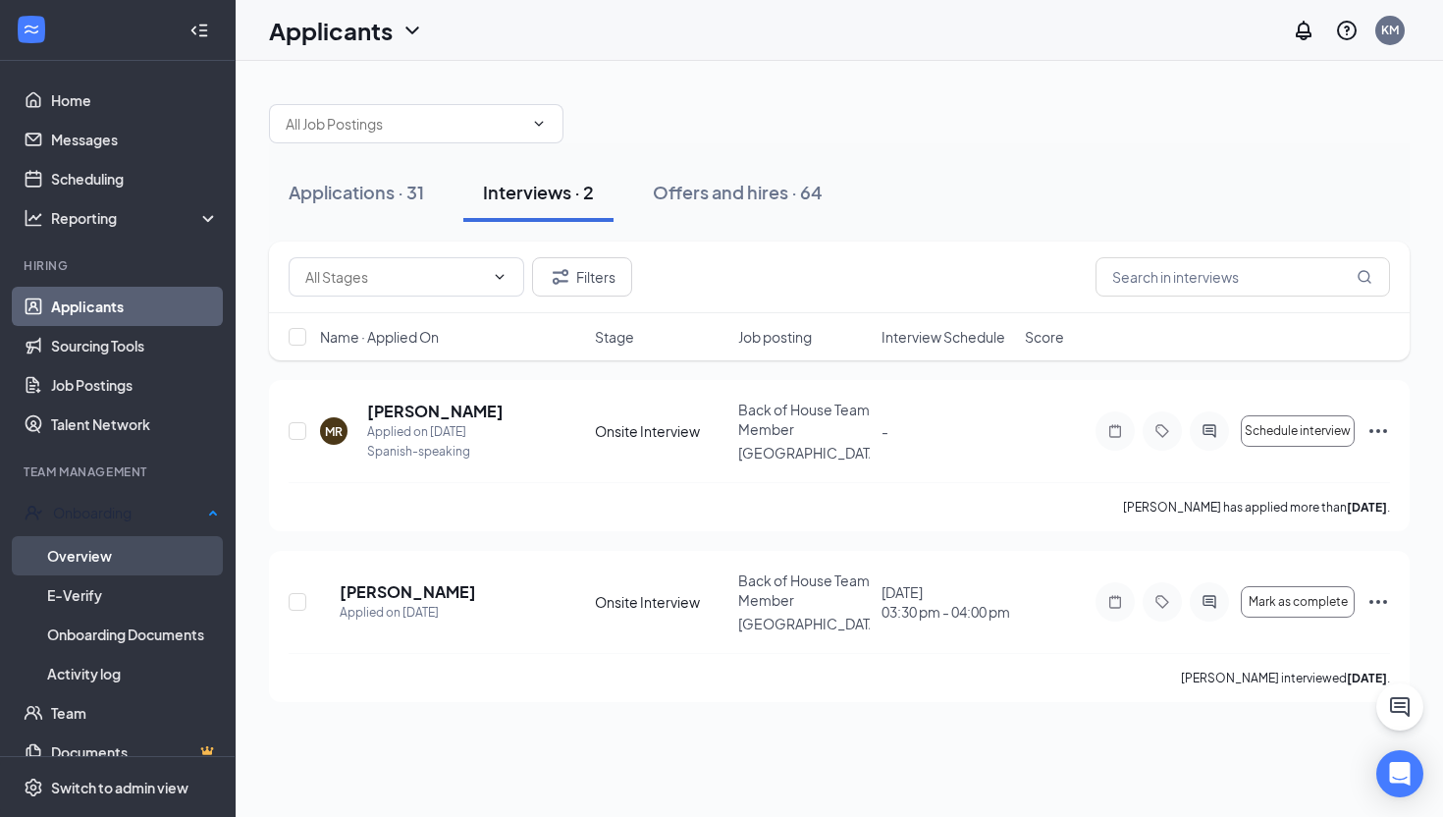
click at [120, 545] on link "Overview" at bounding box center [133, 555] width 172 height 39
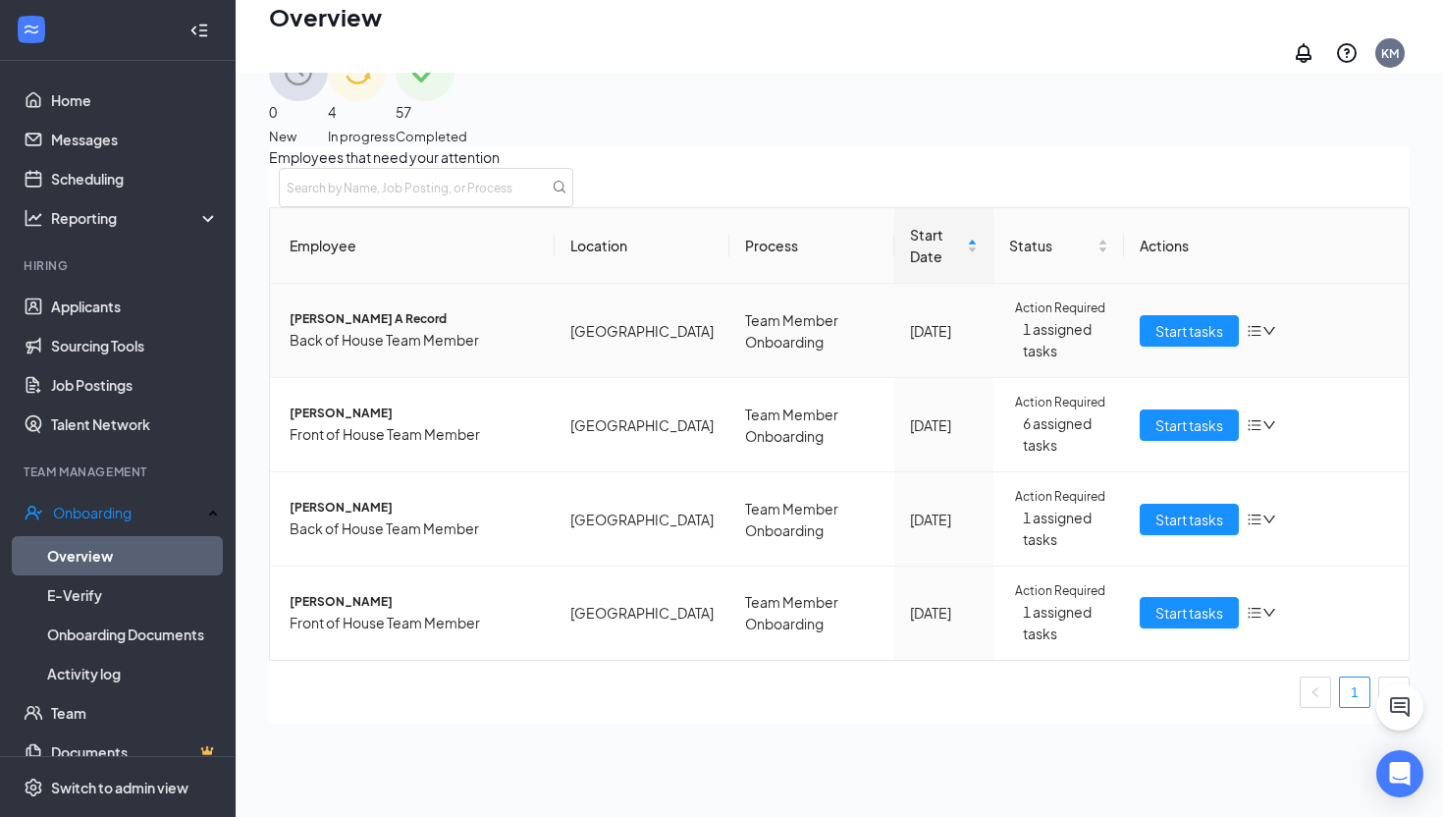
scroll to position [62, 0]
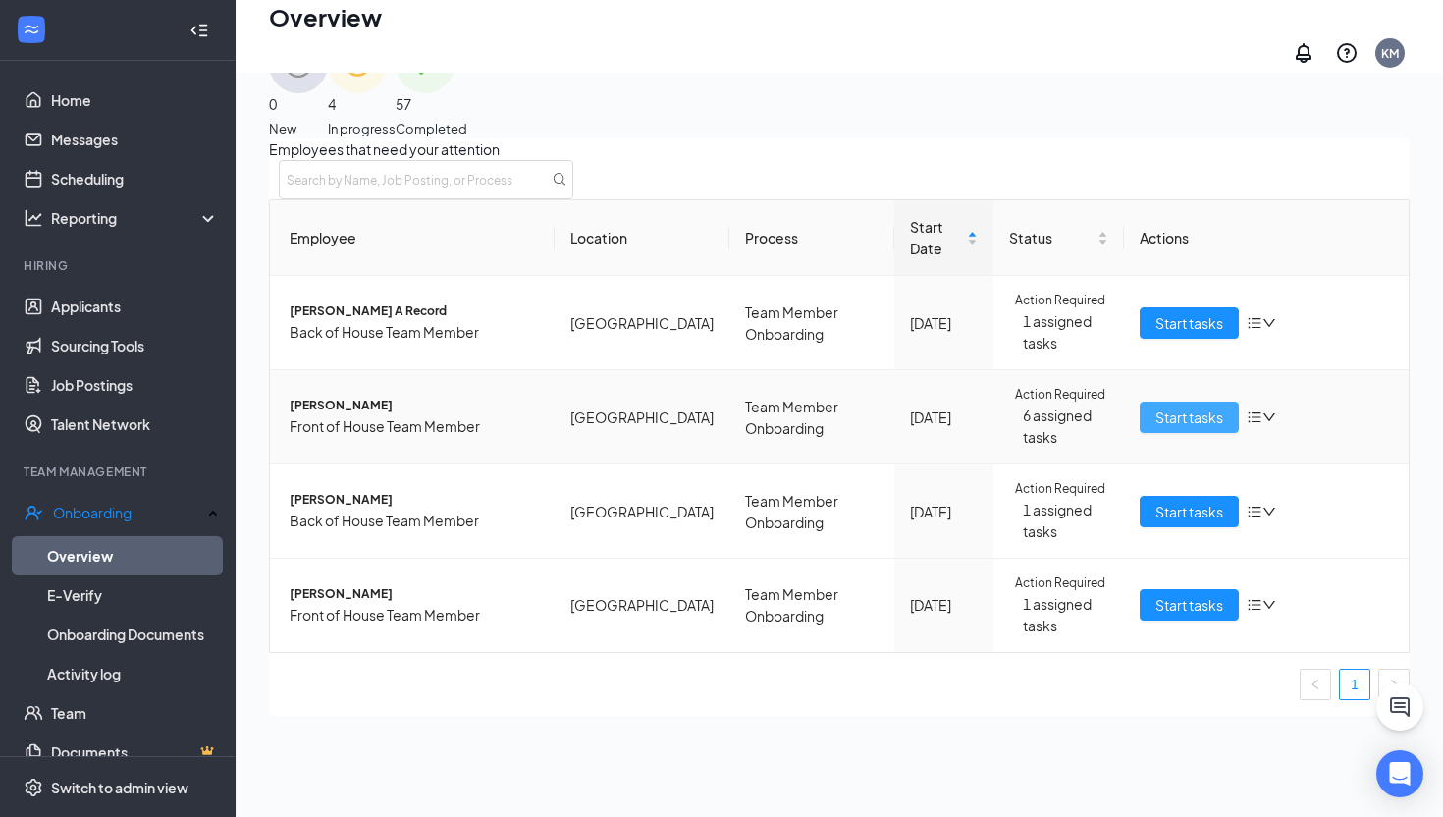
click at [1156, 413] on span "Start tasks" at bounding box center [1190, 418] width 68 height 22
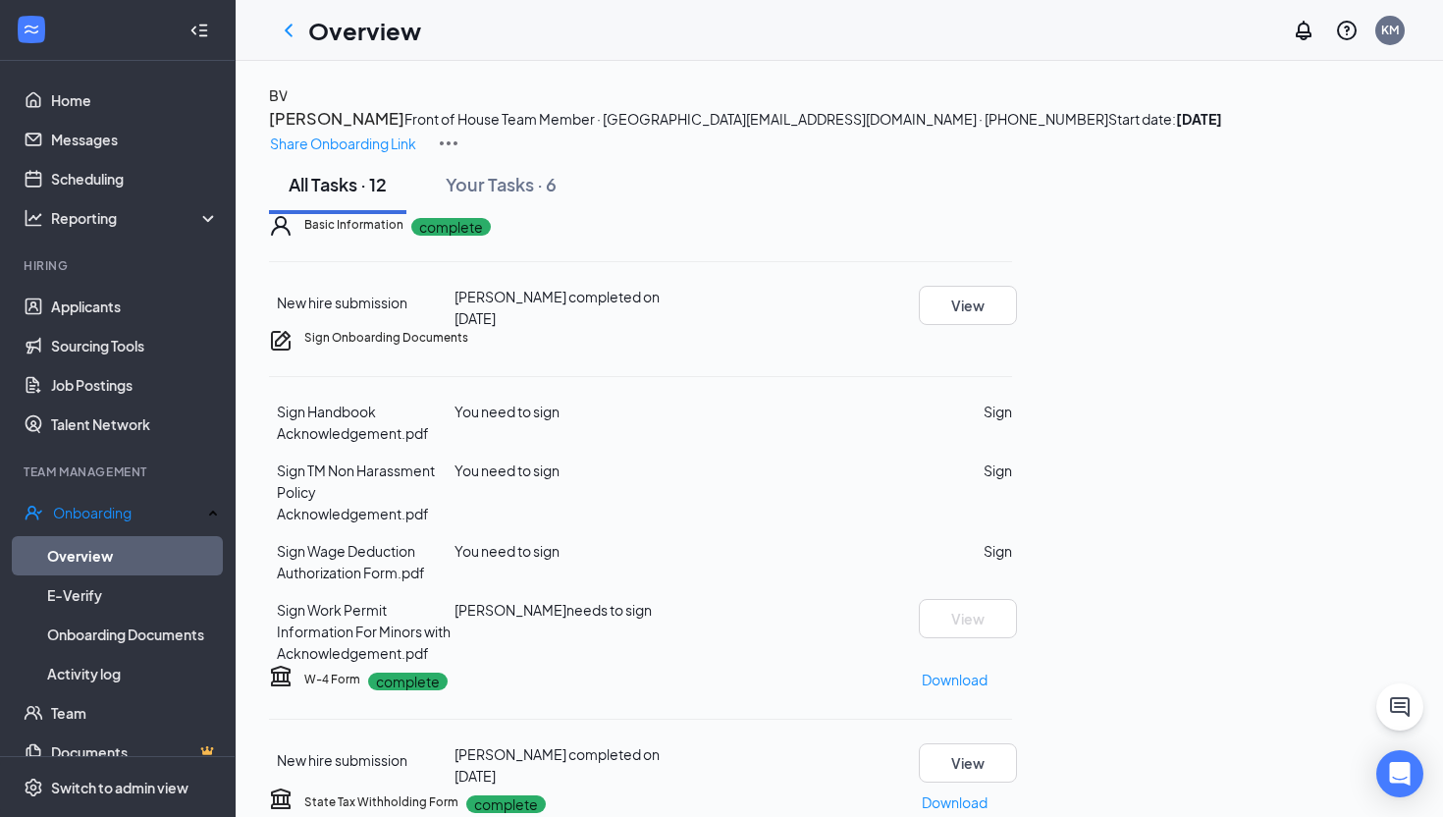
click at [301, 44] on div "Overview" at bounding box center [345, 30] width 152 height 39
click at [288, 32] on icon "ChevronLeft" at bounding box center [289, 30] width 8 height 13
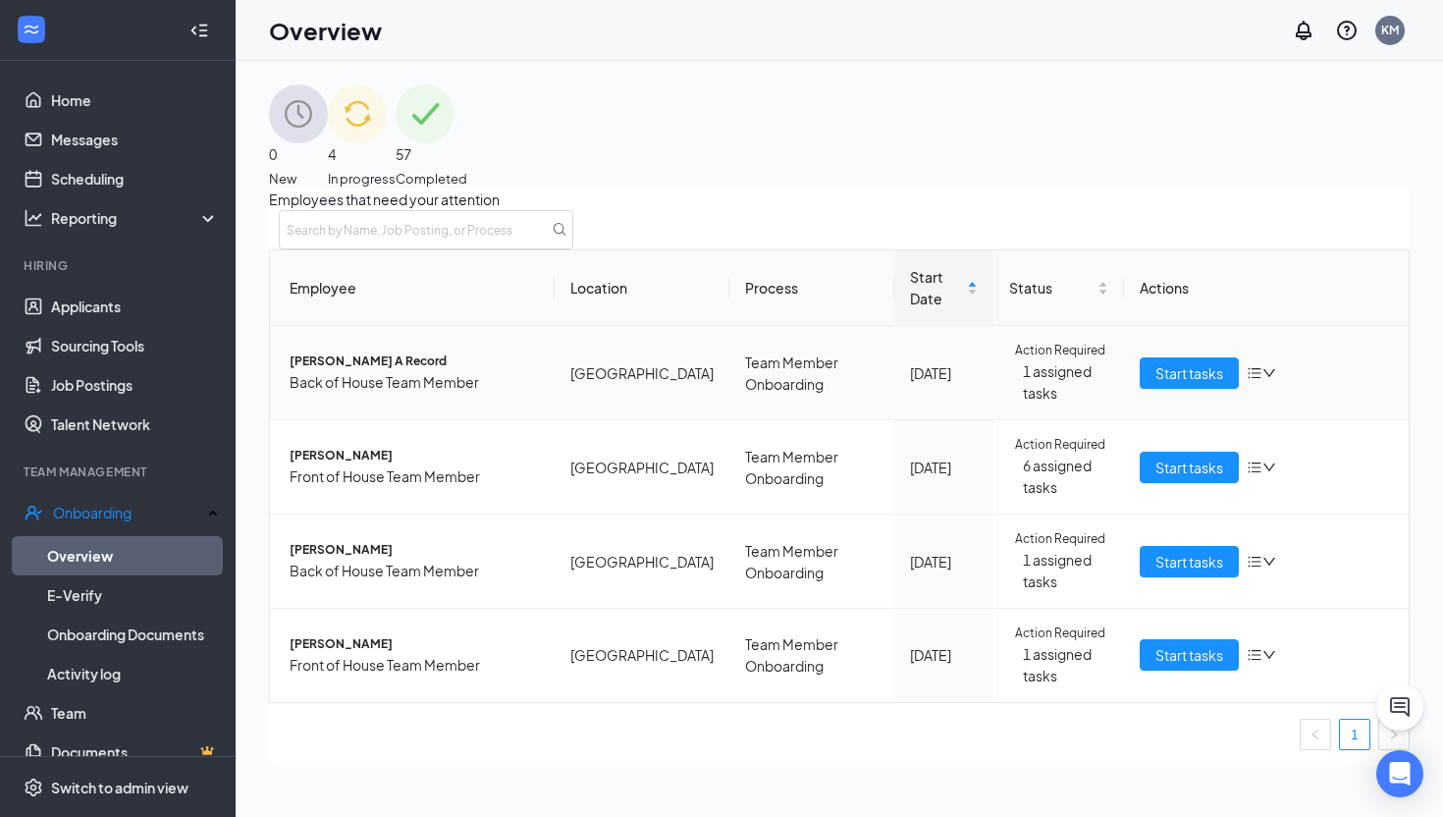
scroll to position [47, 0]
